Goal: Find specific page/section: Find specific page/section

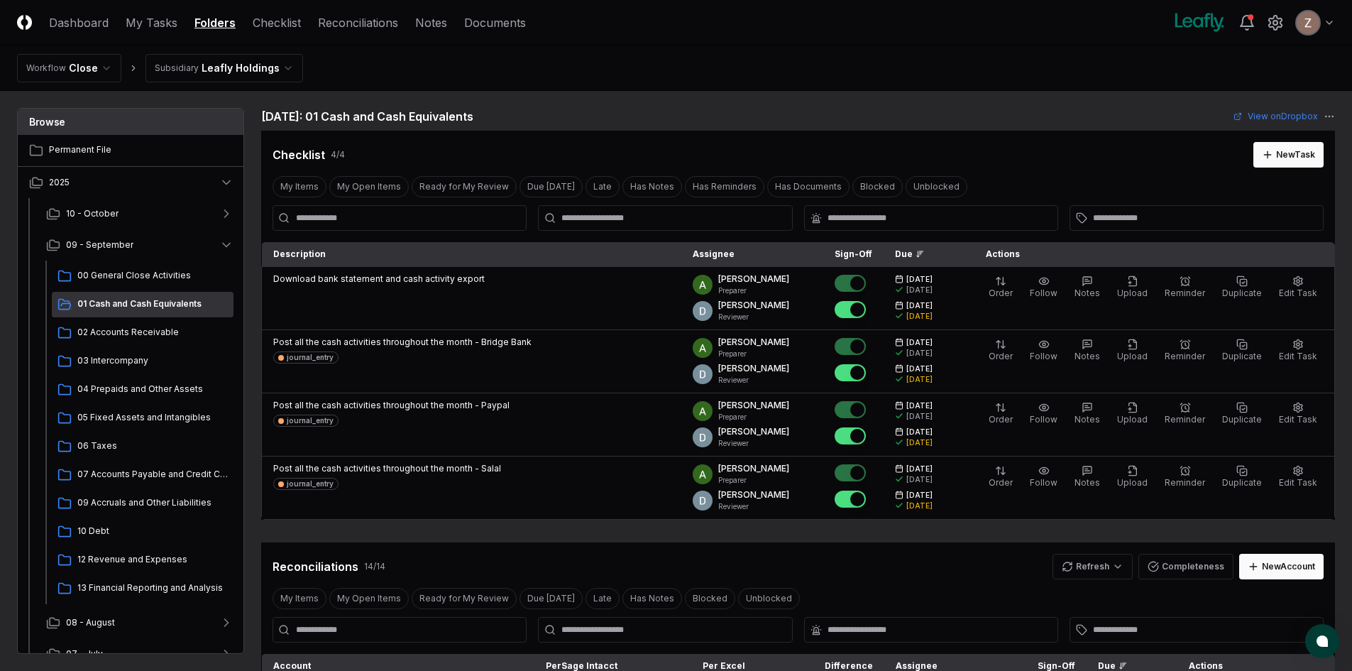
scroll to position [497, 0]
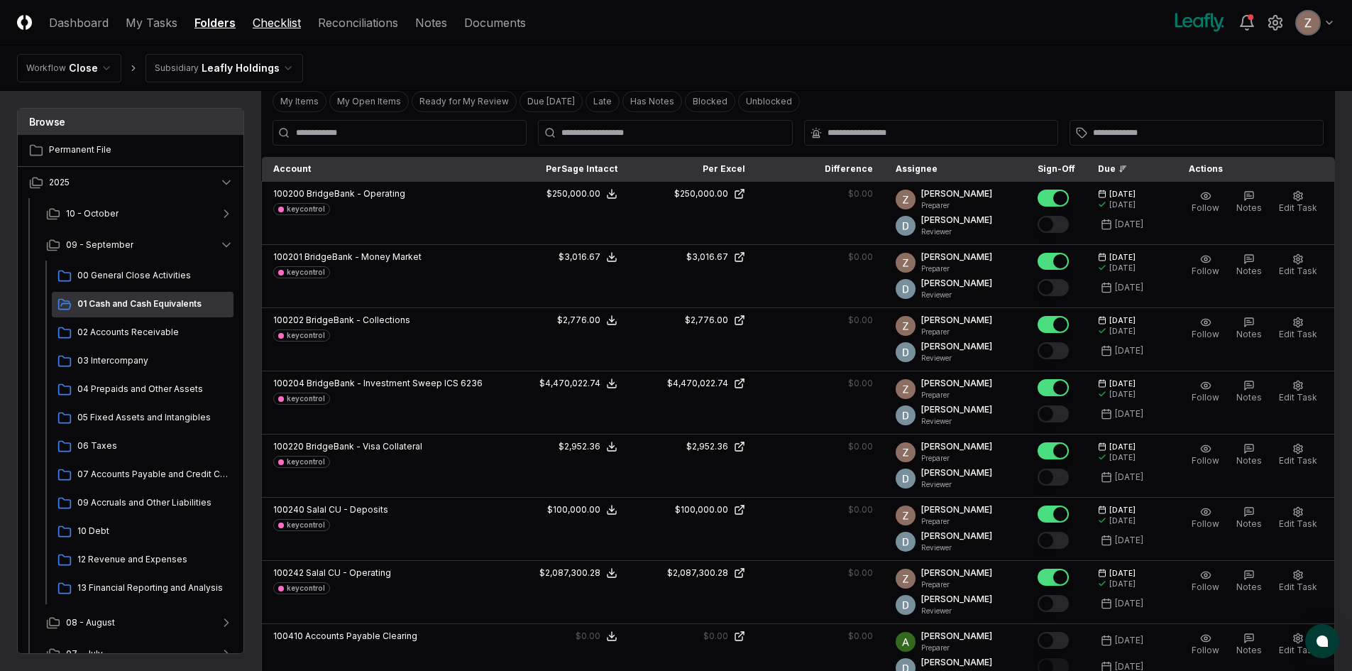
click at [285, 24] on link "Checklist" at bounding box center [277, 22] width 48 height 17
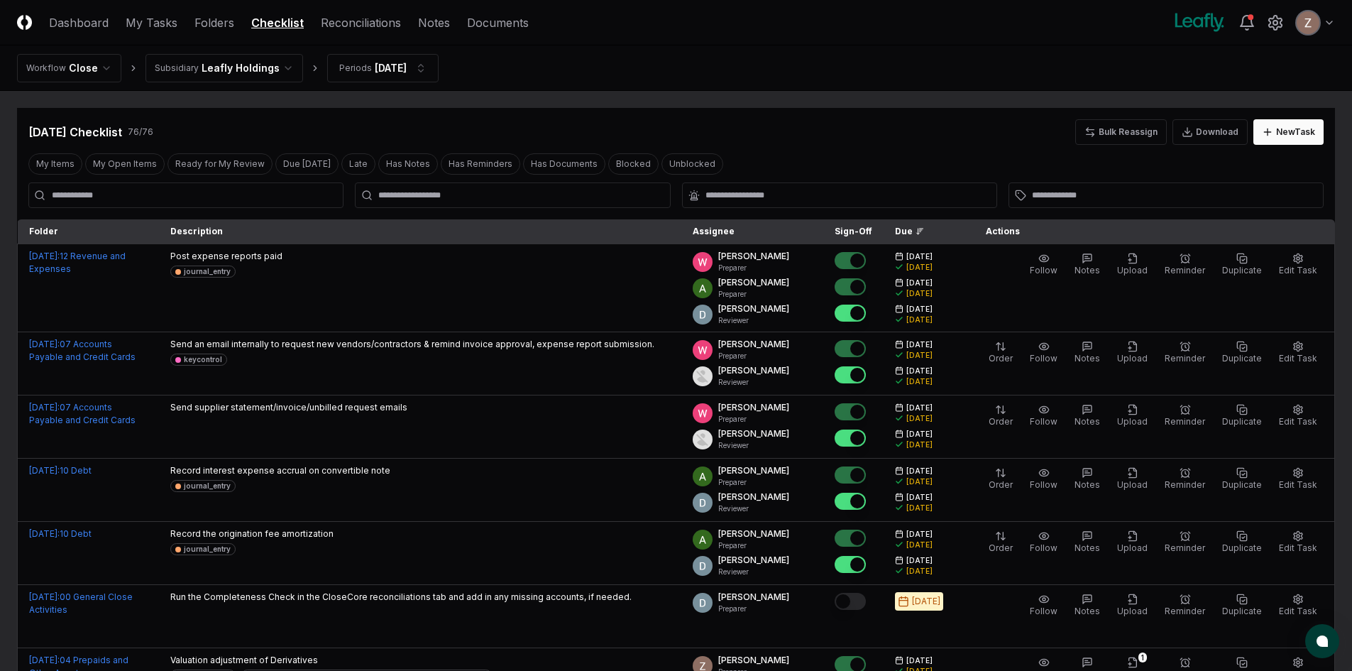
click at [471, 194] on input "text" at bounding box center [519, 195] width 283 height 13
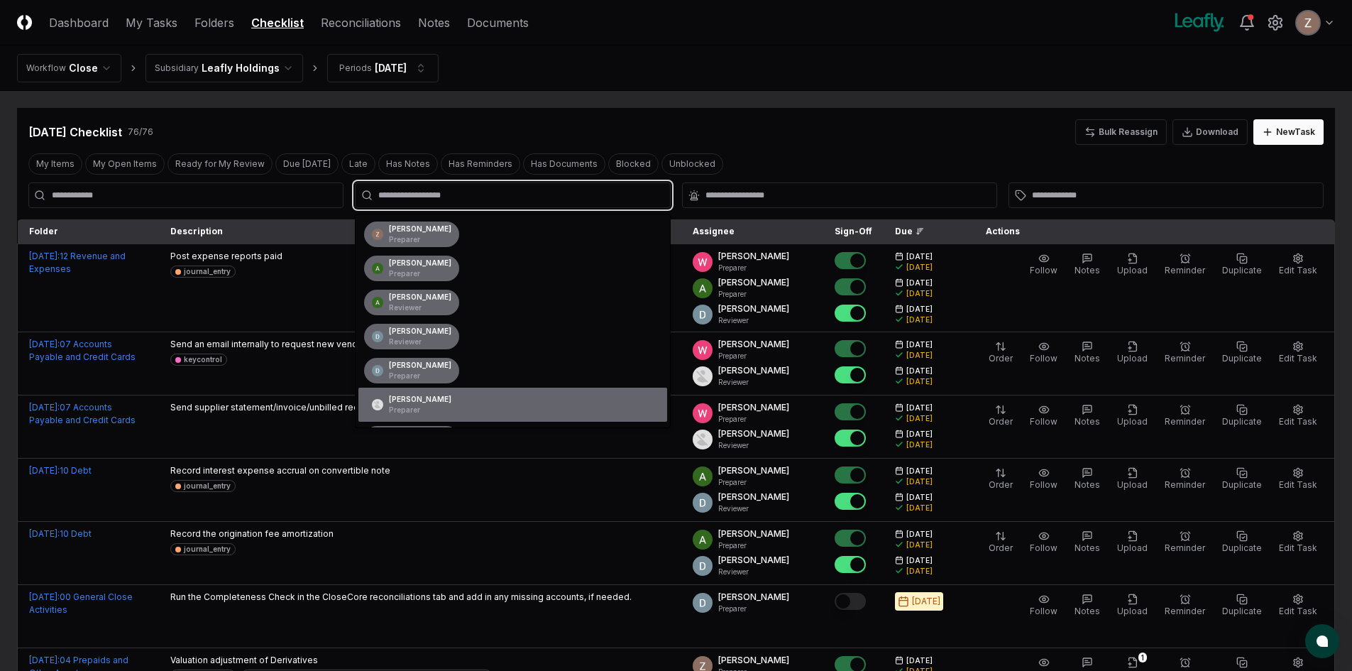
click at [400, 405] on p "Preparer" at bounding box center [420, 410] width 62 height 11
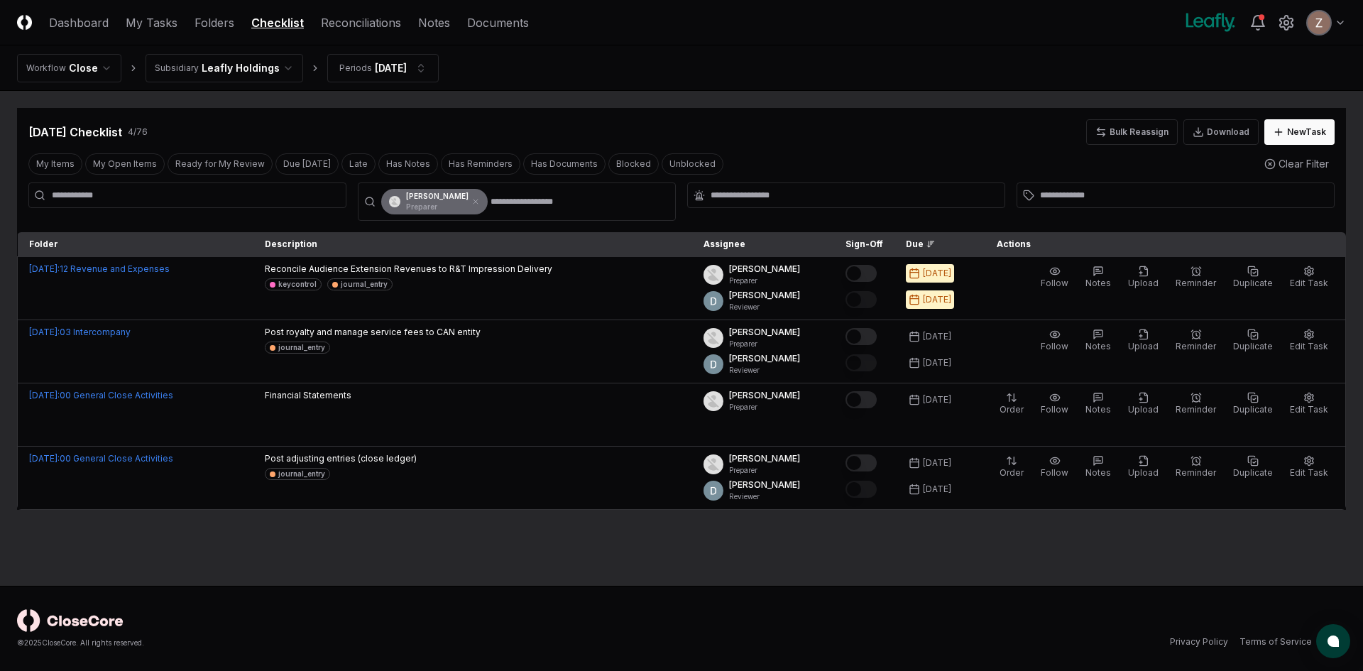
click at [307, 549] on main "Cancel Reassign [DATE] Checklist 4 / 76 Bulk Reassign Download New Task My Item…" at bounding box center [681, 338] width 1363 height 495
click at [117, 94] on main "Cancel Reassign [DATE] Checklist 4 / 76 Bulk Reassign Download New Task My Item…" at bounding box center [681, 338] width 1363 height 495
click at [207, 23] on link "Folders" at bounding box center [215, 22] width 40 height 17
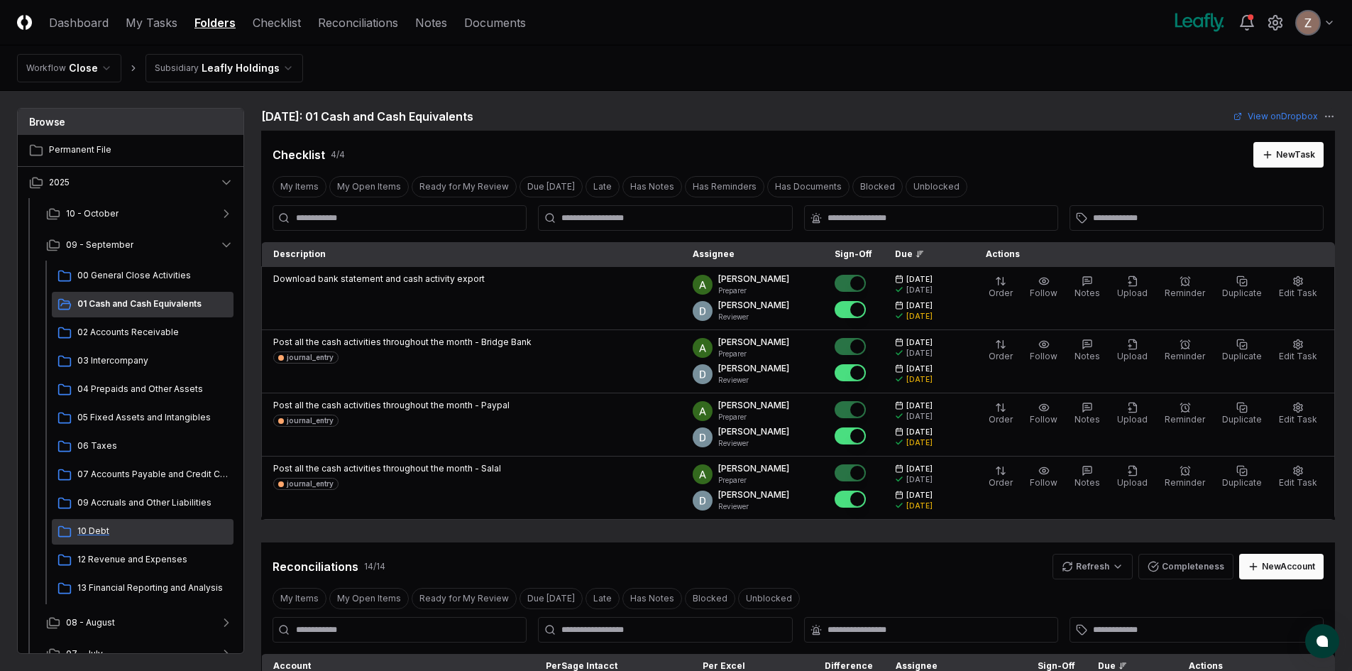
scroll to position [142, 0]
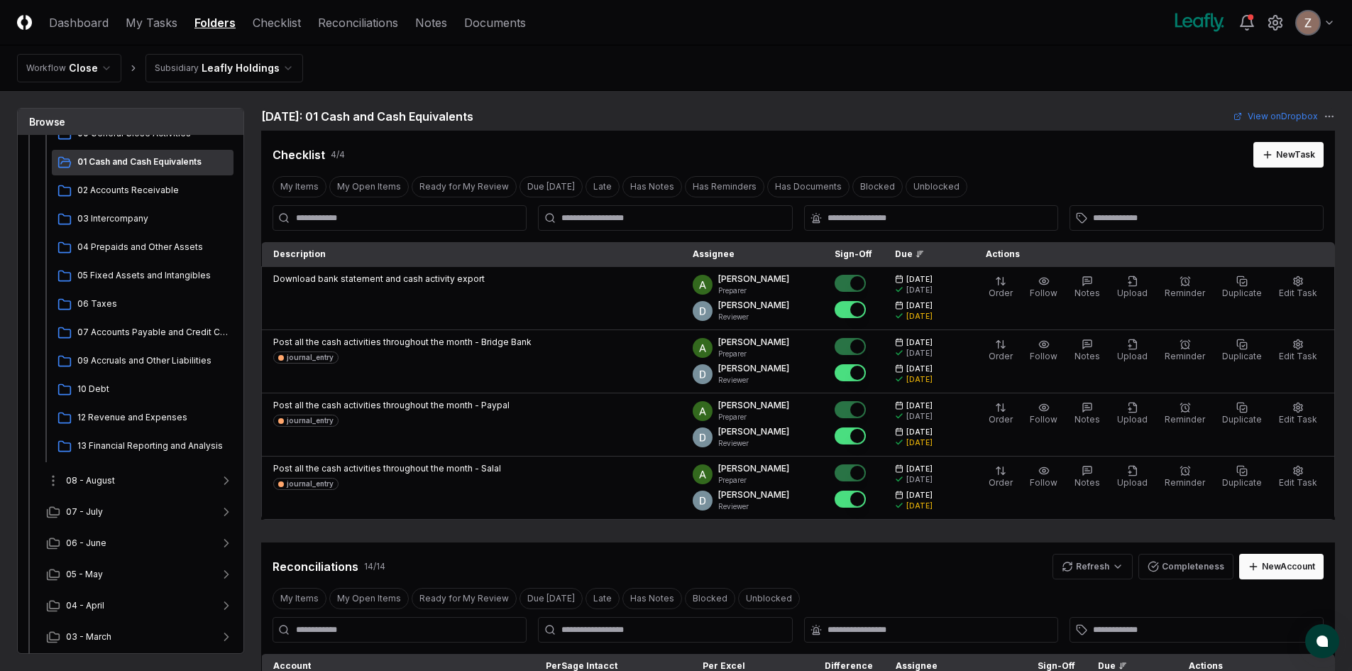
click at [110, 474] on span "08 - August" at bounding box center [90, 480] width 49 height 13
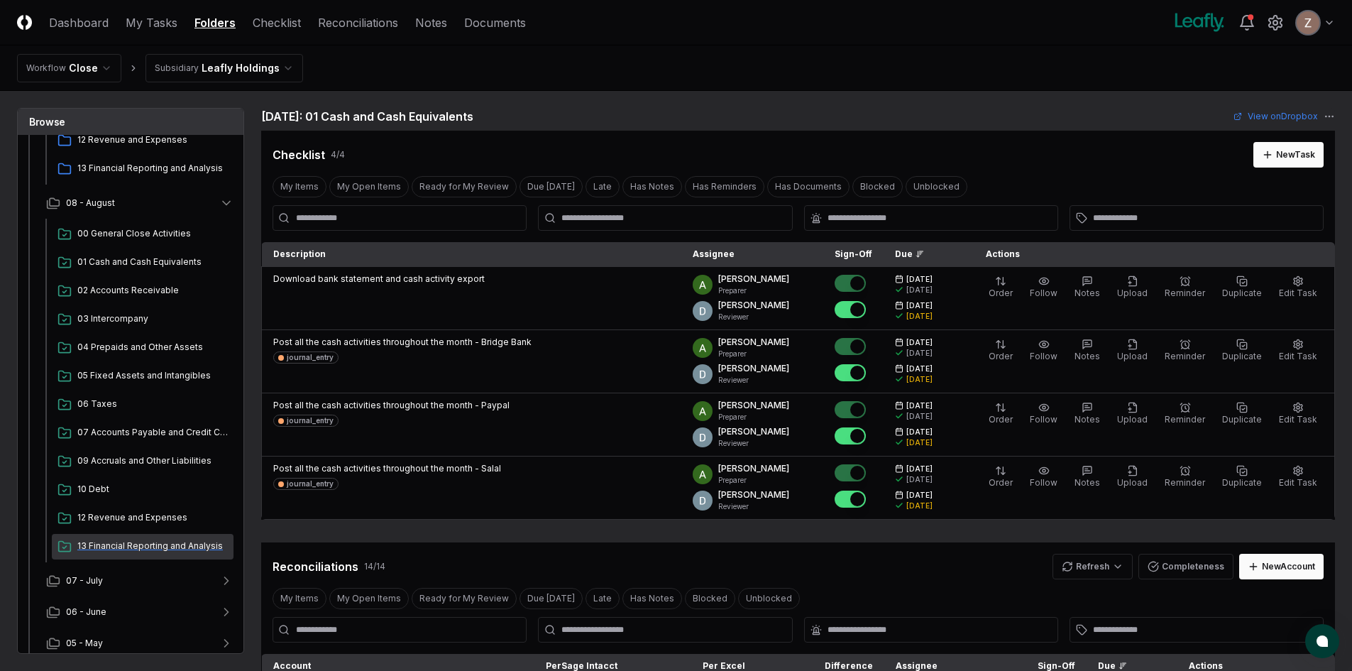
scroll to position [426, 0]
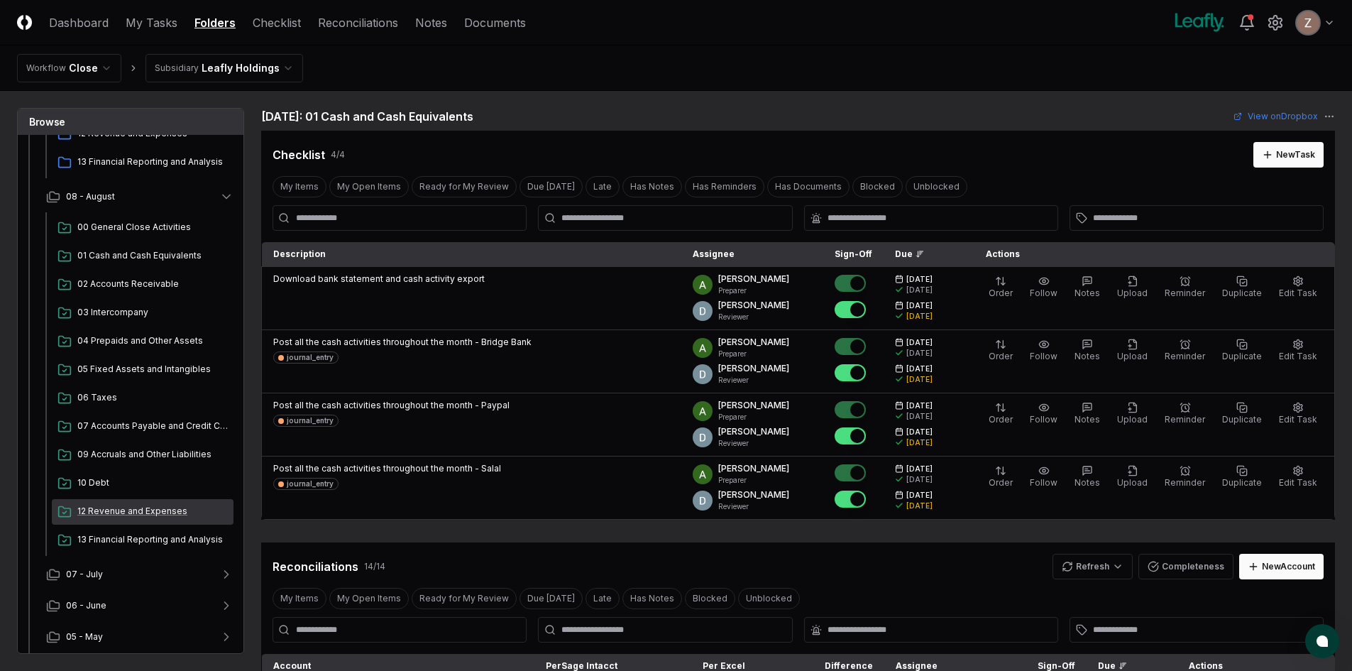
click at [119, 503] on div "12 Revenue and Expenses" at bounding box center [143, 512] width 182 height 26
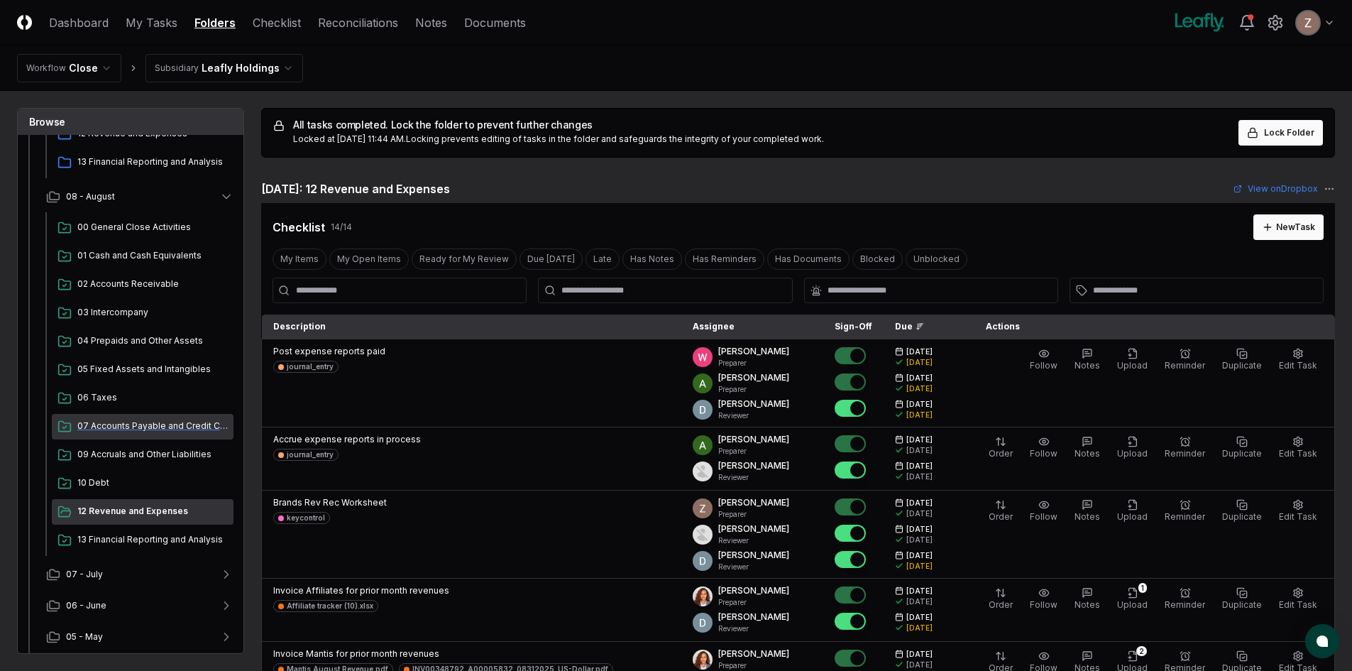
click at [104, 426] on span "07 Accounts Payable and Credit Cards" at bounding box center [152, 426] width 150 height 13
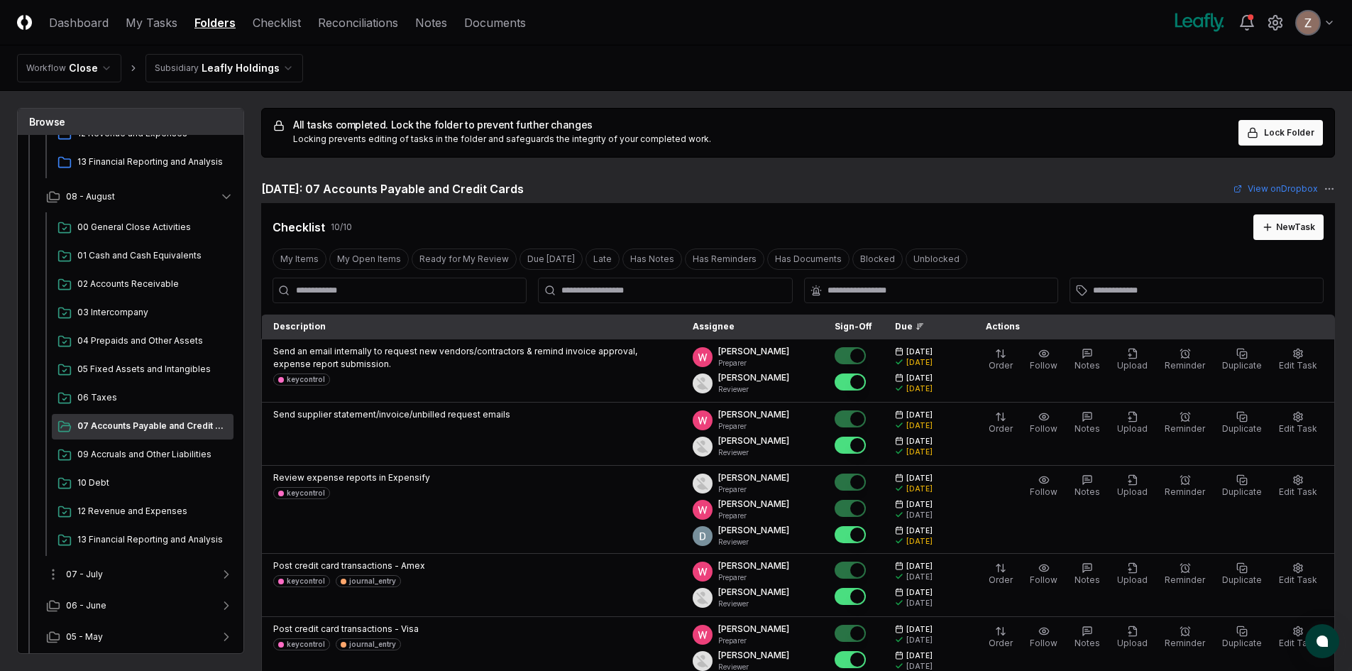
click at [114, 569] on button "07 - July" at bounding box center [140, 574] width 210 height 31
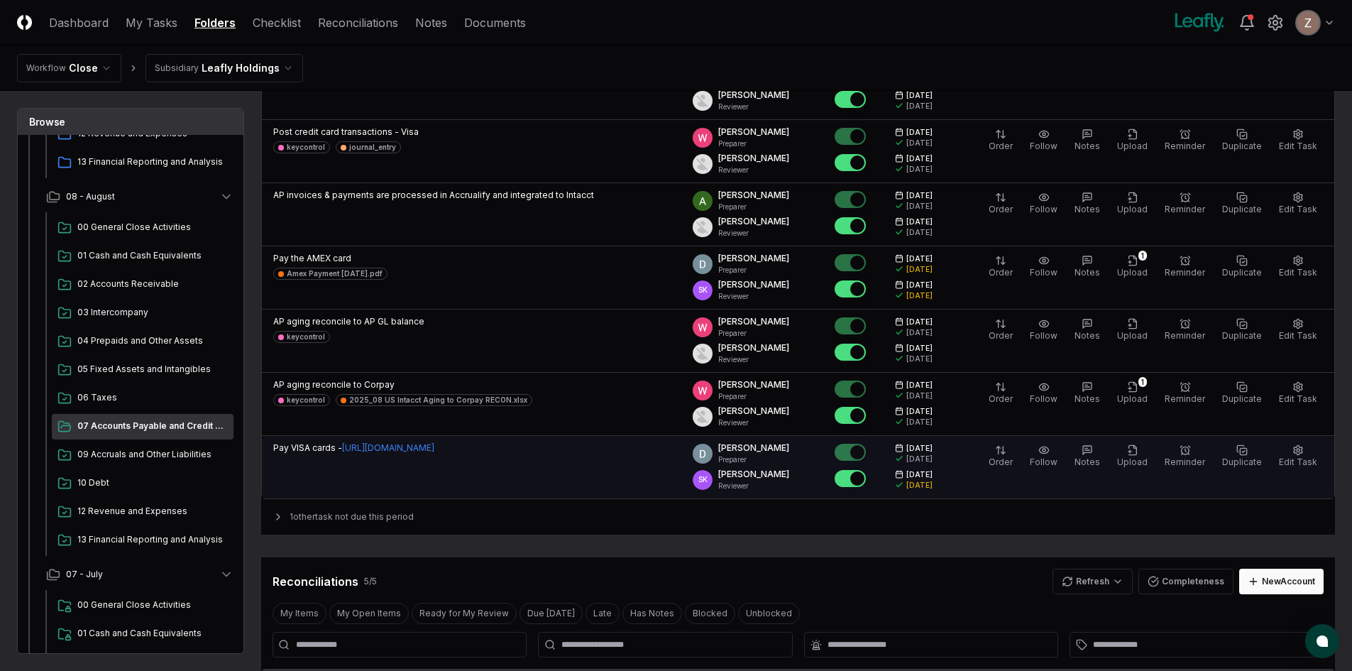
scroll to position [355, 0]
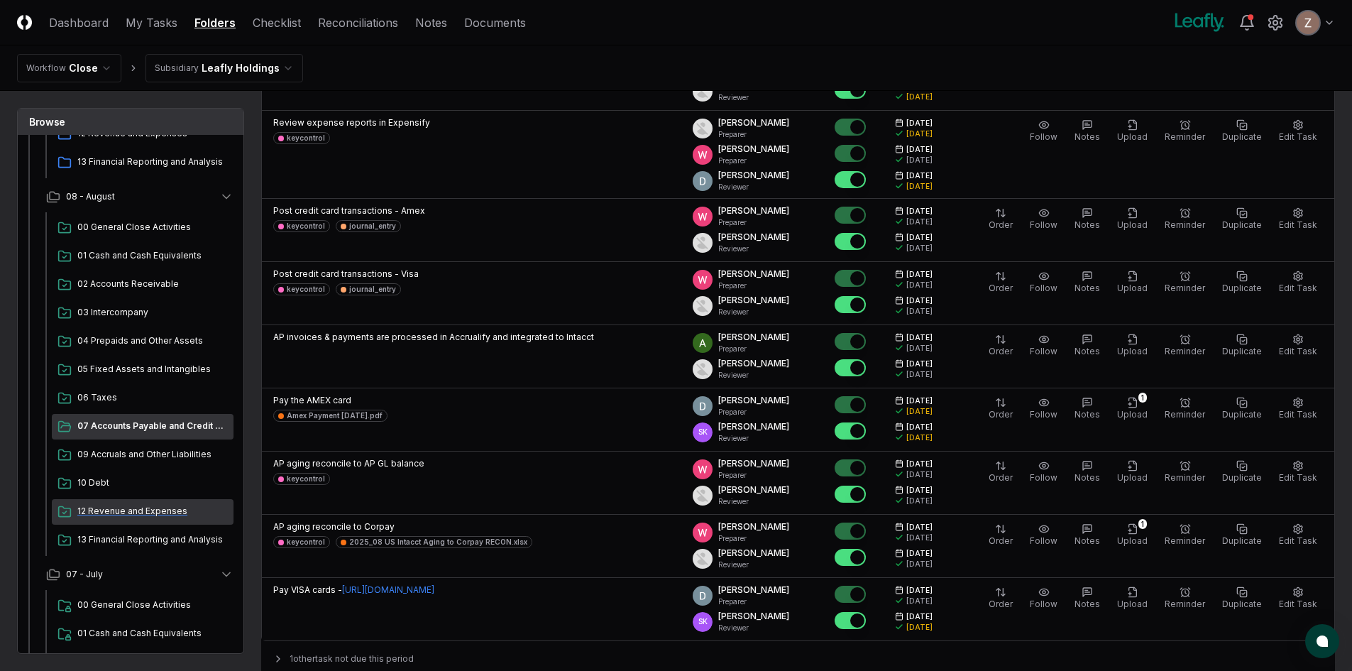
click at [117, 510] on span "12 Revenue and Expenses" at bounding box center [152, 511] width 150 height 13
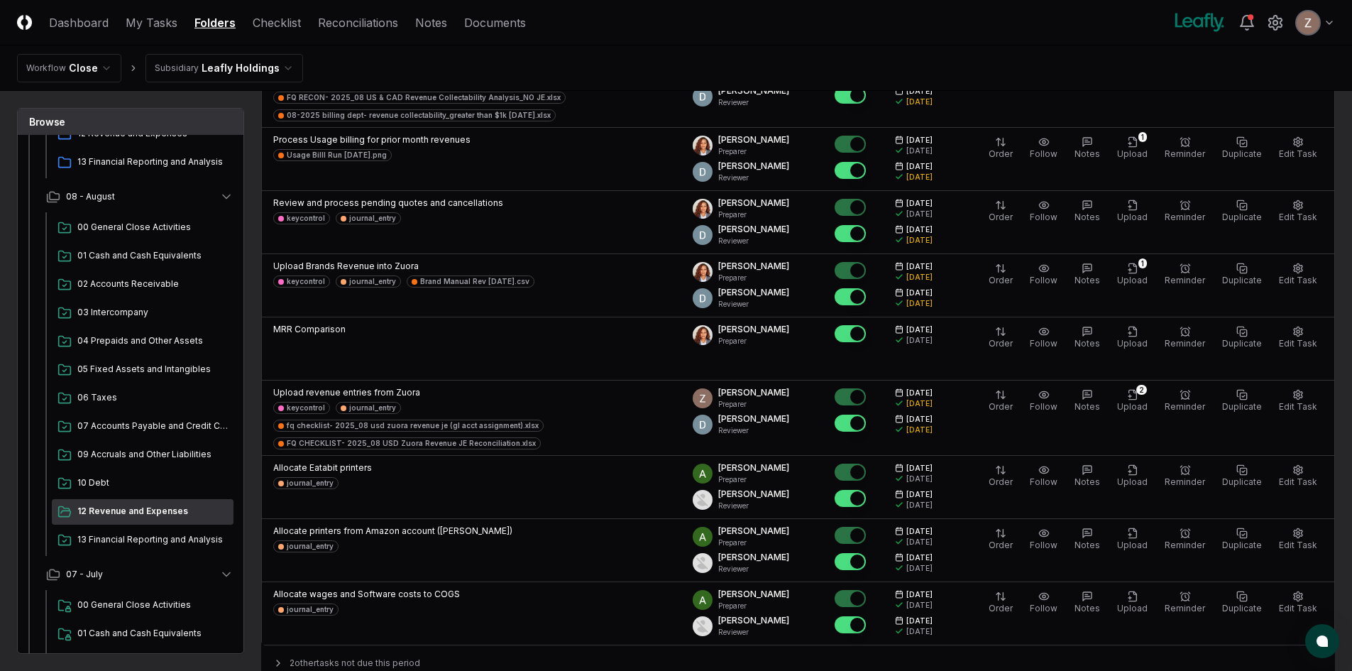
scroll to position [852, 0]
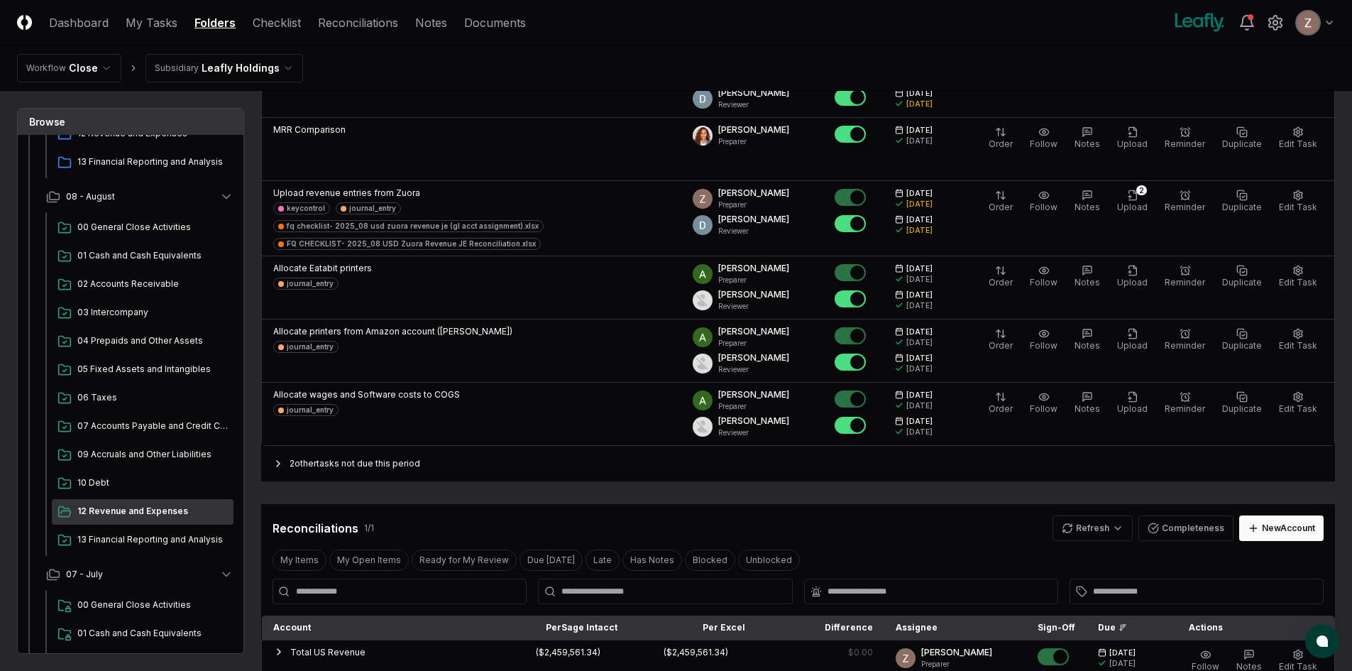
click at [285, 447] on div "2 other tasks not due this period" at bounding box center [798, 463] width 1074 height 35
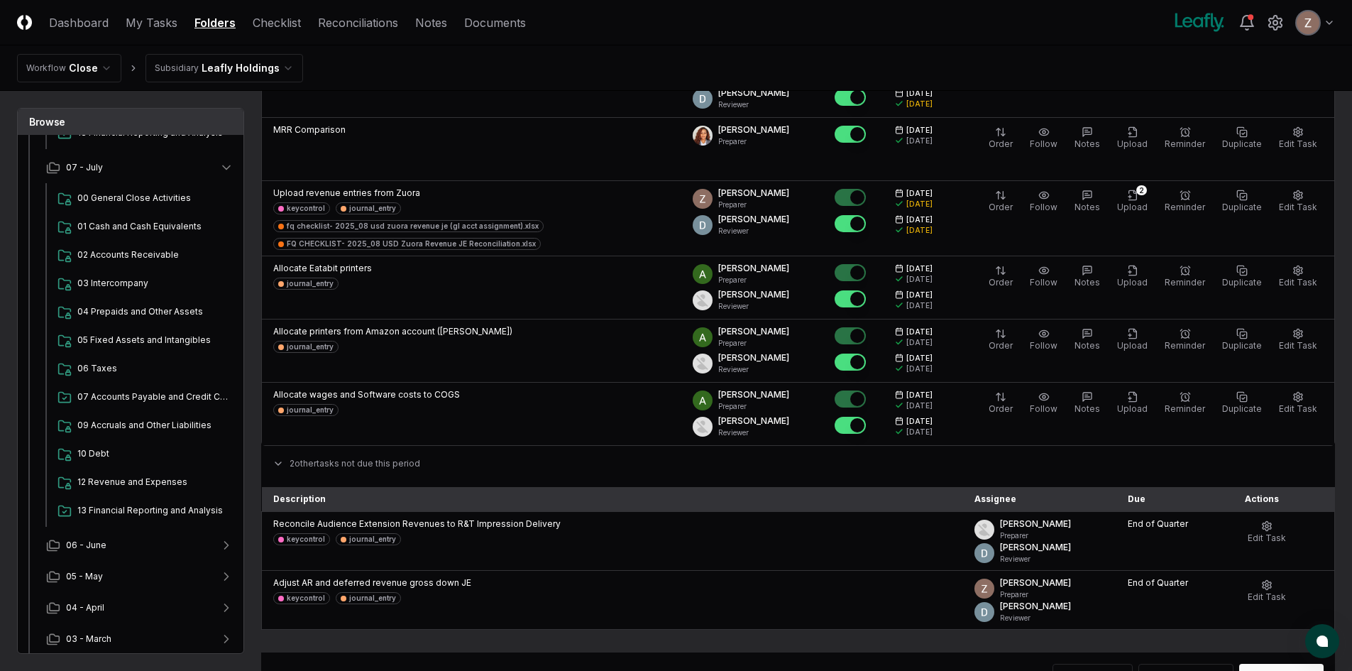
scroll to position [931, 0]
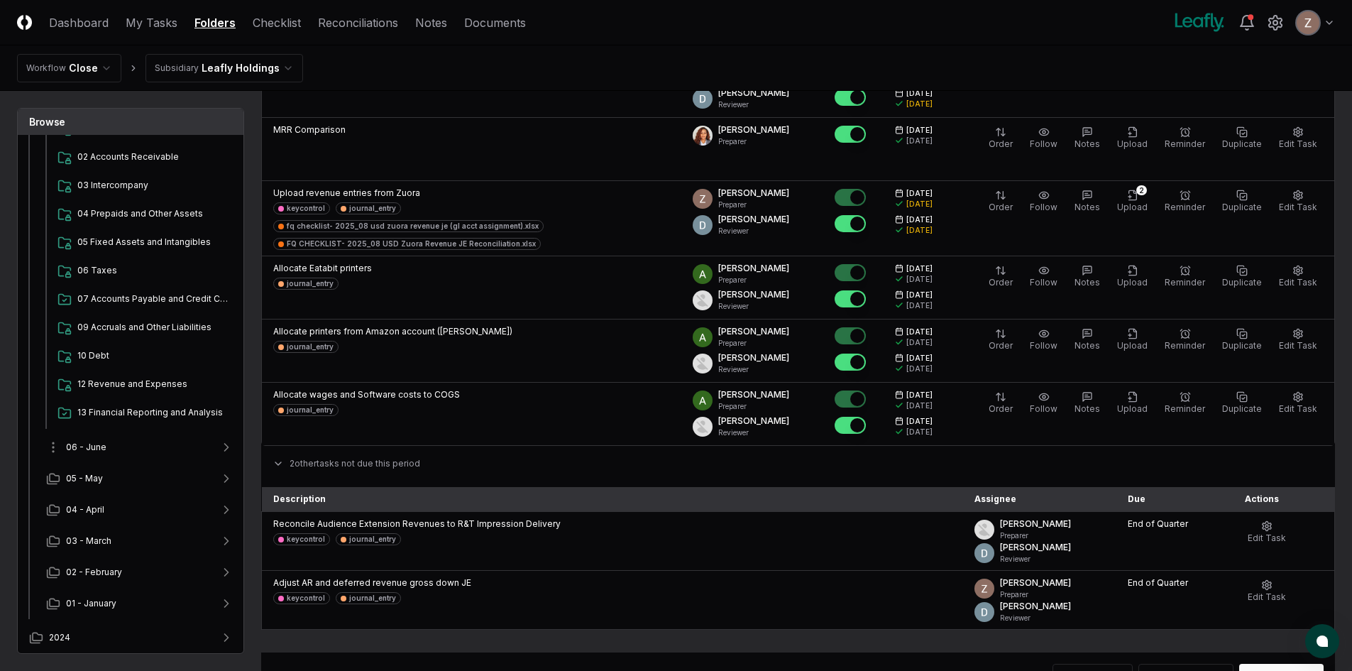
click at [165, 442] on button "06 - June" at bounding box center [140, 447] width 210 height 31
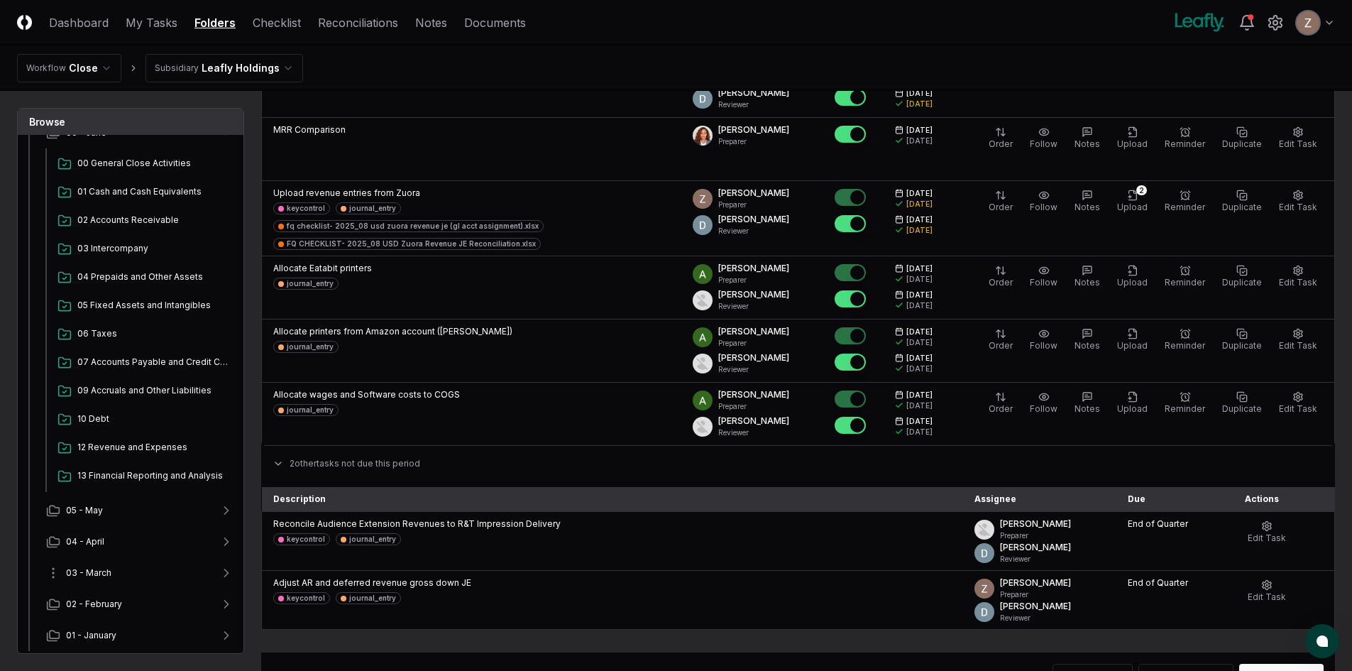
scroll to position [1277, 0]
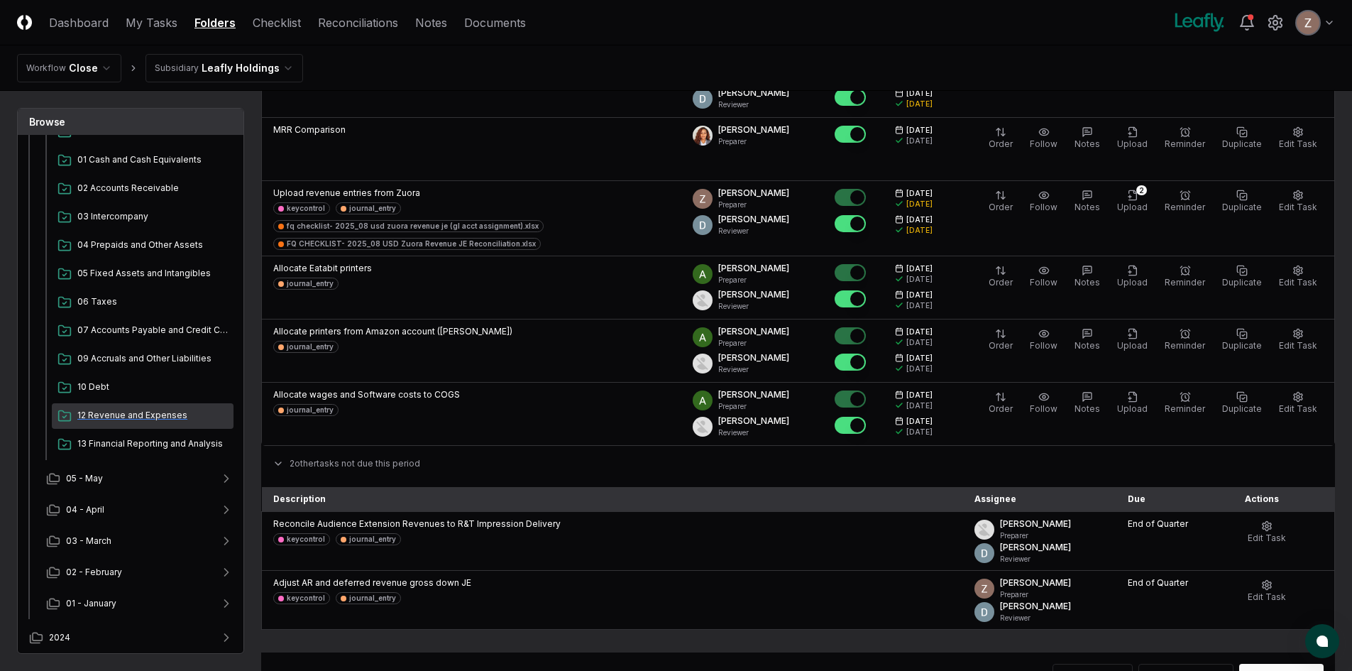
click at [137, 415] on span "12 Revenue and Expenses" at bounding box center [152, 415] width 150 height 13
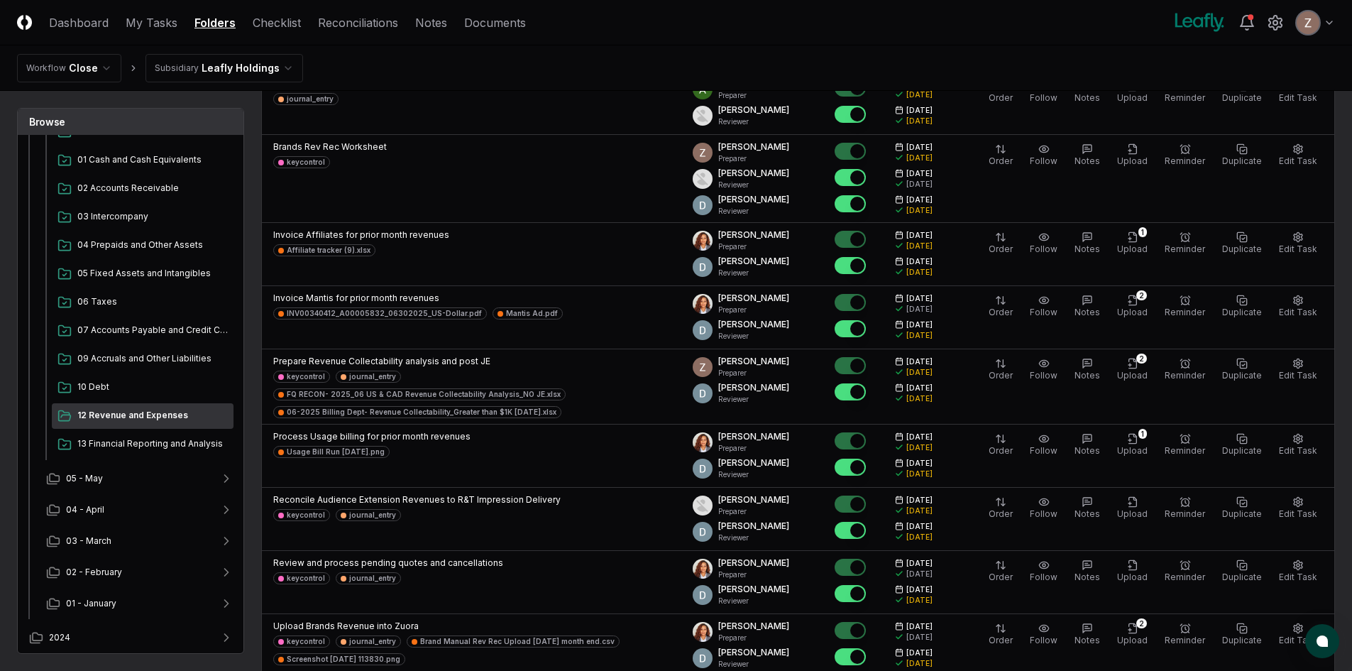
scroll to position [355, 0]
click at [283, 24] on link "Checklist" at bounding box center [277, 22] width 48 height 17
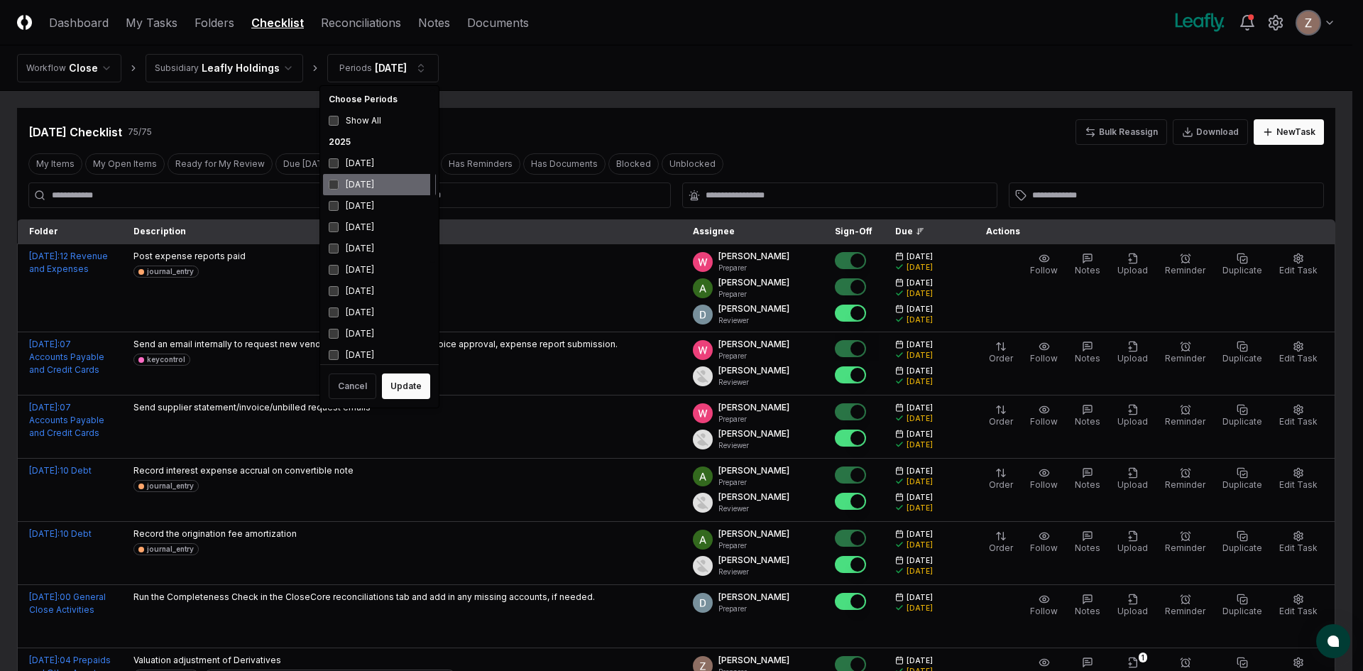
click at [353, 180] on div "[DATE]" at bounding box center [379, 184] width 113 height 21
click at [340, 247] on div "[DATE]" at bounding box center [379, 248] width 113 height 21
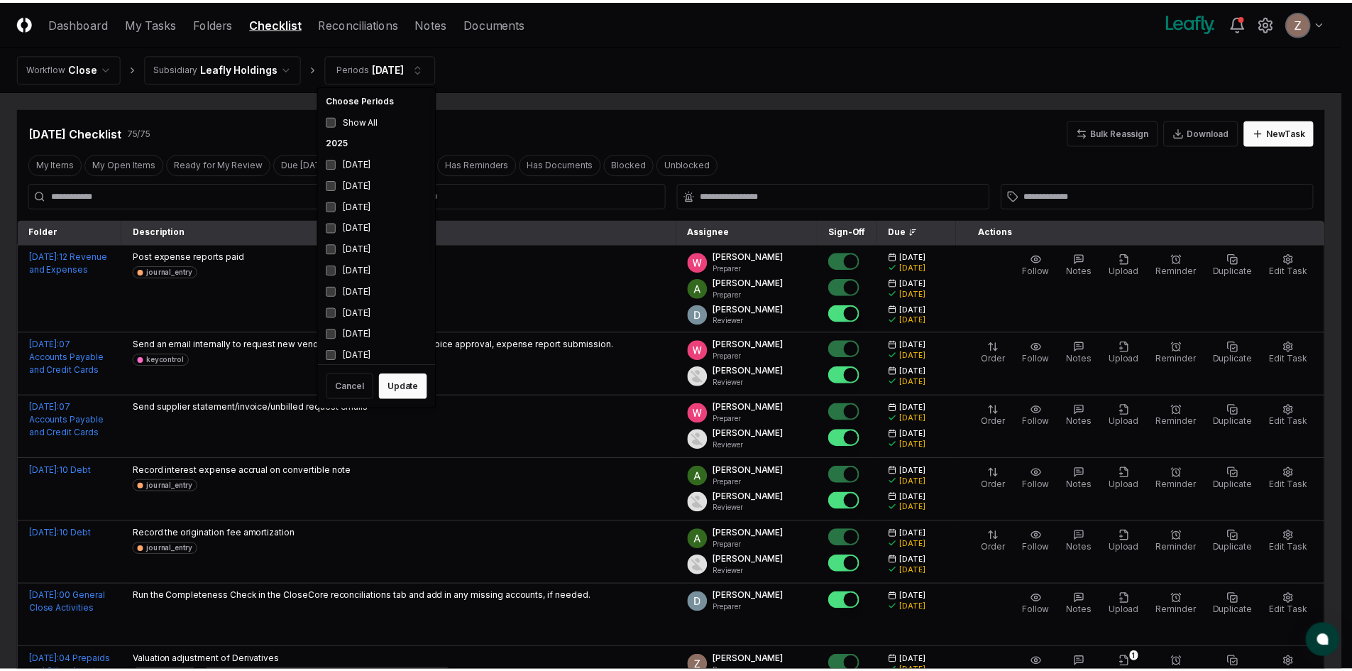
scroll to position [4, 0]
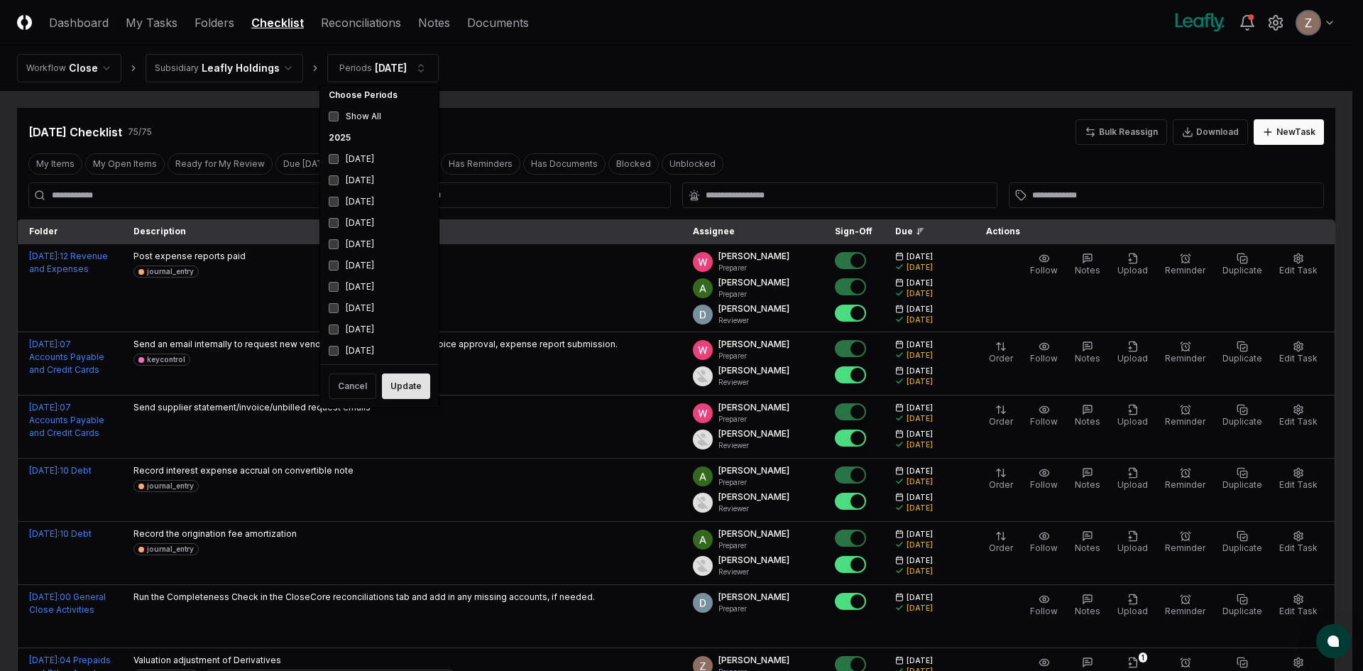
click at [395, 391] on button "Update" at bounding box center [406, 386] width 48 height 26
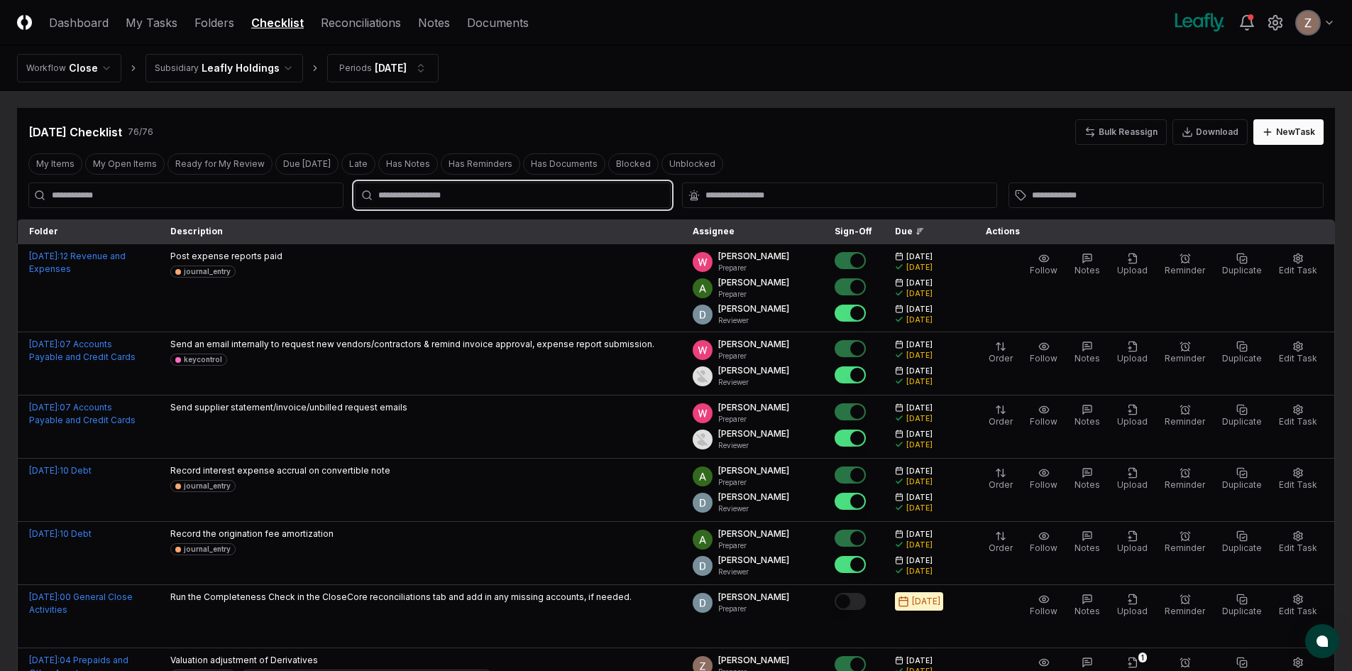
click at [412, 193] on input "text" at bounding box center [519, 195] width 283 height 13
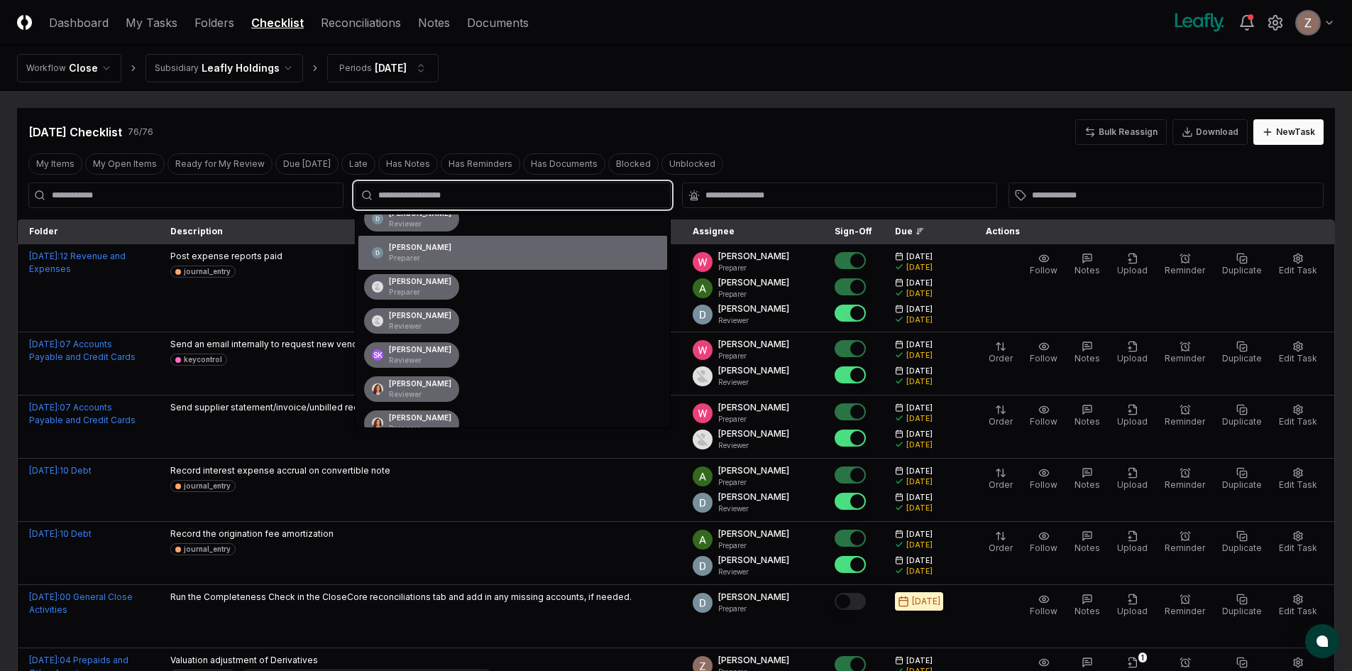
scroll to position [142, 0]
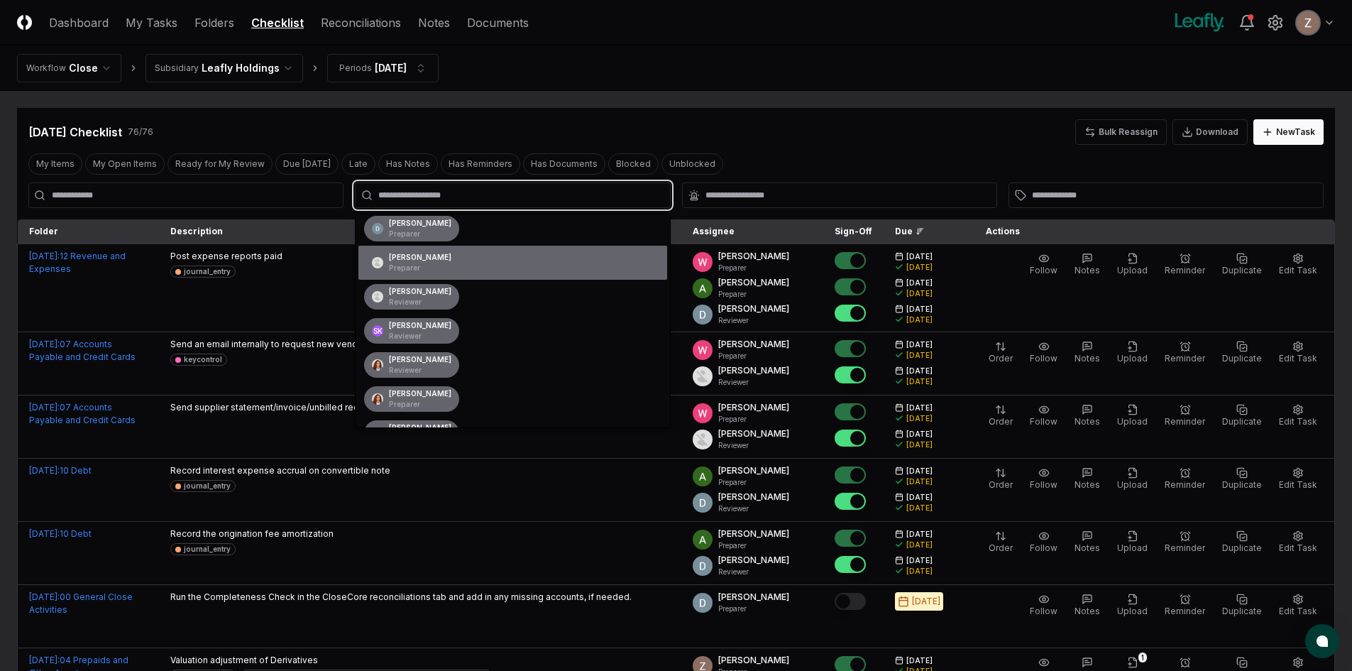
click at [405, 263] on p "Preparer" at bounding box center [420, 268] width 62 height 11
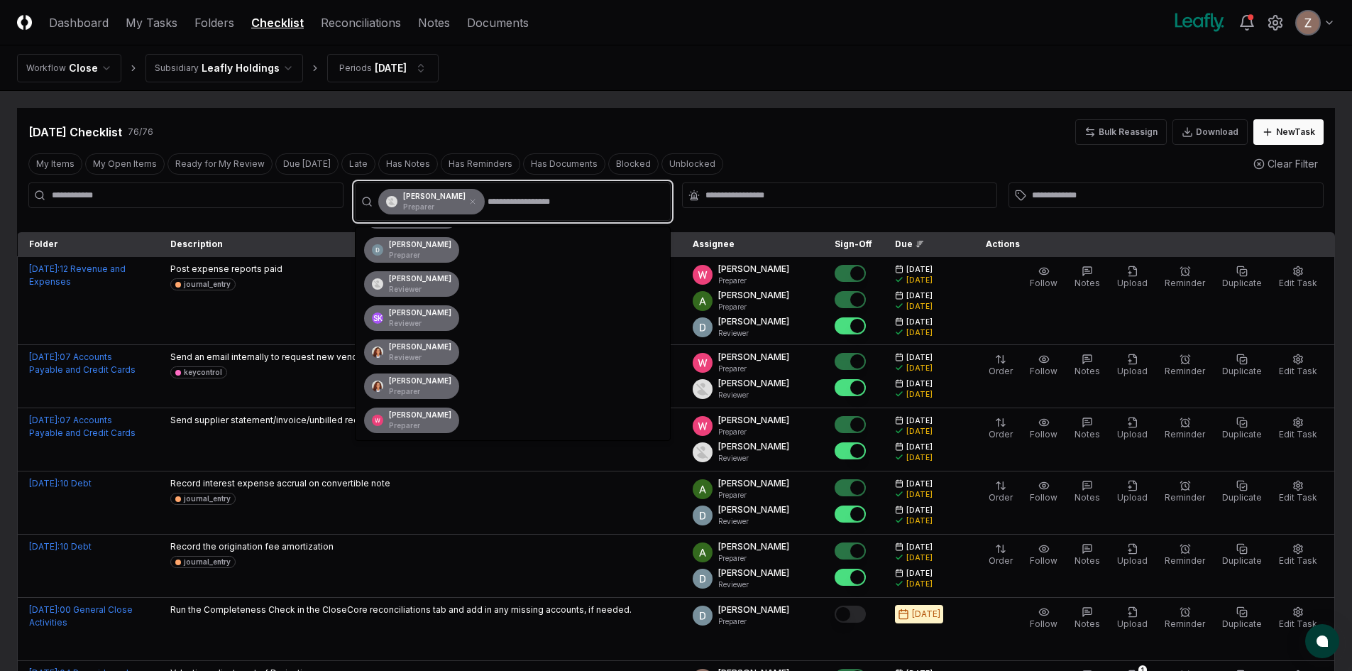
scroll to position [133, 0]
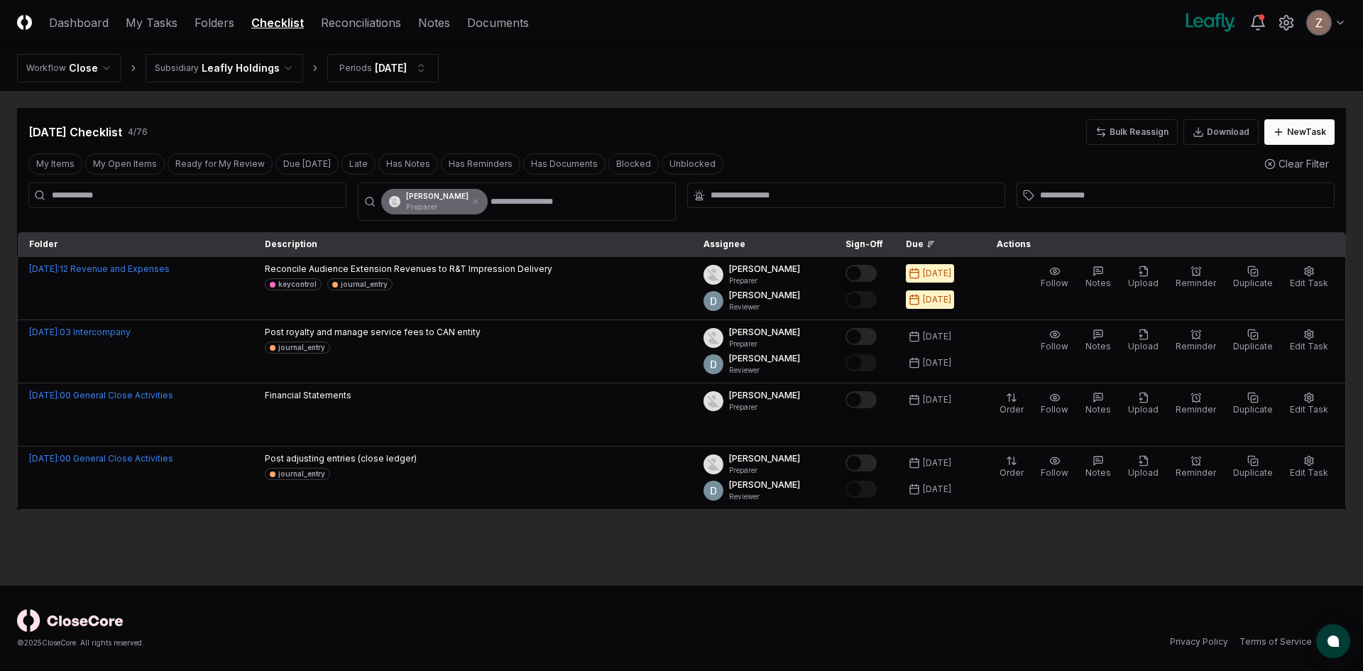
click at [366, 552] on main "Cancel Reassign [DATE] Checklist 4 / 76 Bulk Reassign Download New Task My Item…" at bounding box center [681, 338] width 1363 height 495
click at [268, 63] on html "CloseCore Dashboard My Tasks Folders Checklist Reconciliations Notes Documents …" at bounding box center [681, 335] width 1363 height 671
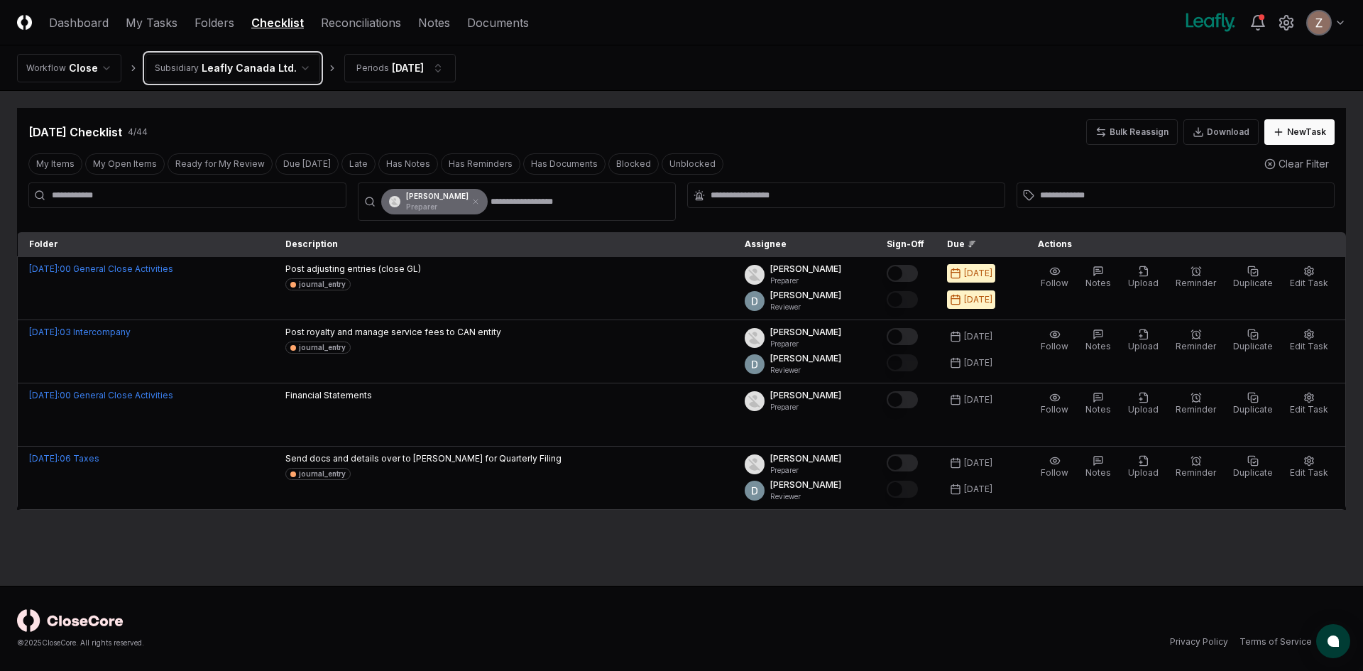
click at [471, 197] on icon at bounding box center [475, 201] width 9 height 9
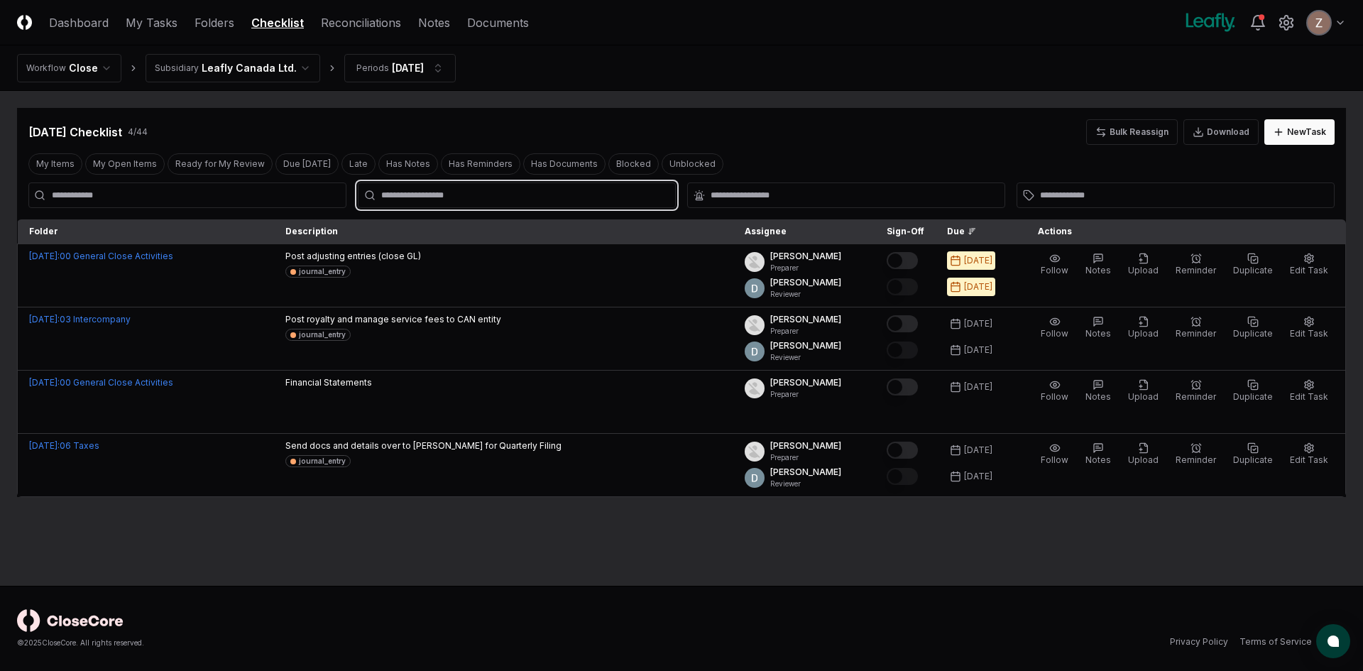
click at [459, 197] on input "text" at bounding box center [523, 195] width 285 height 13
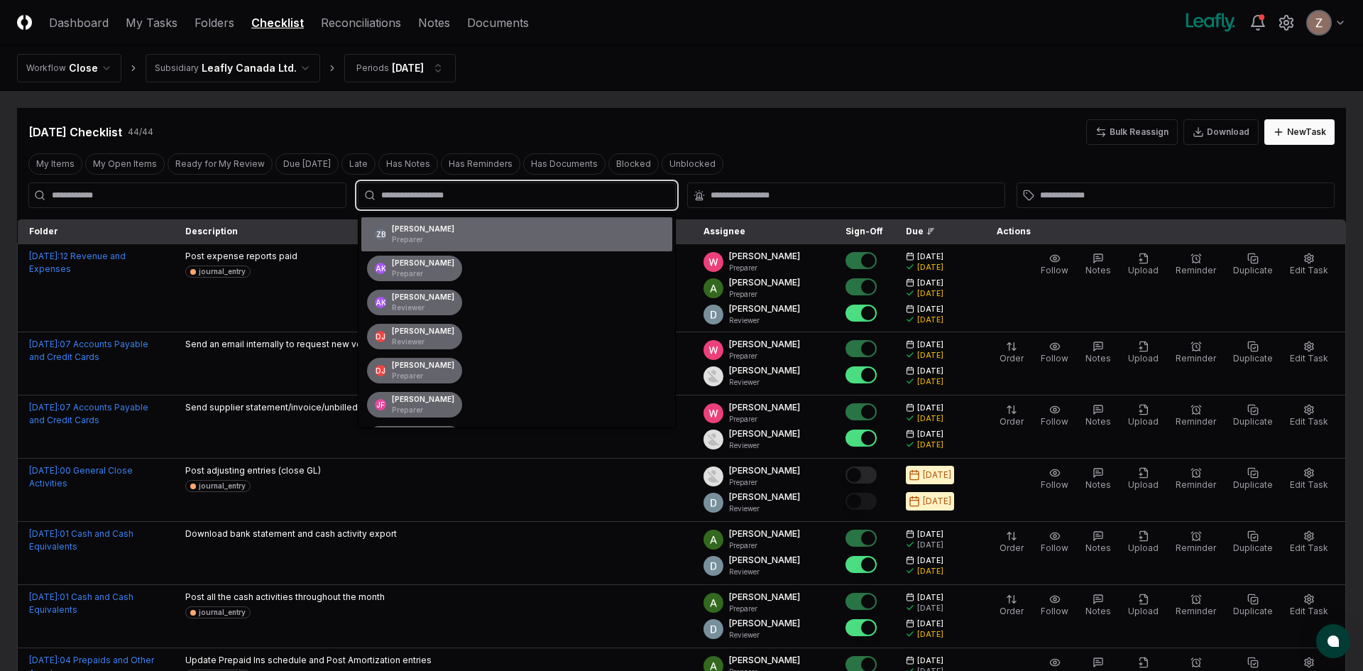
click at [437, 195] on input "text" at bounding box center [523, 195] width 285 height 13
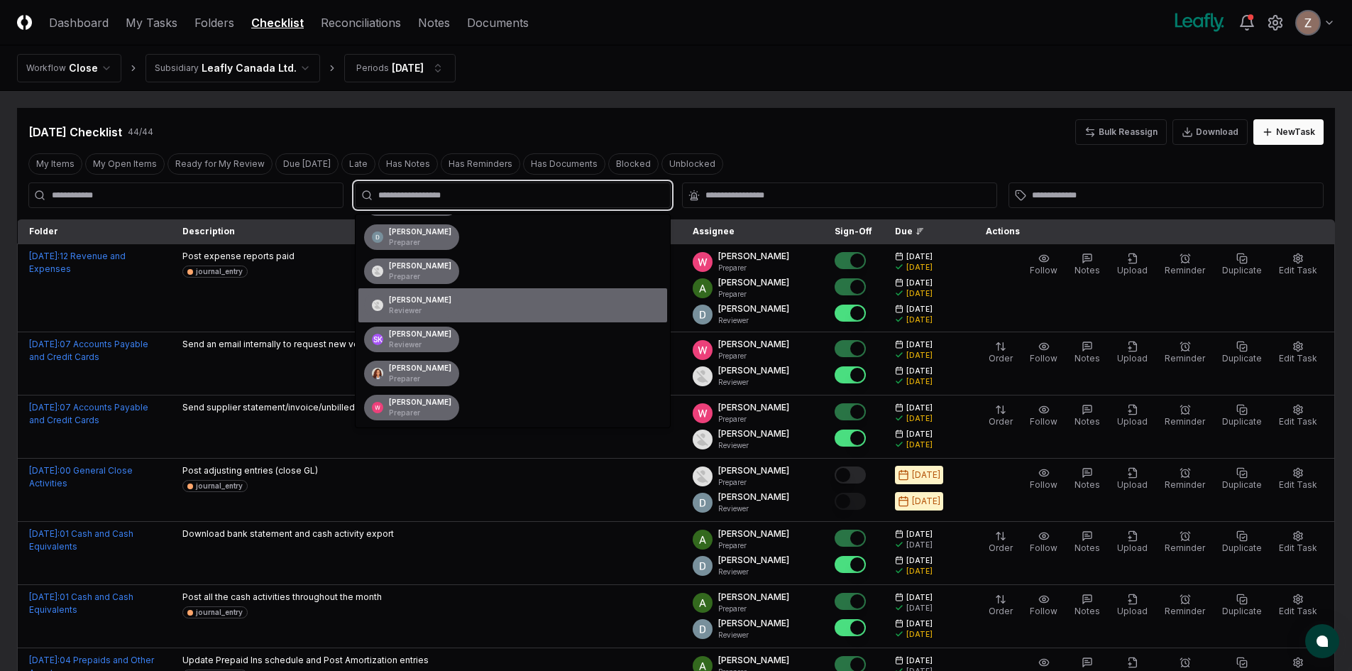
click at [403, 306] on p "Reviewer" at bounding box center [420, 310] width 62 height 11
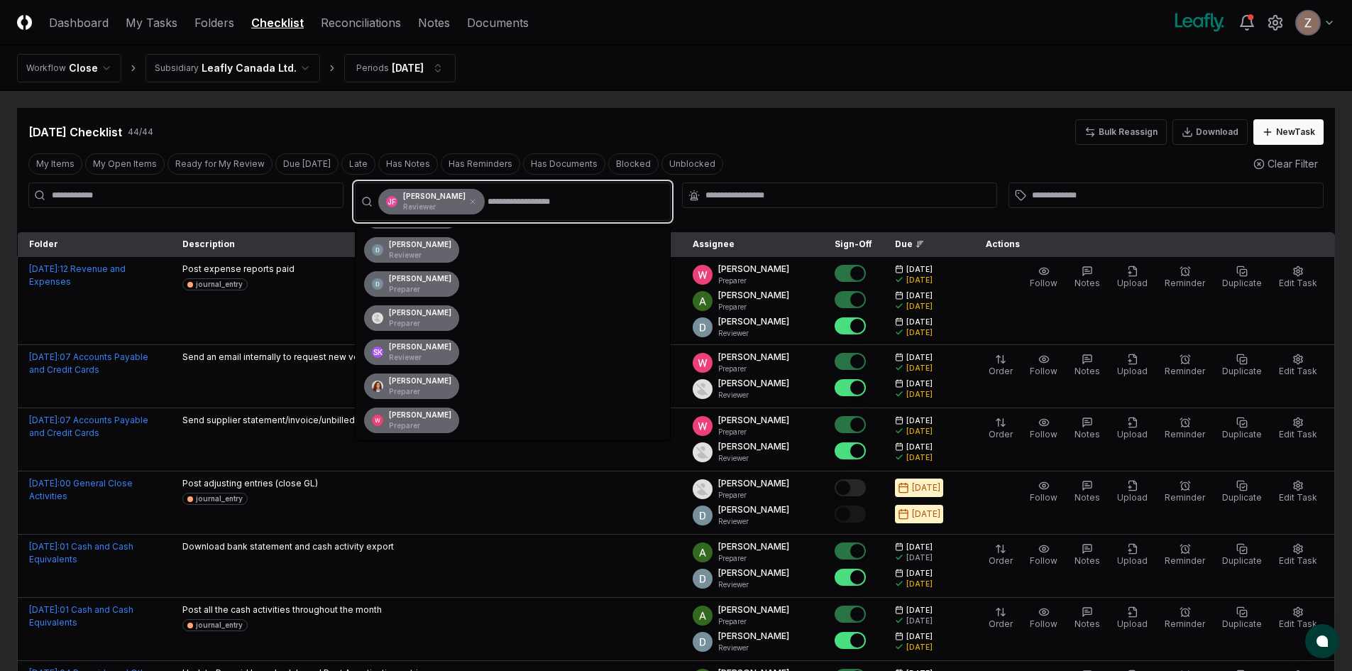
scroll to position [99, 0]
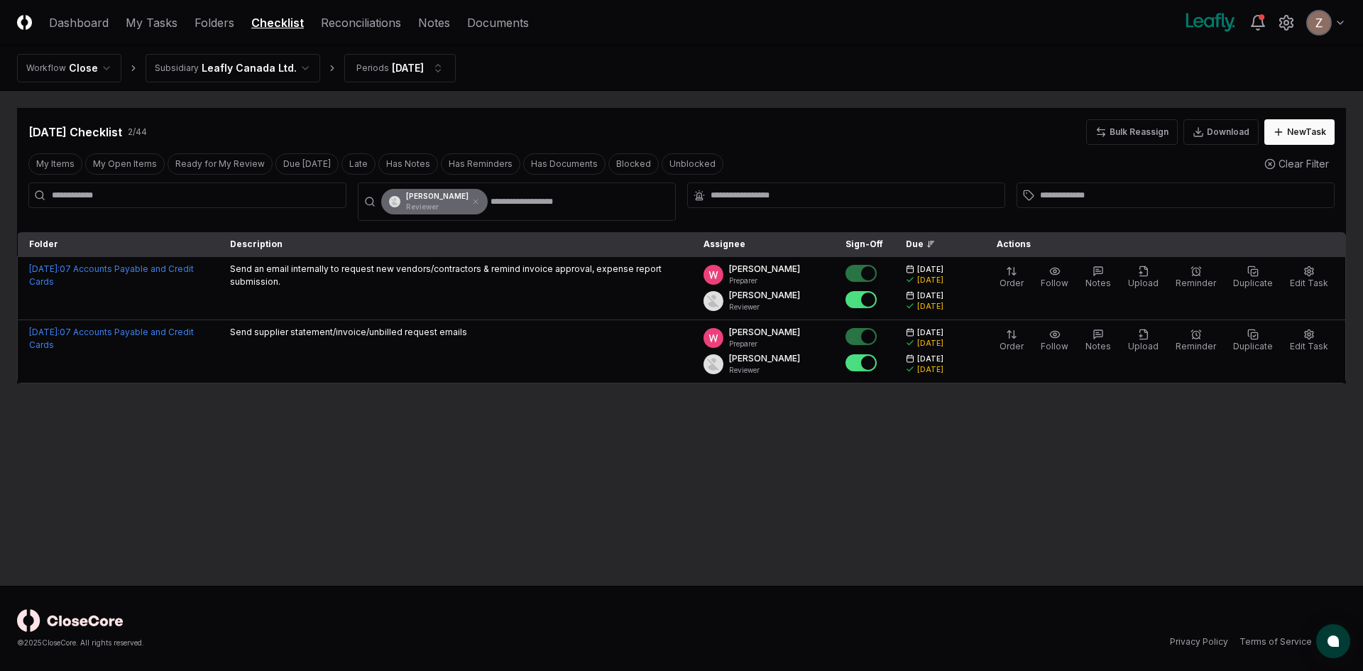
click at [263, 415] on main "Cancel Reassign [DATE] Checklist 2 / 44 Bulk Reassign Download New Task My Item…" at bounding box center [681, 338] width 1363 height 495
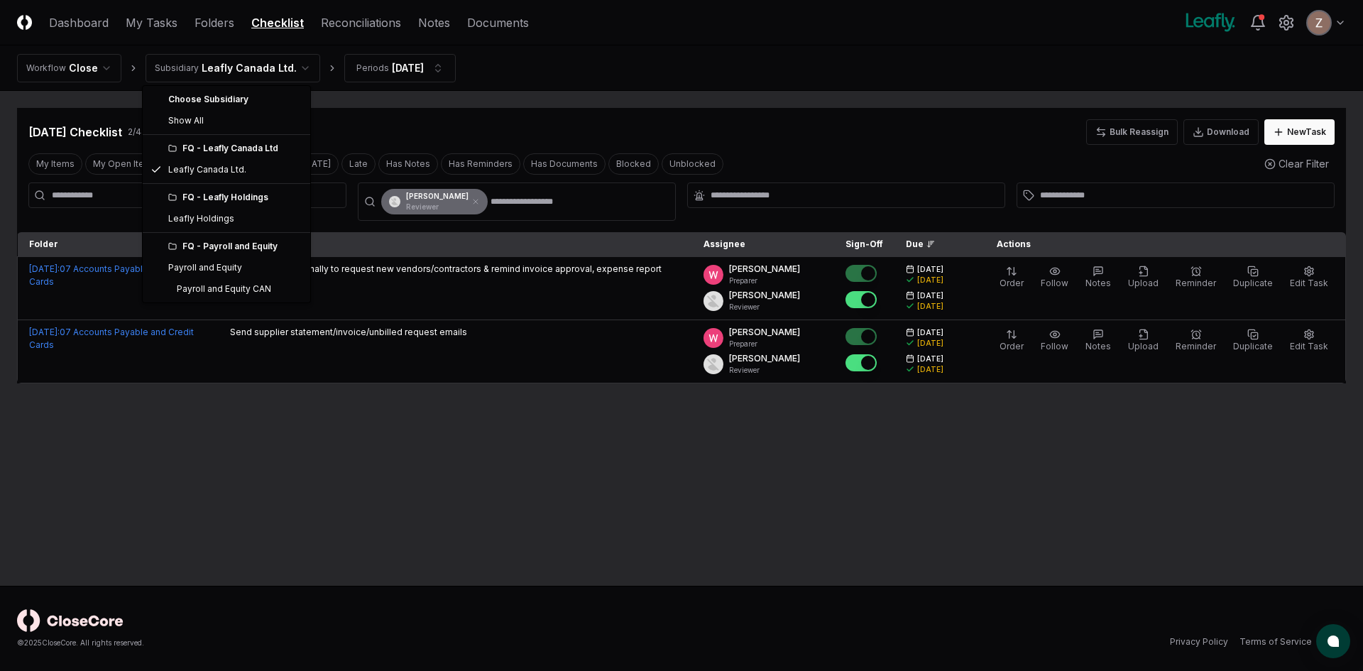
click at [274, 68] on html "CloseCore Dashboard My Tasks Folders Checklist Reconciliations Notes Documents …" at bounding box center [681, 335] width 1363 height 671
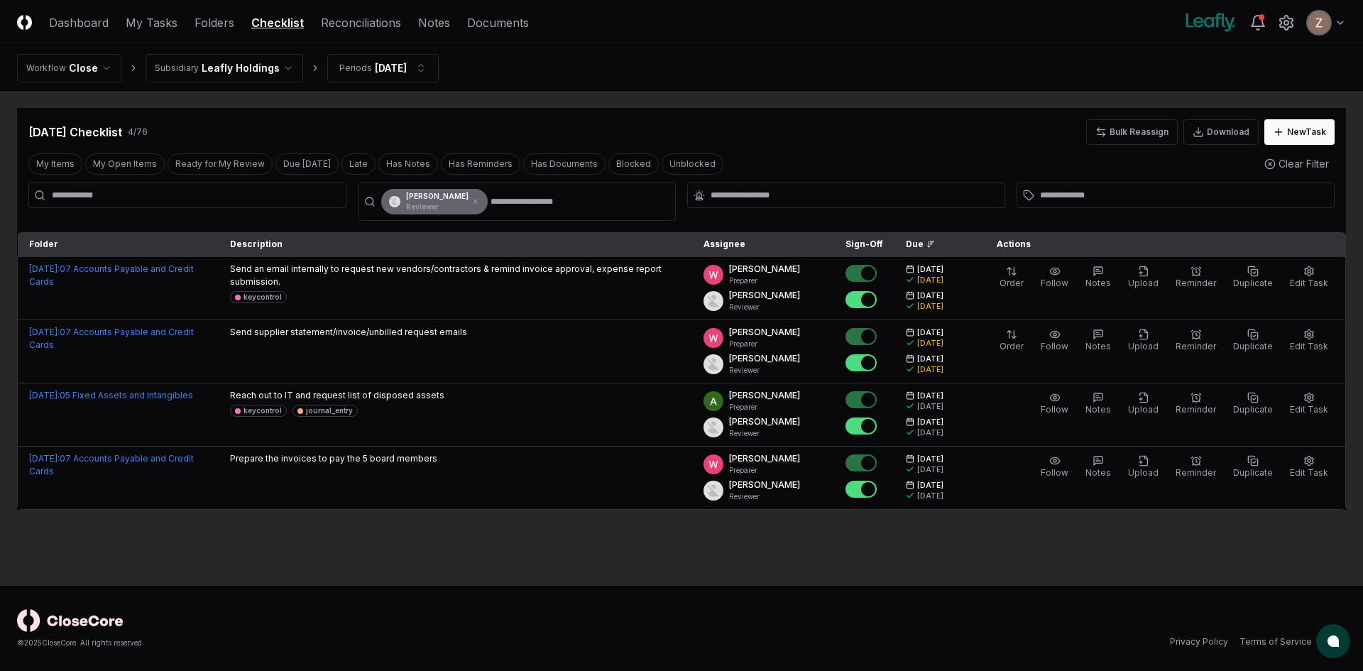
click at [254, 58] on html "CloseCore Dashboard My Tasks Folders Checklist Reconciliations Notes Documents …" at bounding box center [681, 335] width 1363 height 671
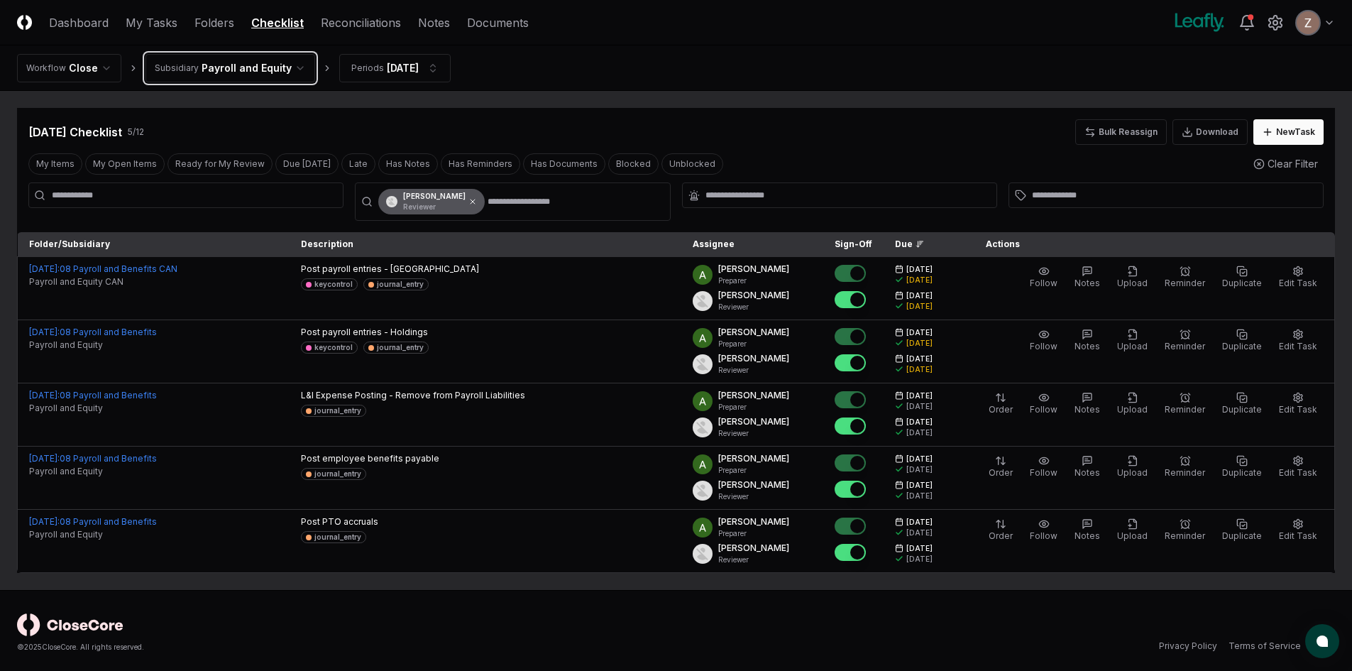
click at [469, 201] on icon at bounding box center [473, 201] width 9 height 9
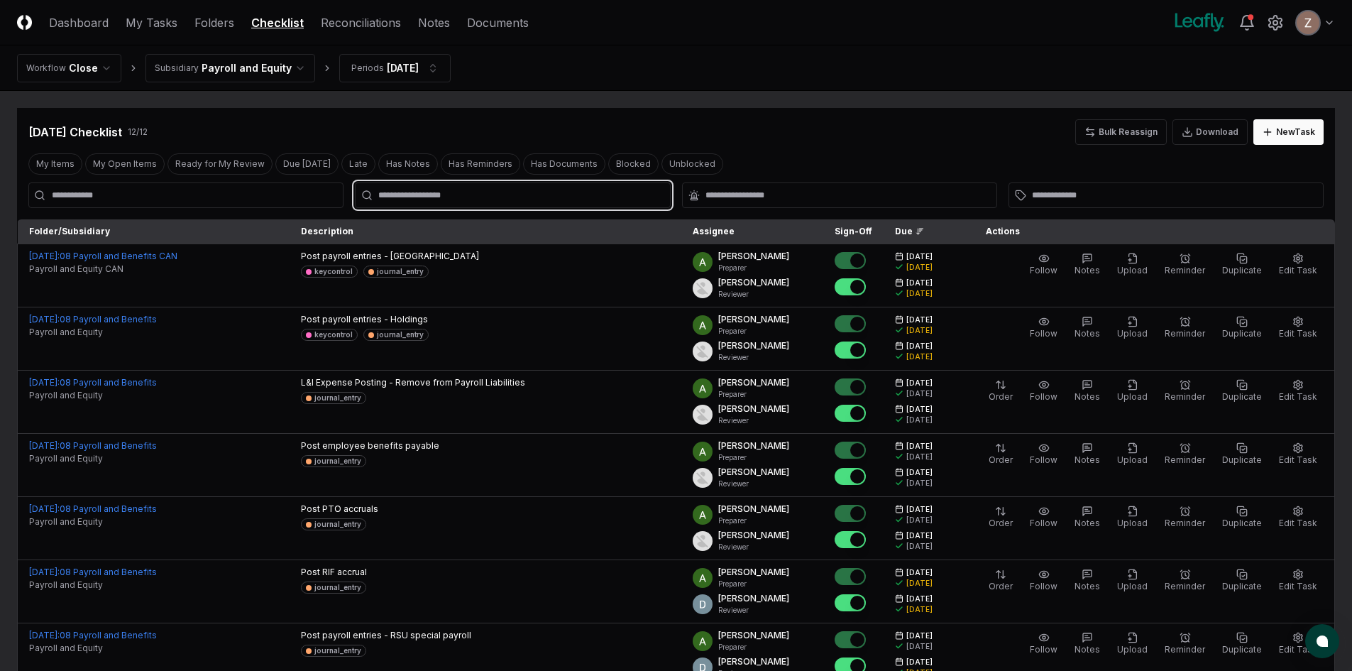
click at [449, 198] on input "text" at bounding box center [519, 195] width 283 height 13
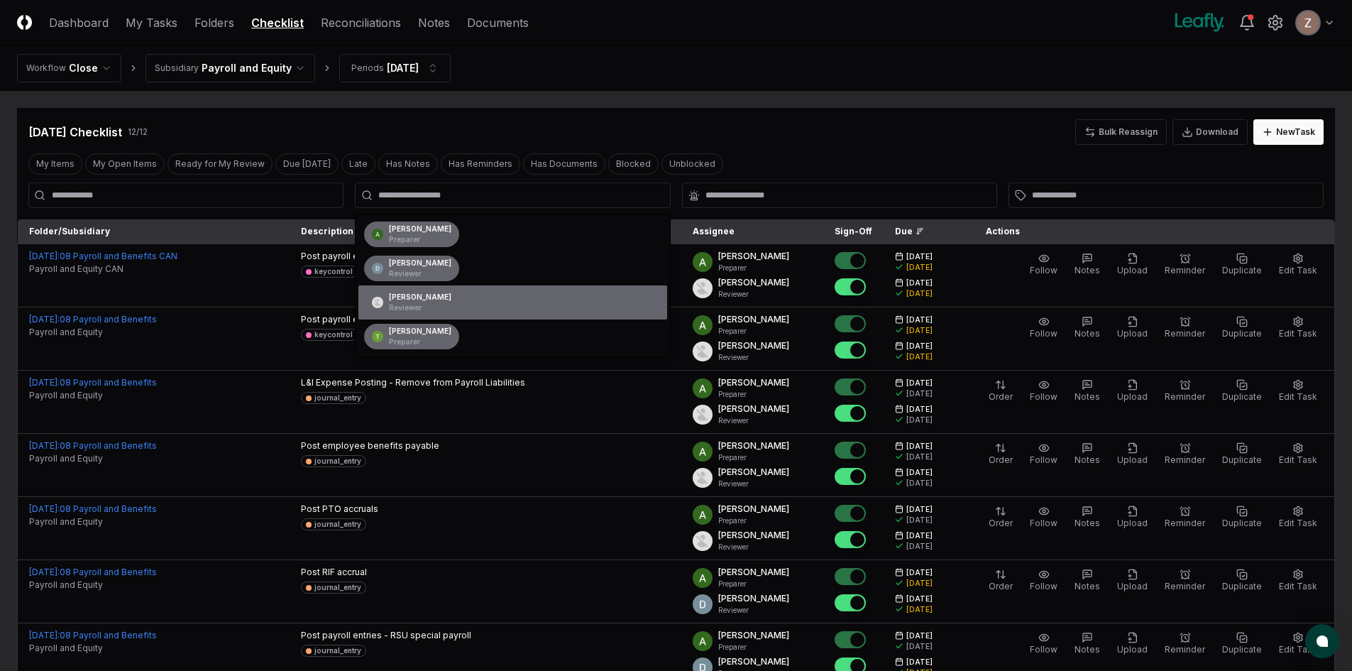
drag, startPoint x: 852, startPoint y: 144, endPoint x: 610, endPoint y: 111, distance: 244.3
click at [851, 144] on div "[DATE] Checklist 12 / 12 Bulk Reassign Download New Task" at bounding box center [675, 132] width 1295 height 26
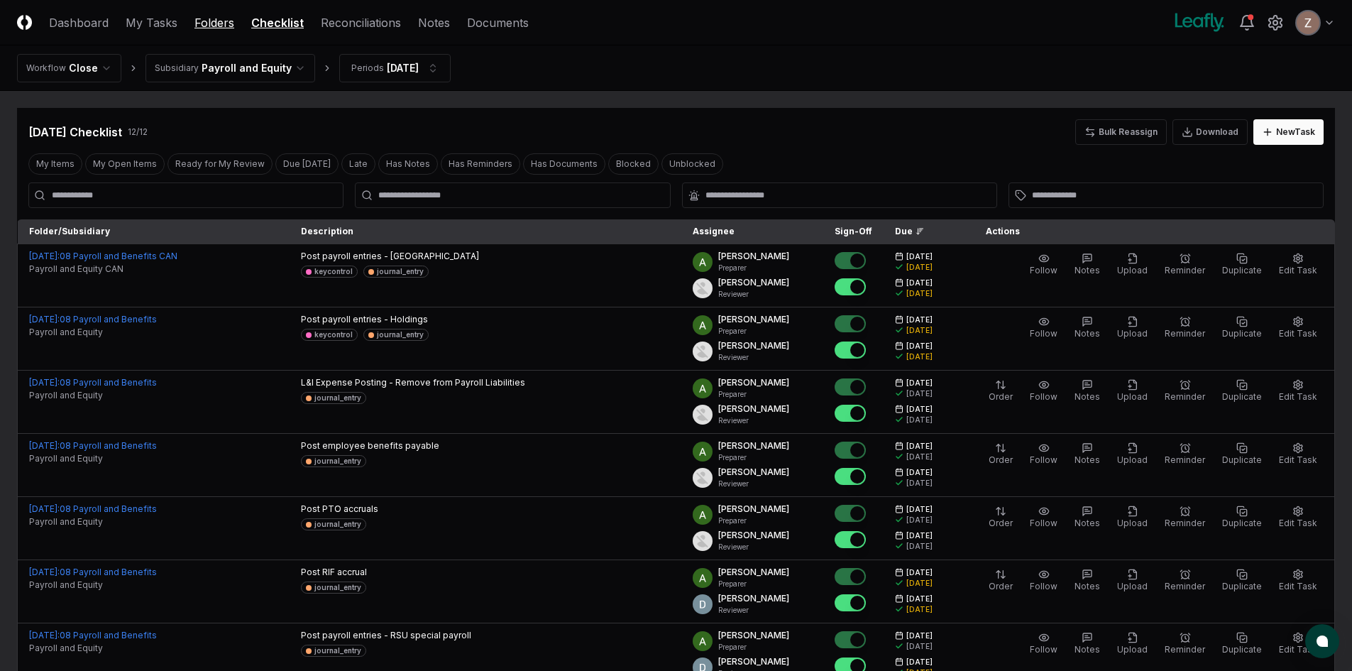
click at [207, 21] on link "Folders" at bounding box center [215, 22] width 40 height 17
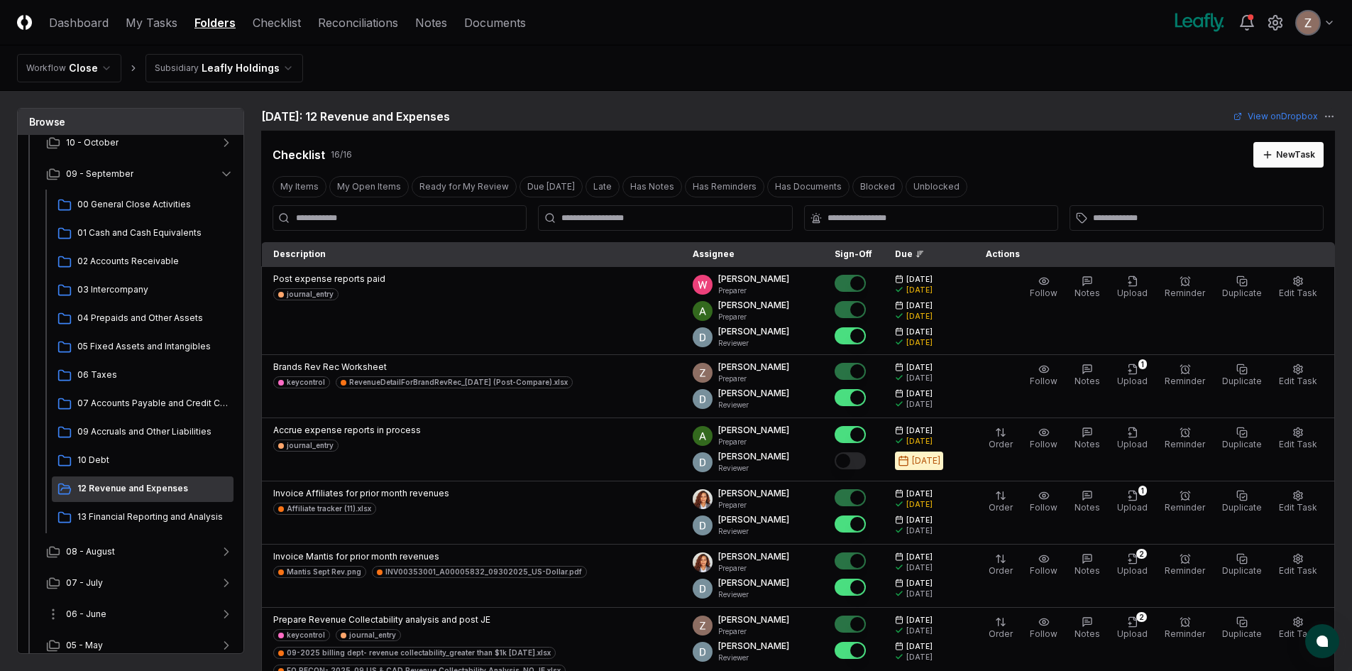
scroll to position [213, 0]
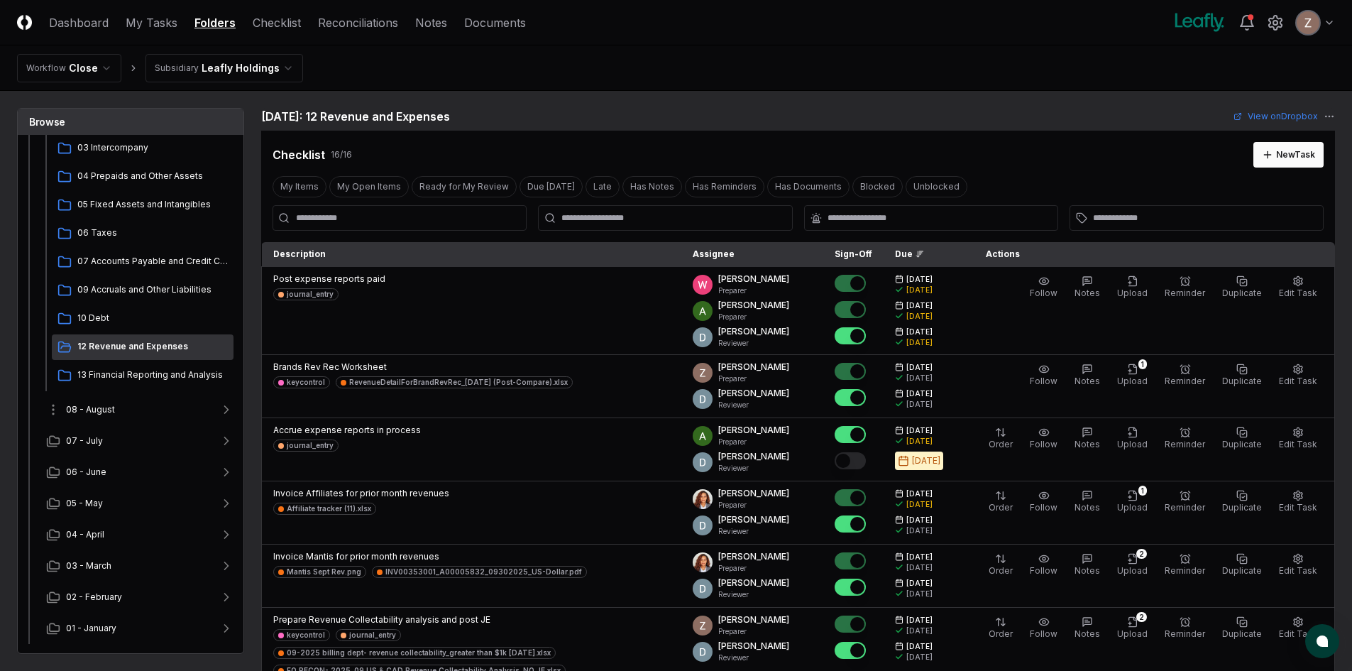
click at [111, 408] on span "08 - August" at bounding box center [90, 409] width 49 height 13
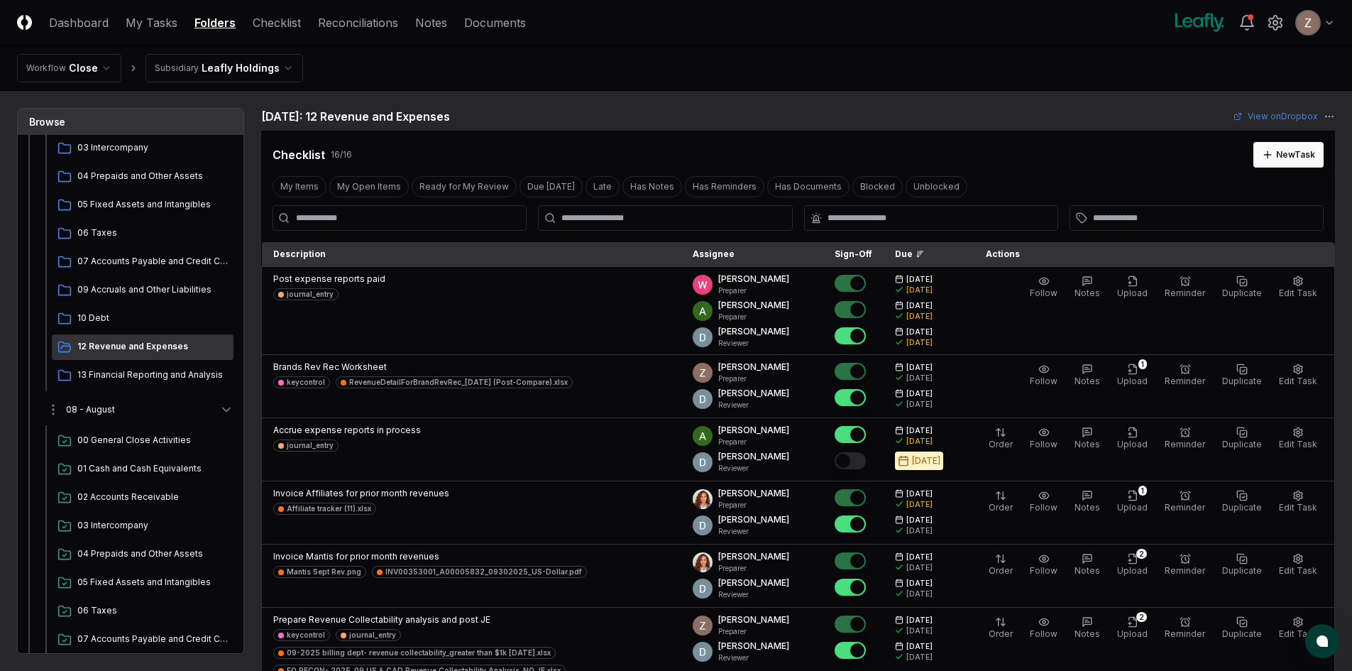
scroll to position [284, 0]
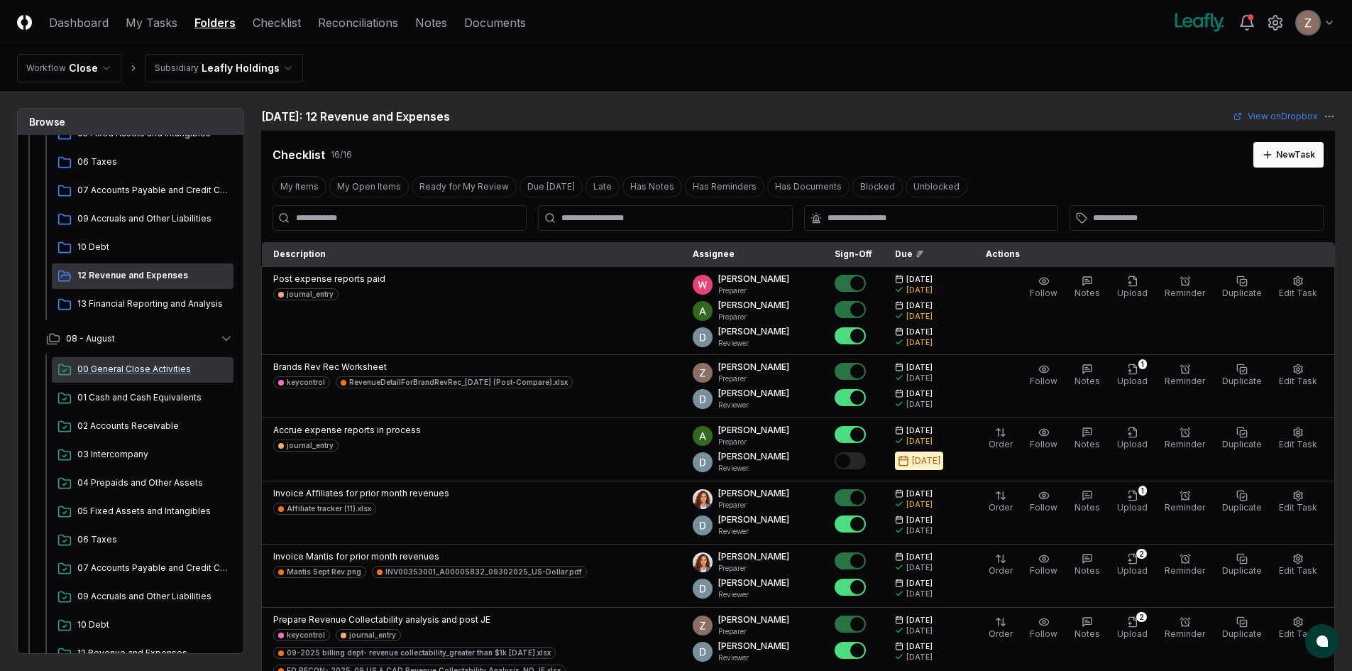
click at [136, 364] on span "00 General Close Activities" at bounding box center [152, 369] width 150 height 13
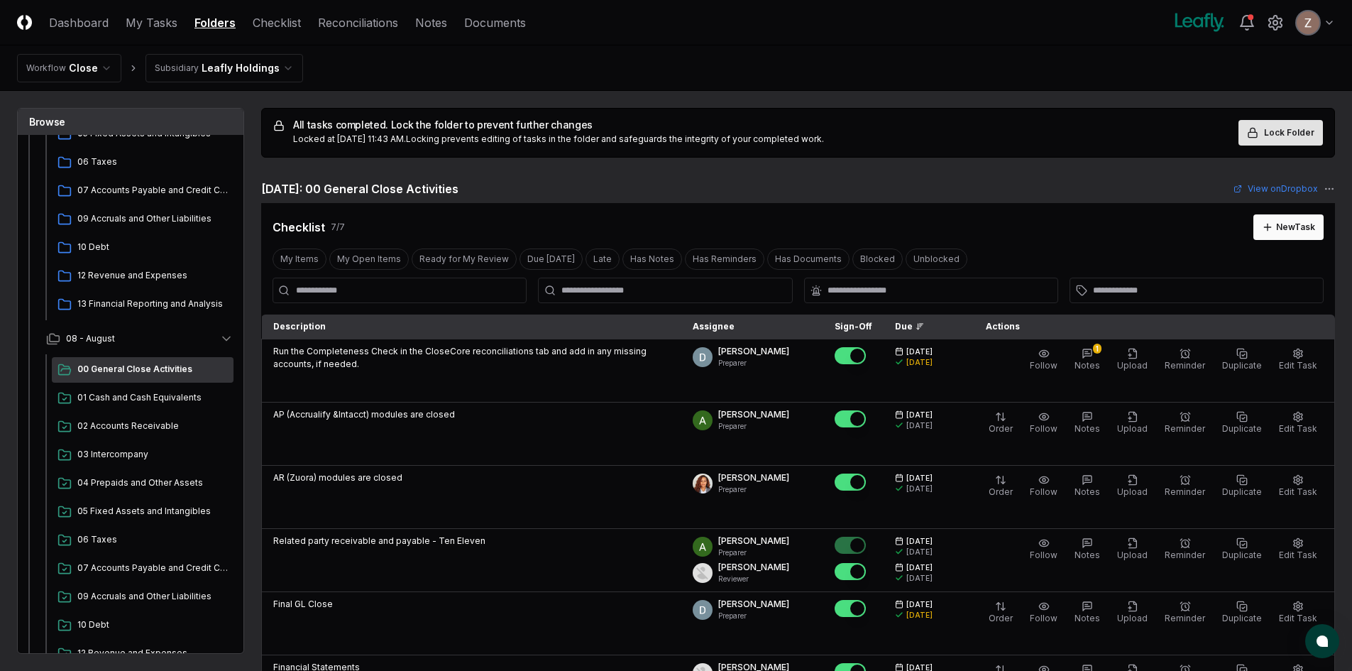
click at [1254, 131] on icon at bounding box center [1252, 132] width 11 height 11
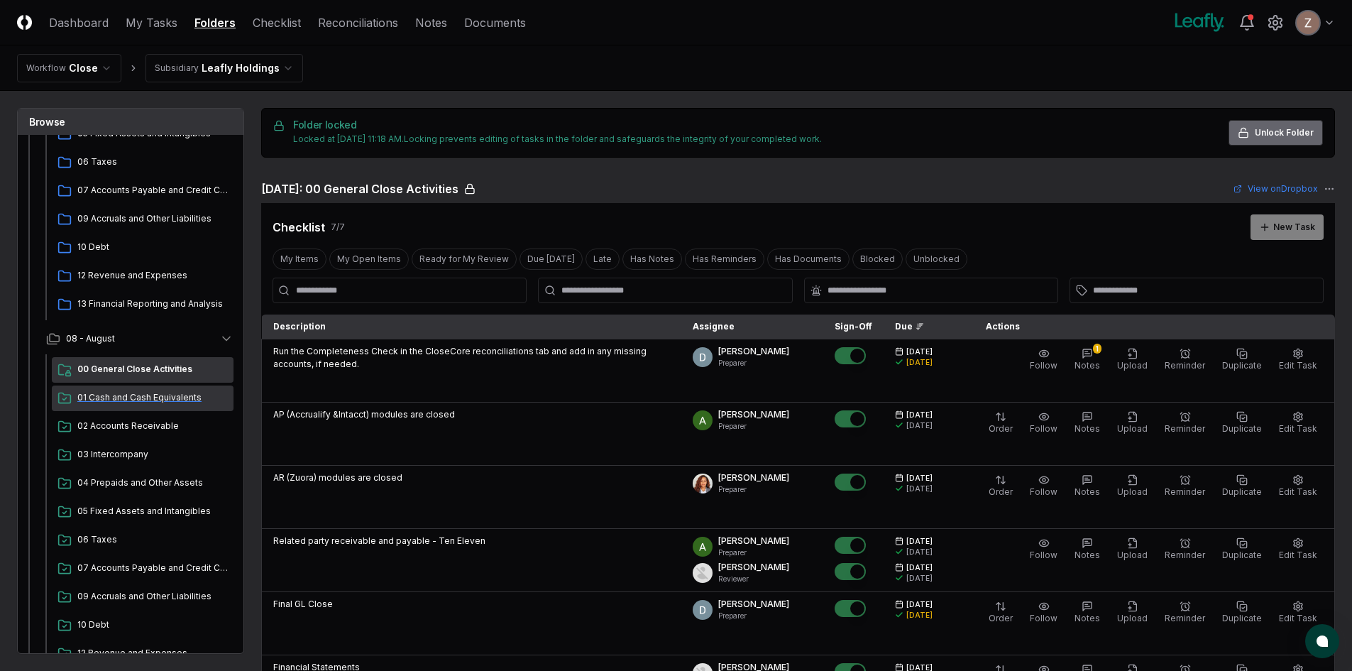
click at [148, 403] on span "01 Cash and Cash Equivalents" at bounding box center [152, 397] width 150 height 13
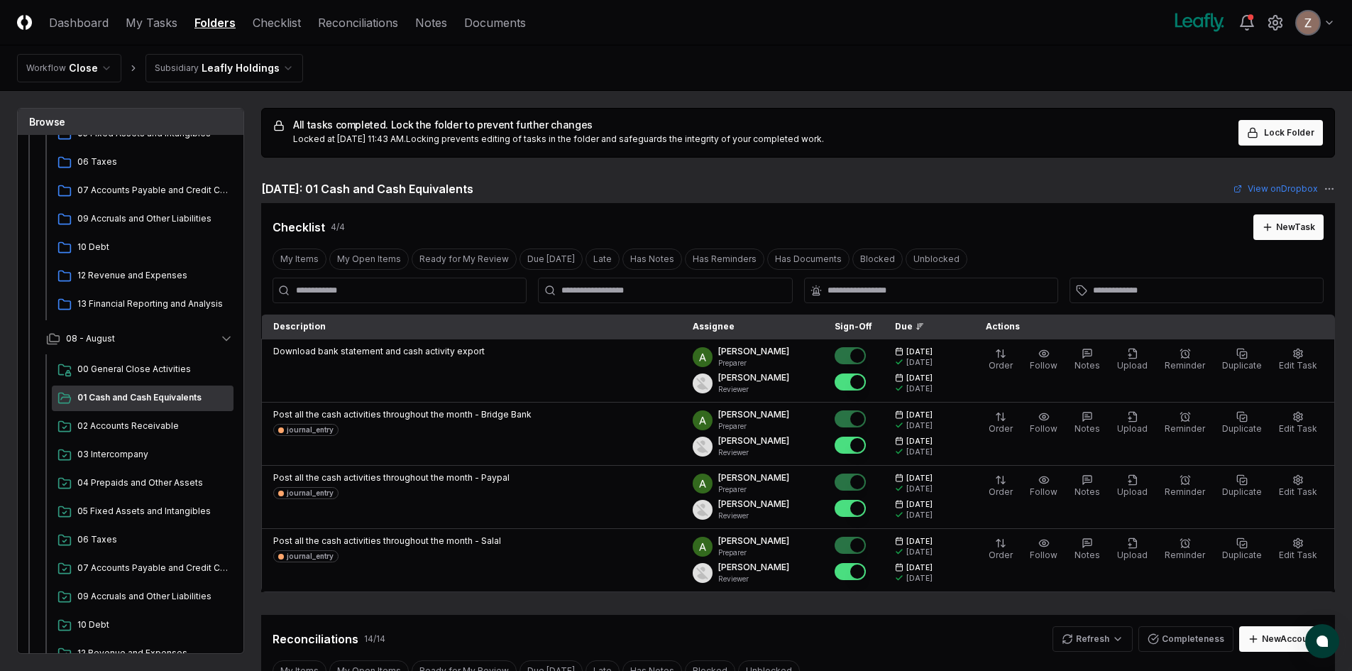
click at [1296, 134] on span "Lock Folder" at bounding box center [1289, 132] width 50 height 13
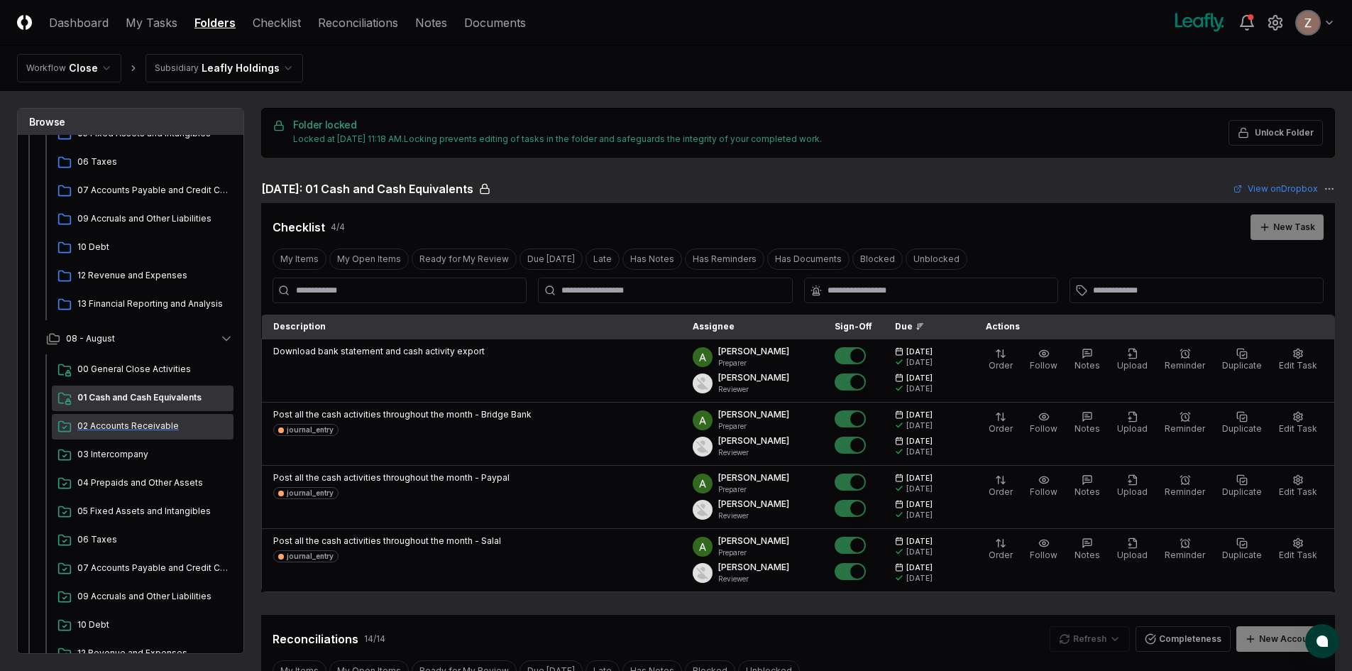
click at [162, 428] on span "02 Accounts Receivable" at bounding box center [152, 426] width 150 height 13
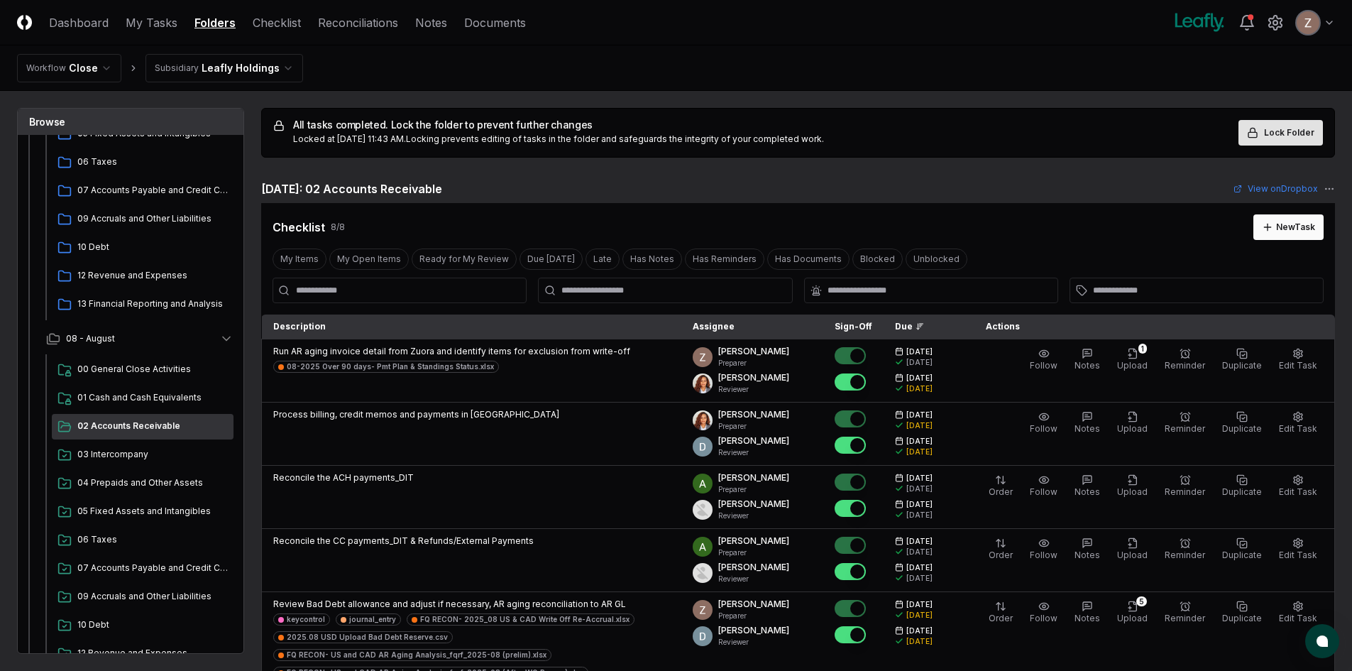
click at [1300, 134] on span "Lock Folder" at bounding box center [1289, 132] width 50 height 13
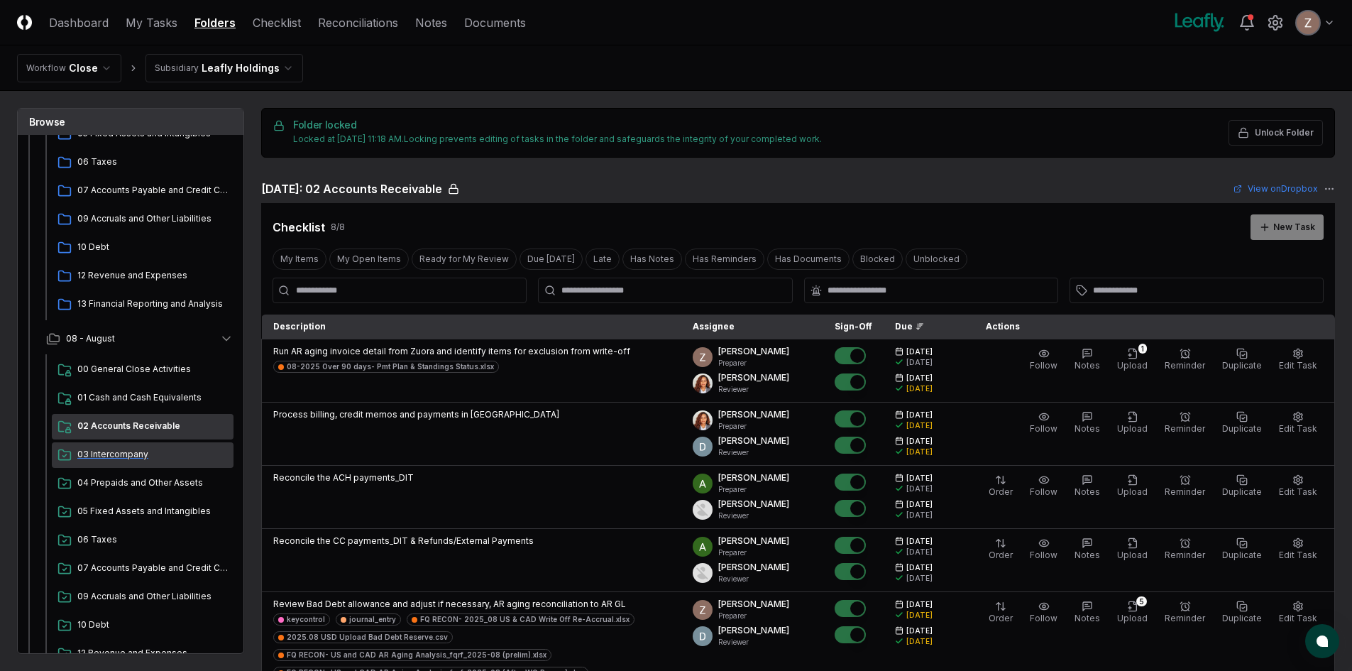
click at [132, 458] on span "03 Intercompany" at bounding box center [152, 454] width 150 height 13
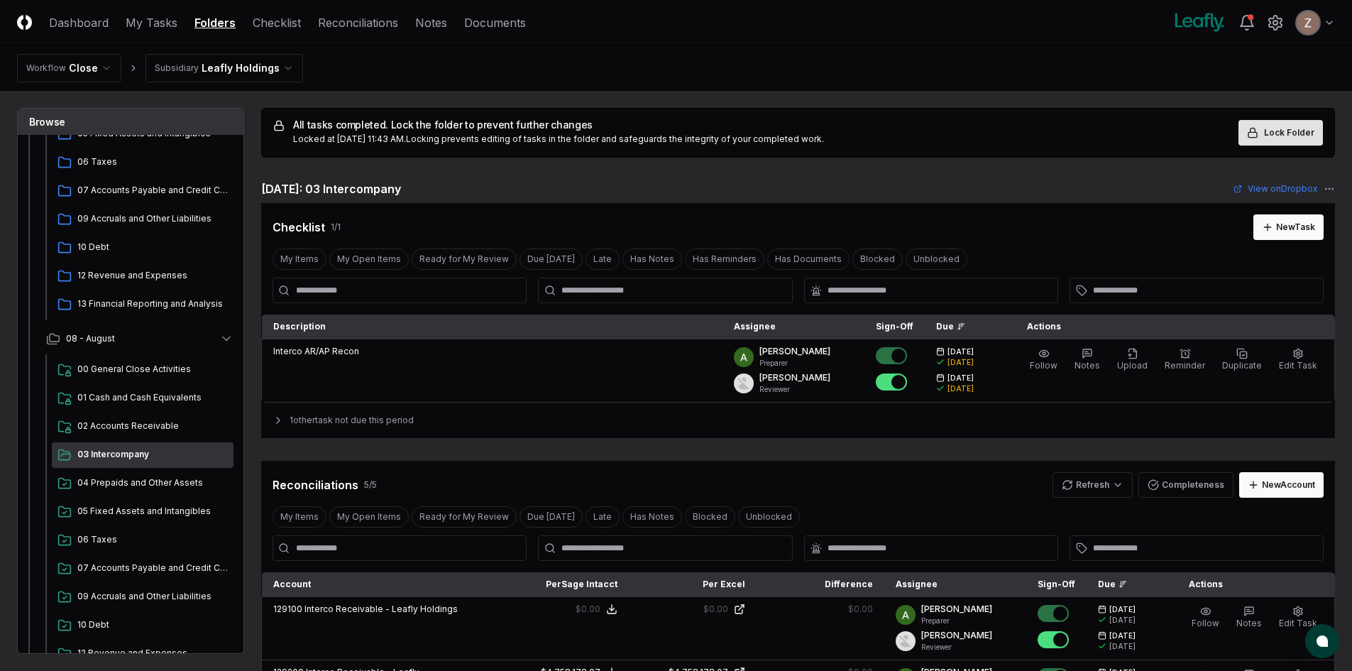
click at [1300, 127] on span "Lock Folder" at bounding box center [1289, 132] width 50 height 13
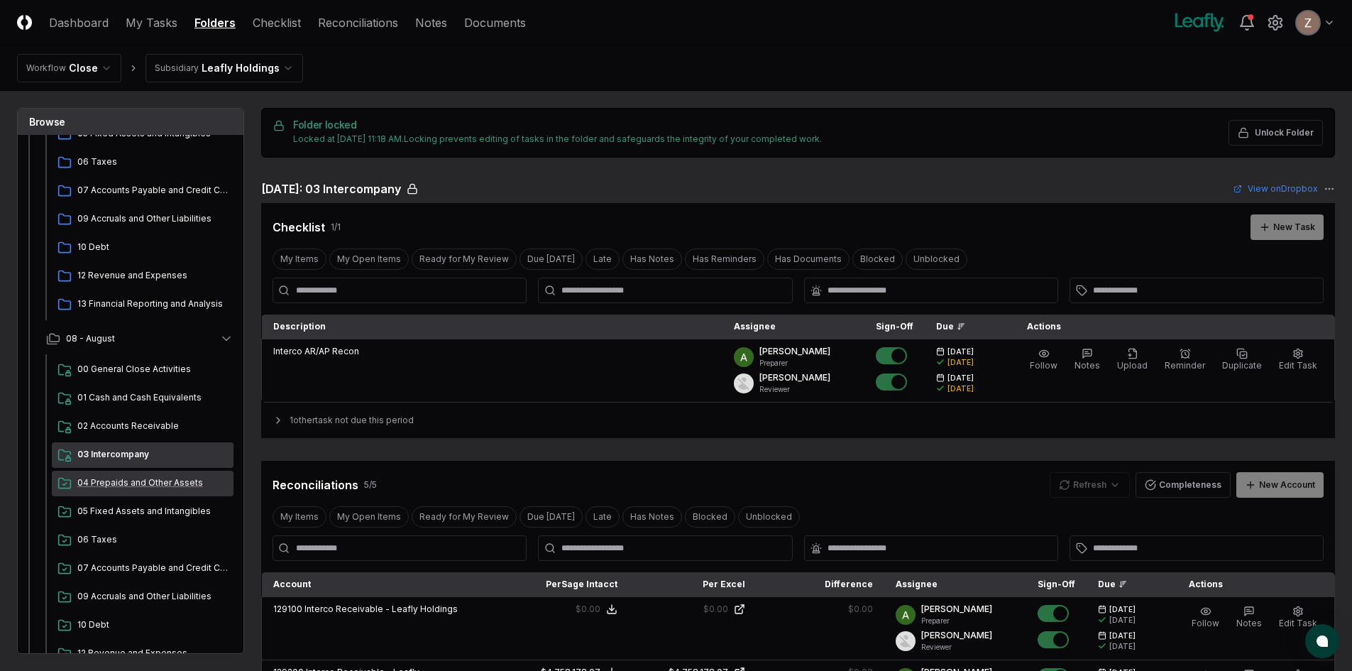
click at [113, 478] on span "04 Prepaids and Other Assets" at bounding box center [152, 482] width 150 height 13
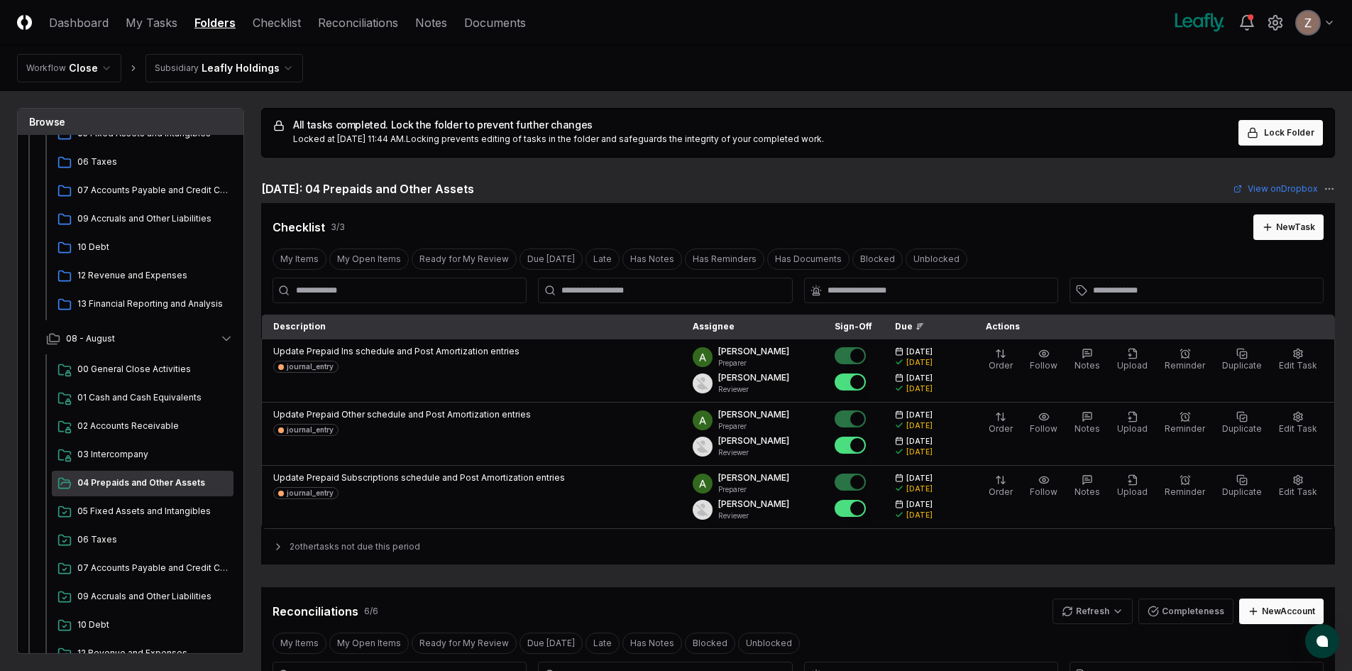
click at [1271, 128] on span "Lock Folder" at bounding box center [1289, 132] width 50 height 13
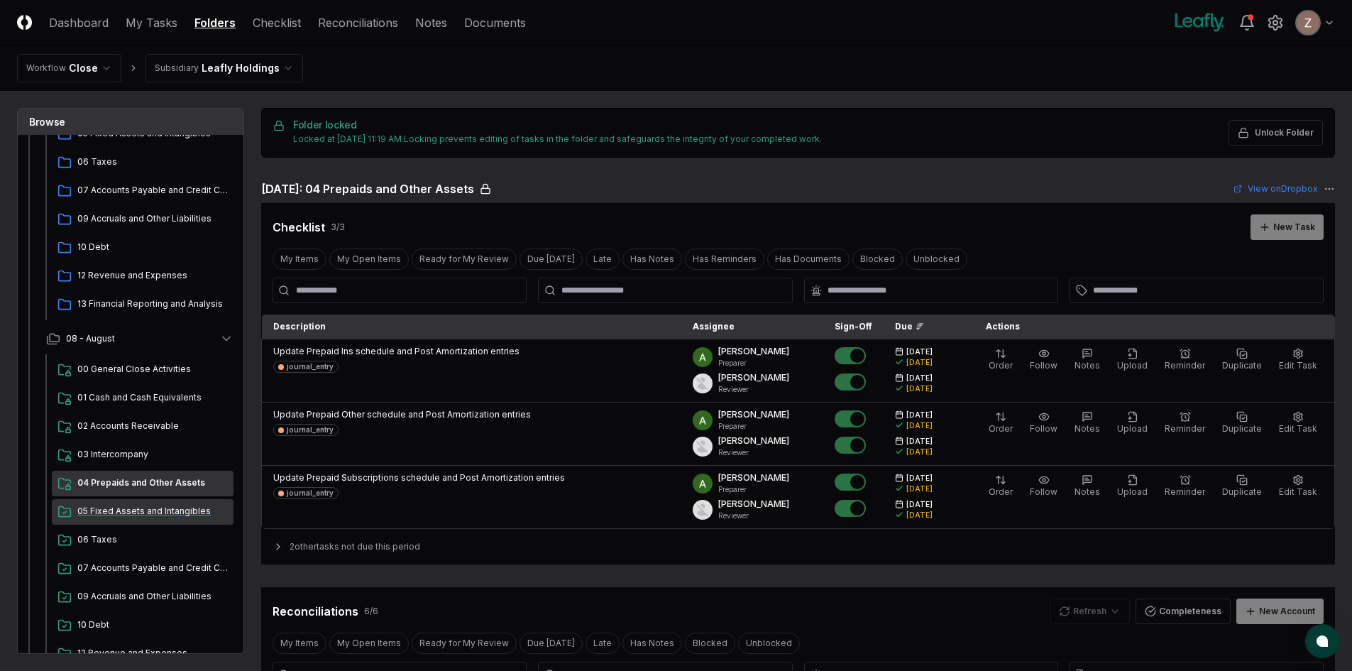
click at [137, 513] on span "05 Fixed Assets and Intangibles" at bounding box center [152, 511] width 150 height 13
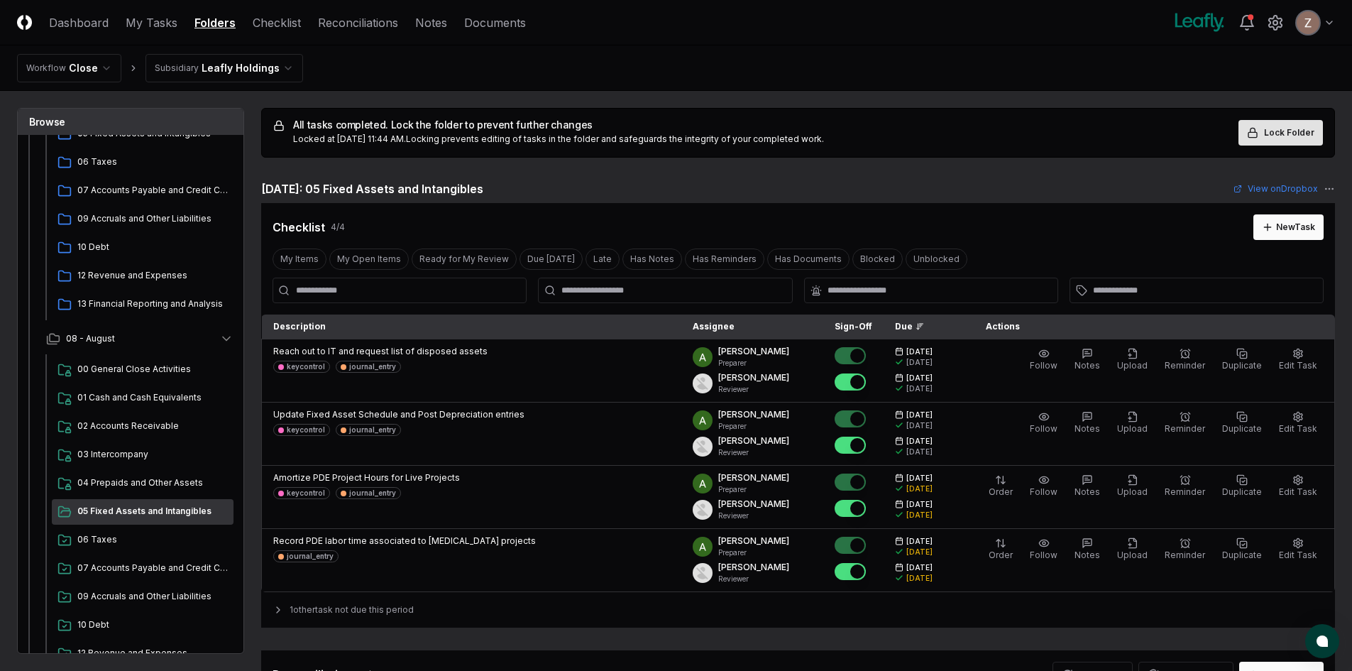
click at [1269, 127] on span "Lock Folder" at bounding box center [1289, 132] width 50 height 13
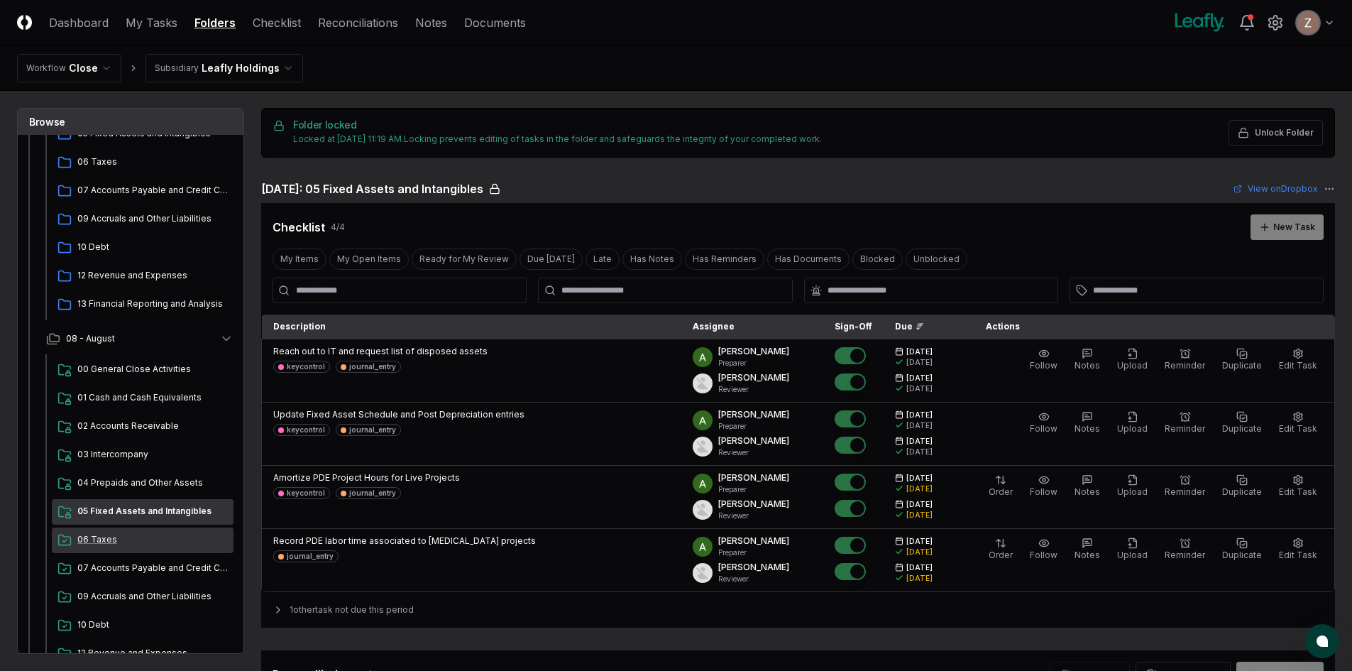
click at [135, 529] on div "06 Taxes" at bounding box center [143, 540] width 182 height 26
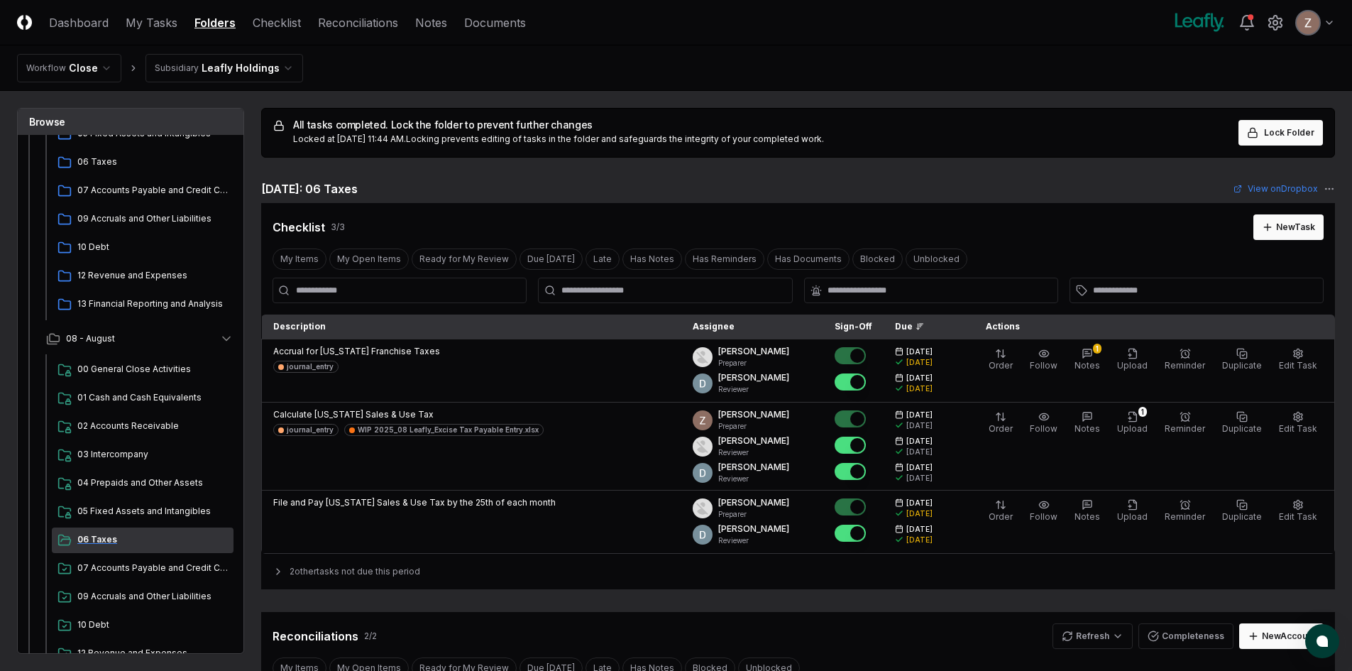
click at [135, 529] on div "06 Taxes" at bounding box center [143, 540] width 182 height 26
click at [1288, 131] on span "Lock Folder" at bounding box center [1289, 132] width 50 height 13
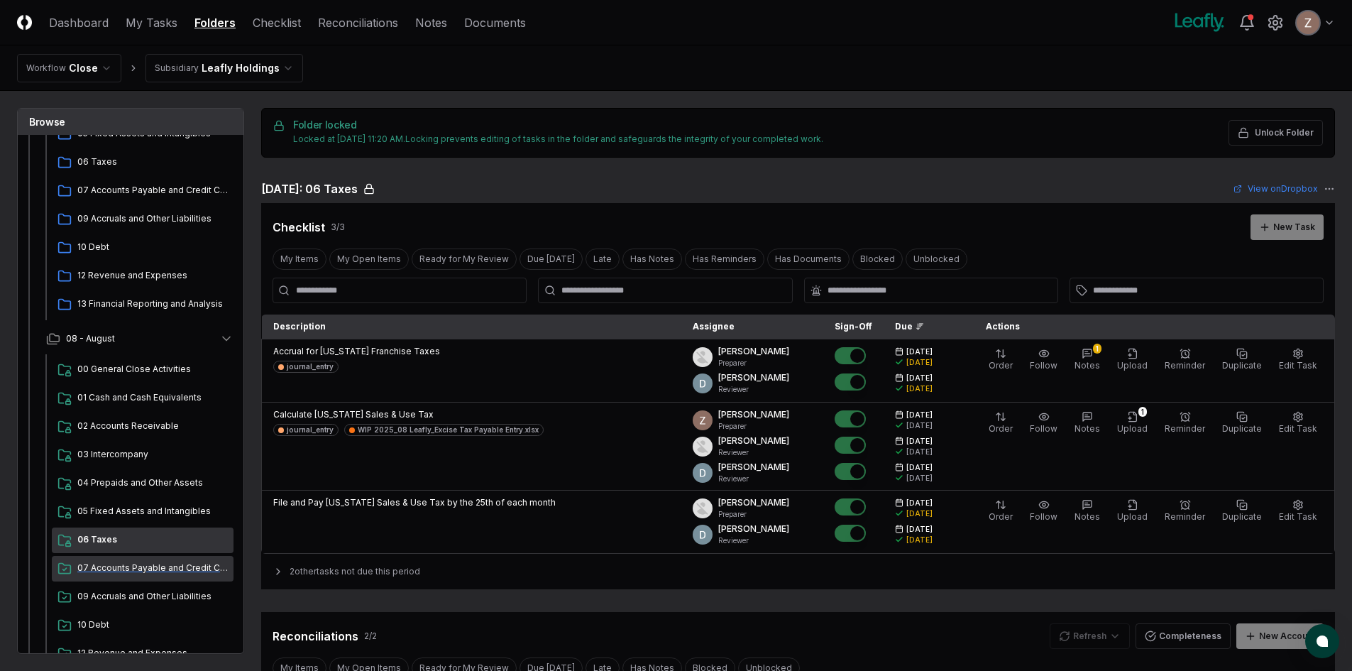
click at [148, 568] on span "07 Accounts Payable and Credit Cards" at bounding box center [152, 568] width 150 height 13
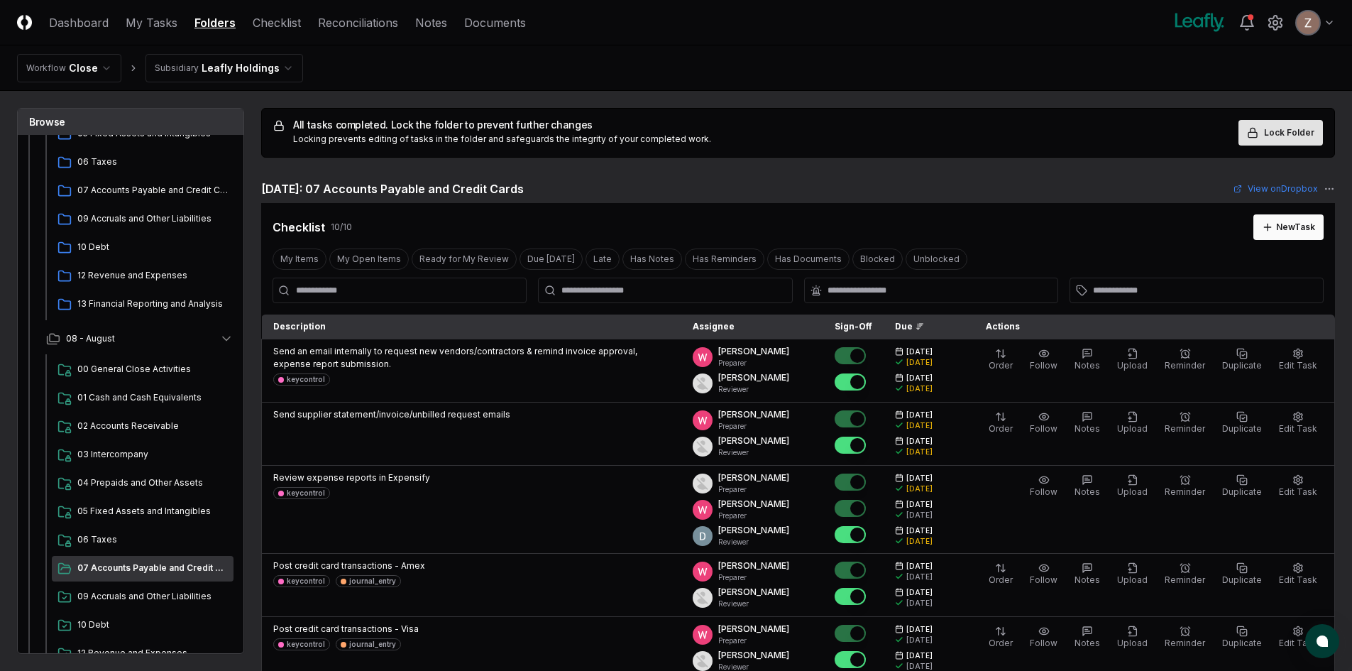
click at [1271, 122] on button "Lock Folder" at bounding box center [1281, 133] width 84 height 26
click at [126, 597] on span "09 Accruals and Other Liabilities" at bounding box center [152, 596] width 150 height 13
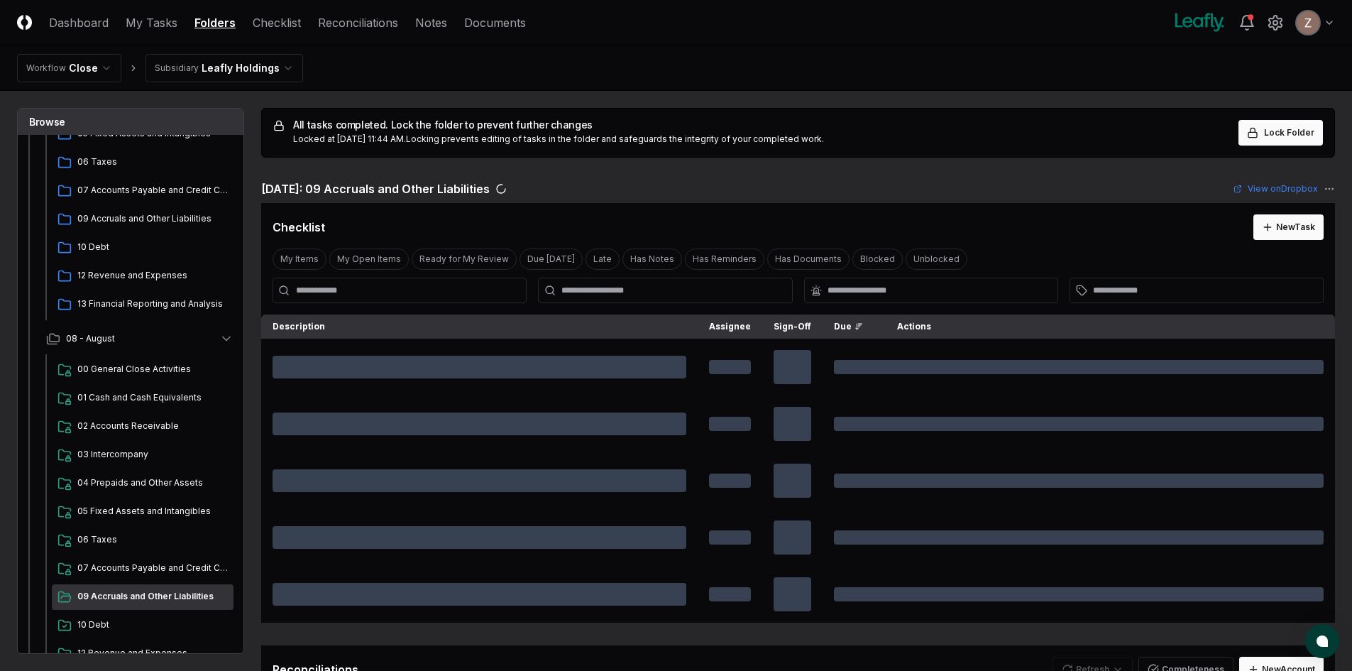
scroll to position [497, 0]
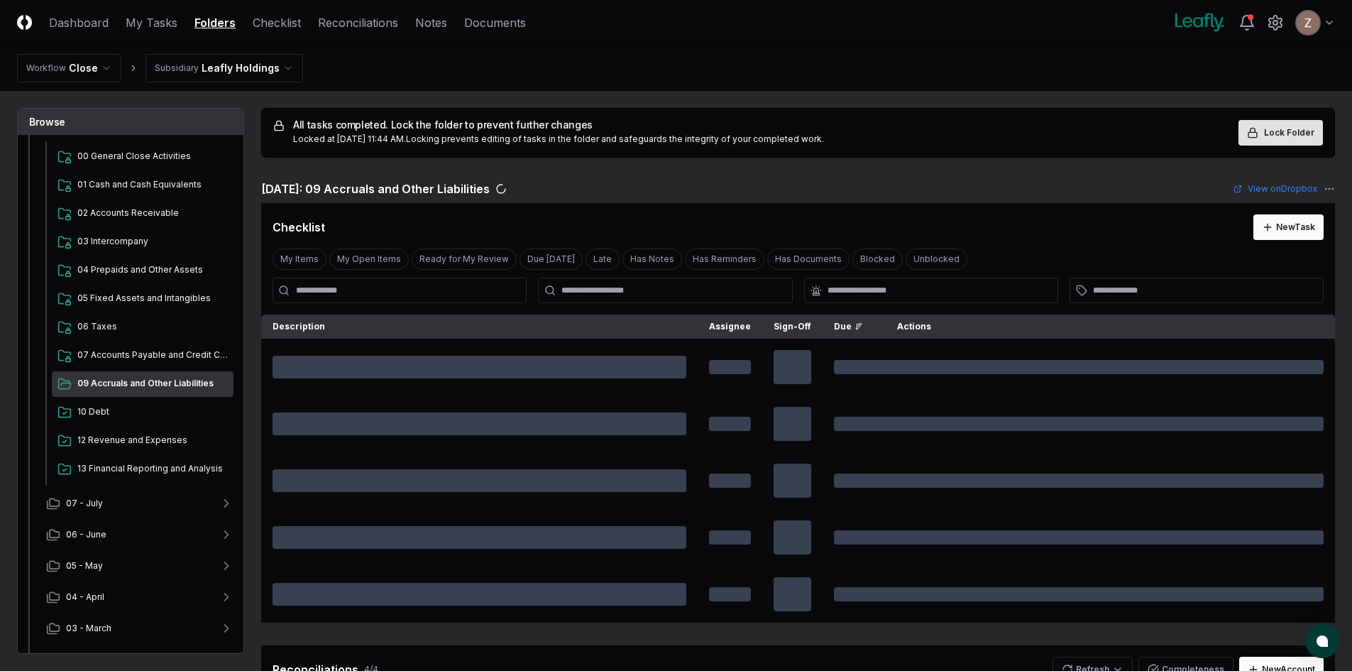
click at [1305, 124] on button "Lock Folder" at bounding box center [1281, 133] width 84 height 26
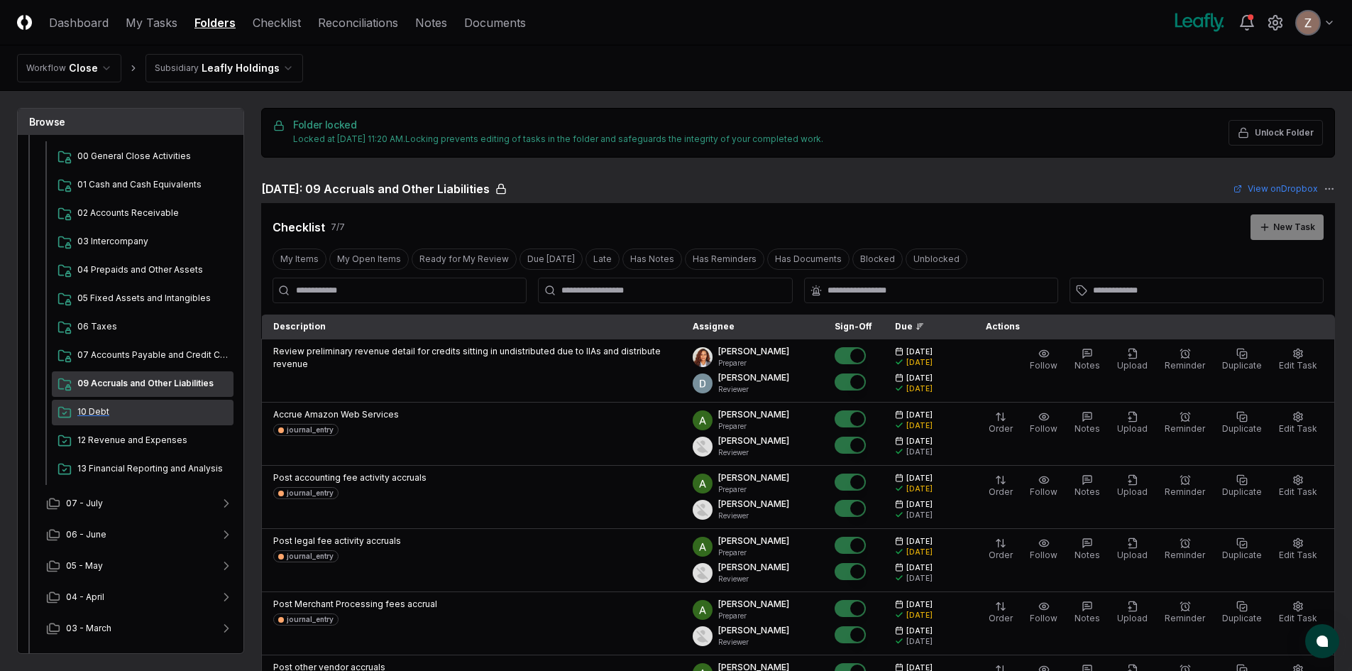
click at [119, 414] on span "10 Debt" at bounding box center [152, 411] width 150 height 13
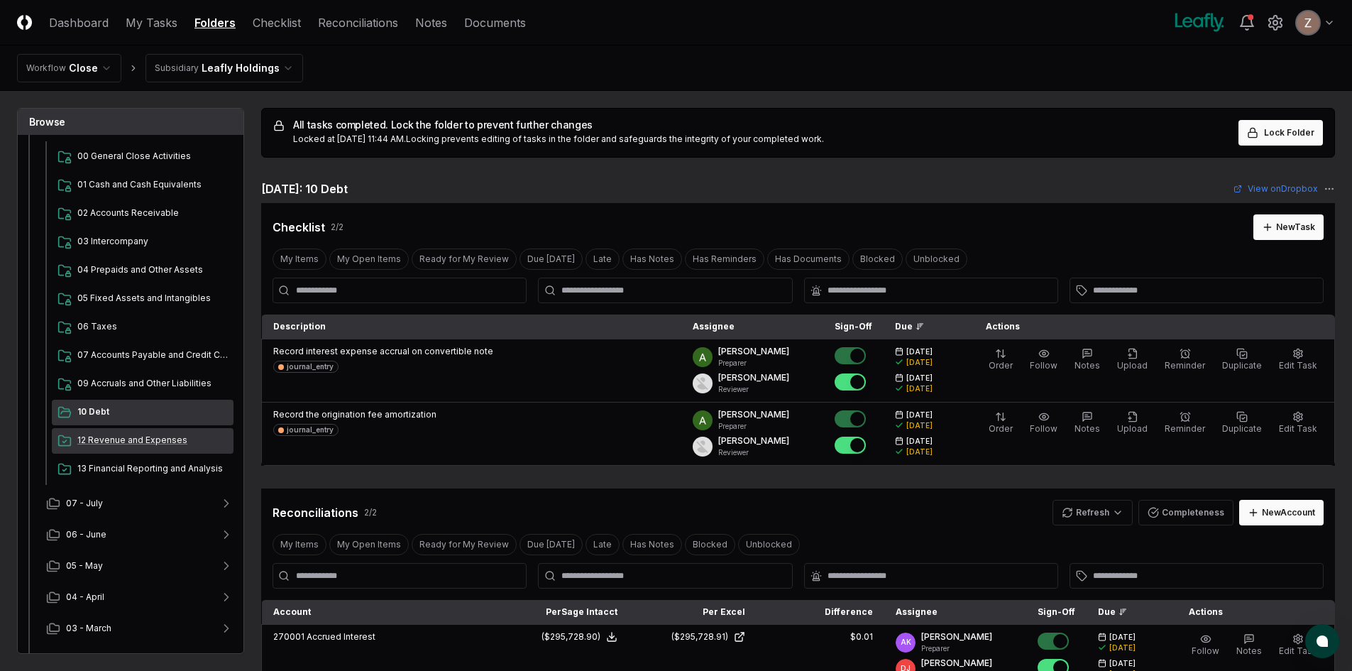
click at [121, 432] on div "12 Revenue and Expenses" at bounding box center [143, 441] width 182 height 26
click at [119, 411] on span "10 Debt" at bounding box center [152, 411] width 150 height 13
click at [1259, 127] on icon at bounding box center [1252, 132] width 11 height 11
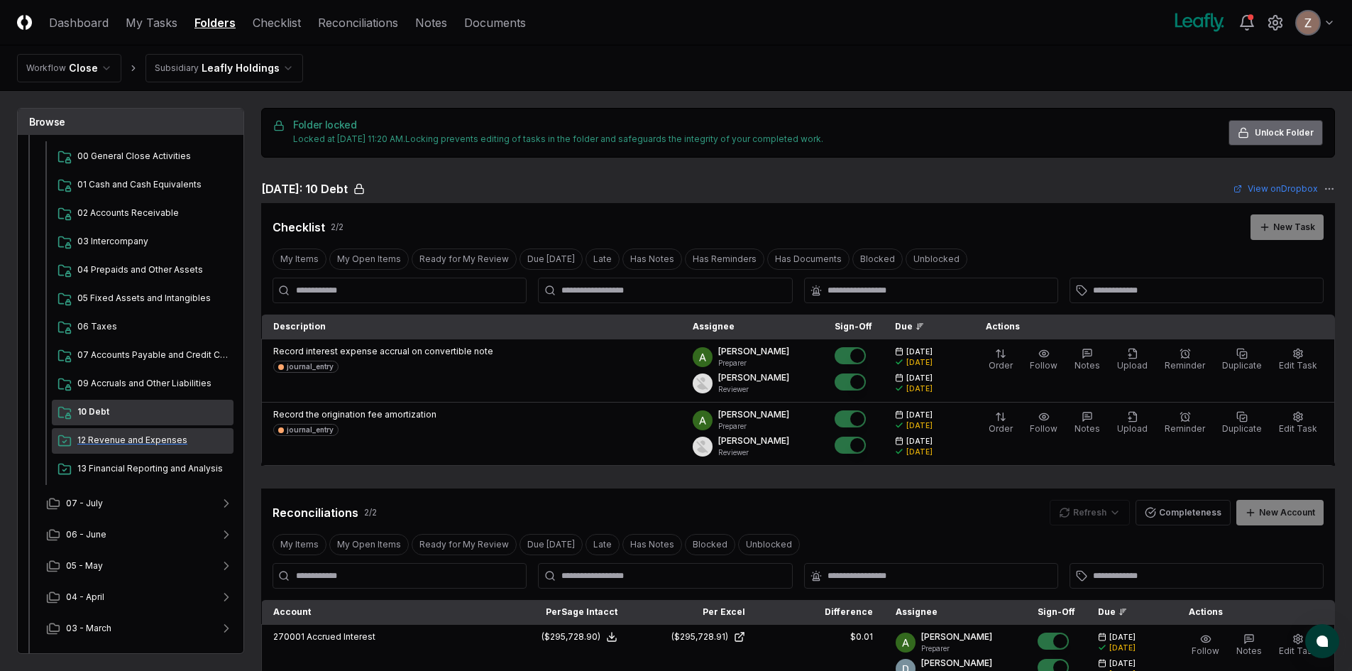
click at [144, 443] on span "12 Revenue and Expenses" at bounding box center [152, 440] width 150 height 13
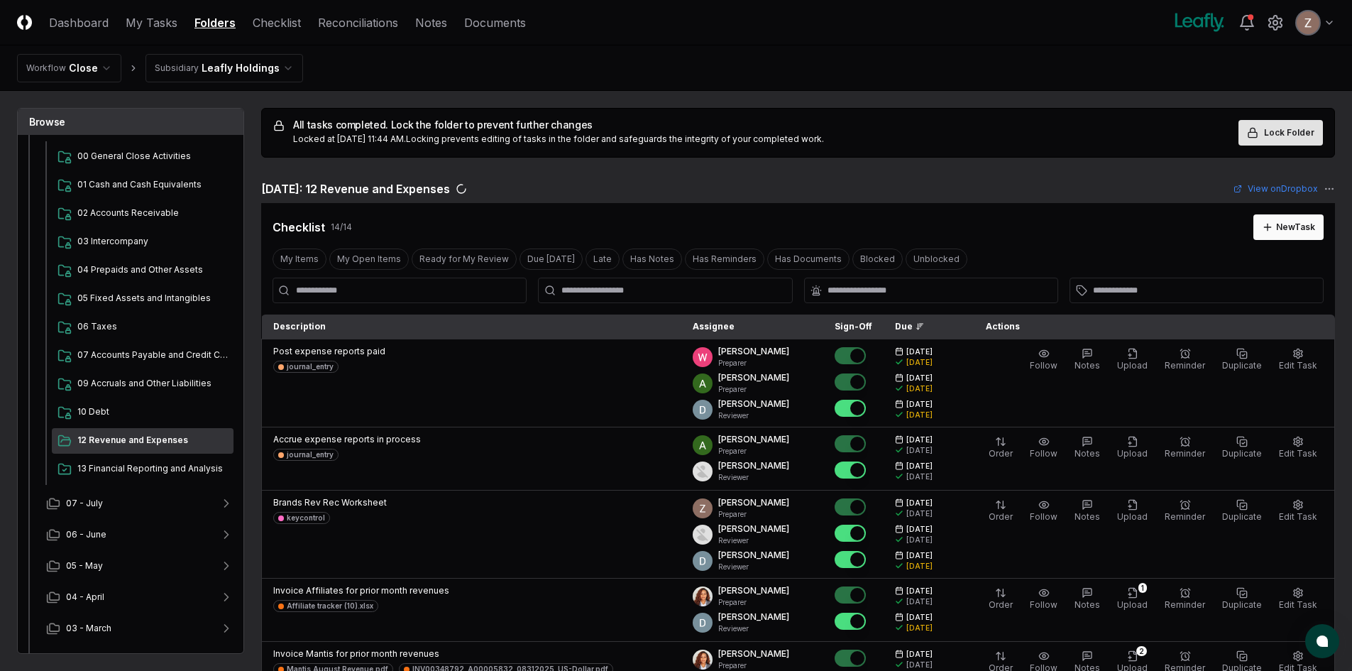
click at [1271, 136] on span "Lock Folder" at bounding box center [1289, 132] width 50 height 13
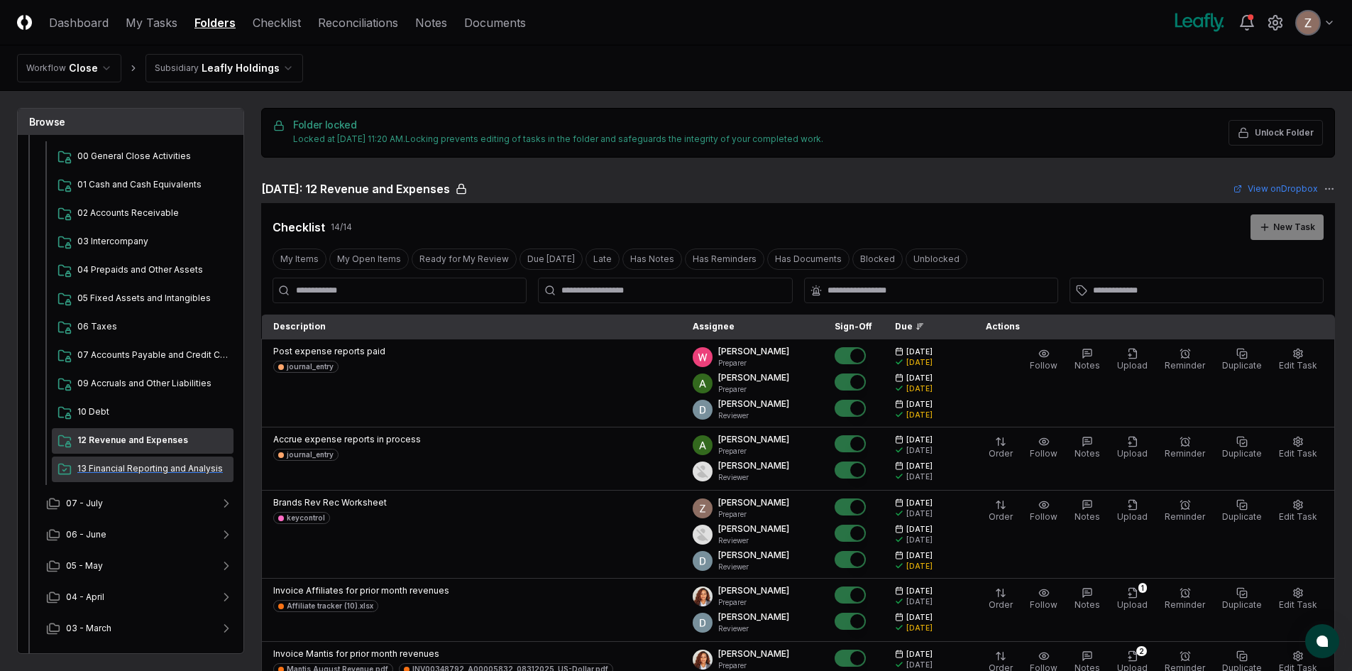
click at [158, 466] on span "13 Financial Reporting and Analysis" at bounding box center [152, 468] width 150 height 13
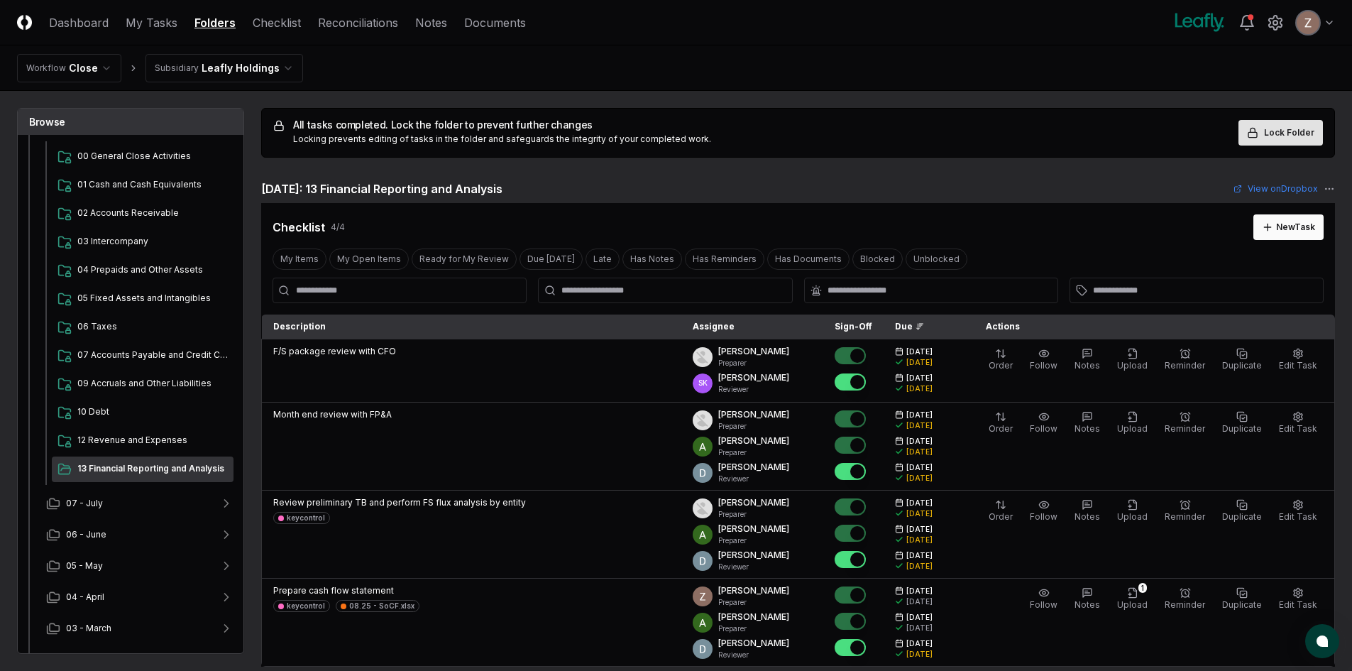
click at [1268, 138] on span "Lock Folder" at bounding box center [1289, 132] width 50 height 13
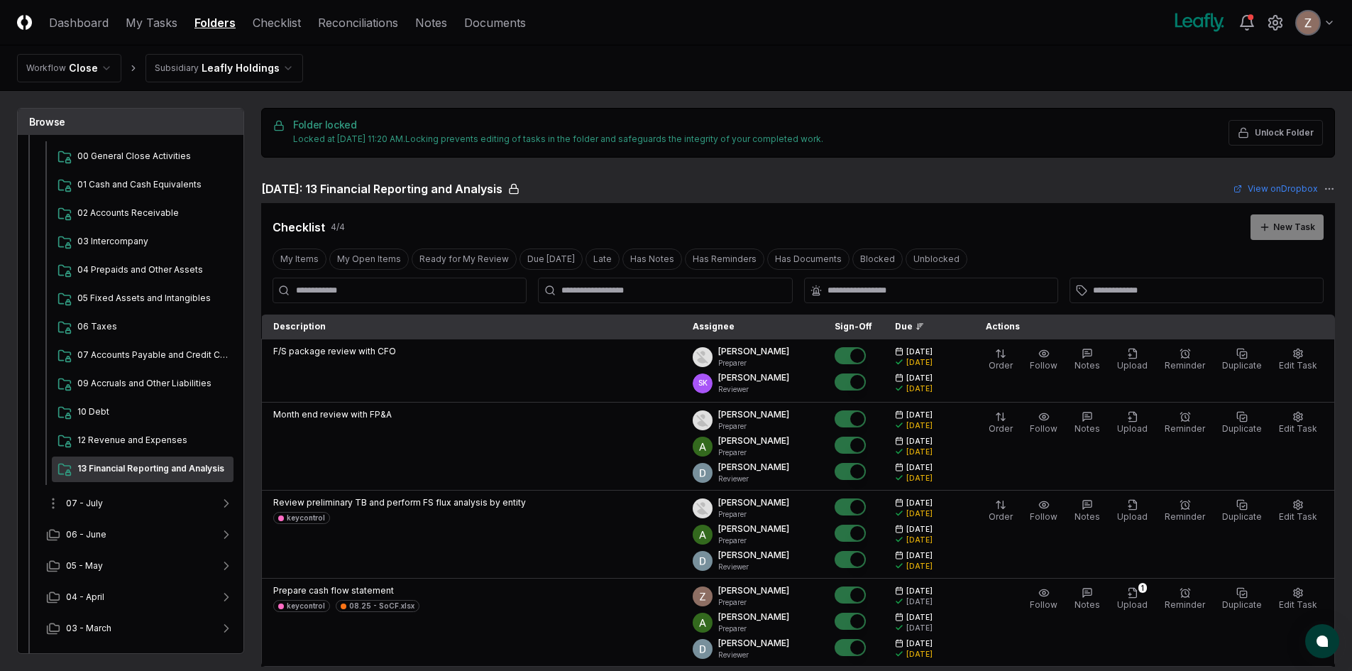
click at [152, 503] on button "07 - July" at bounding box center [140, 503] width 210 height 31
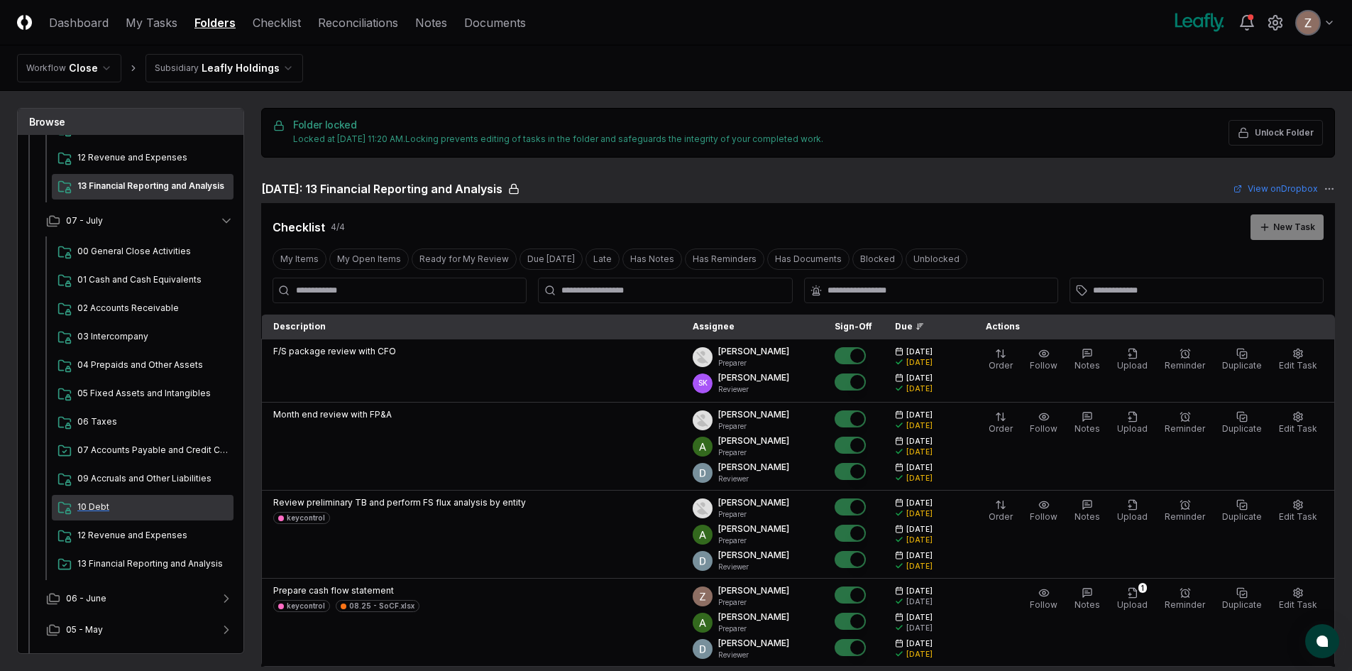
scroll to position [781, 0]
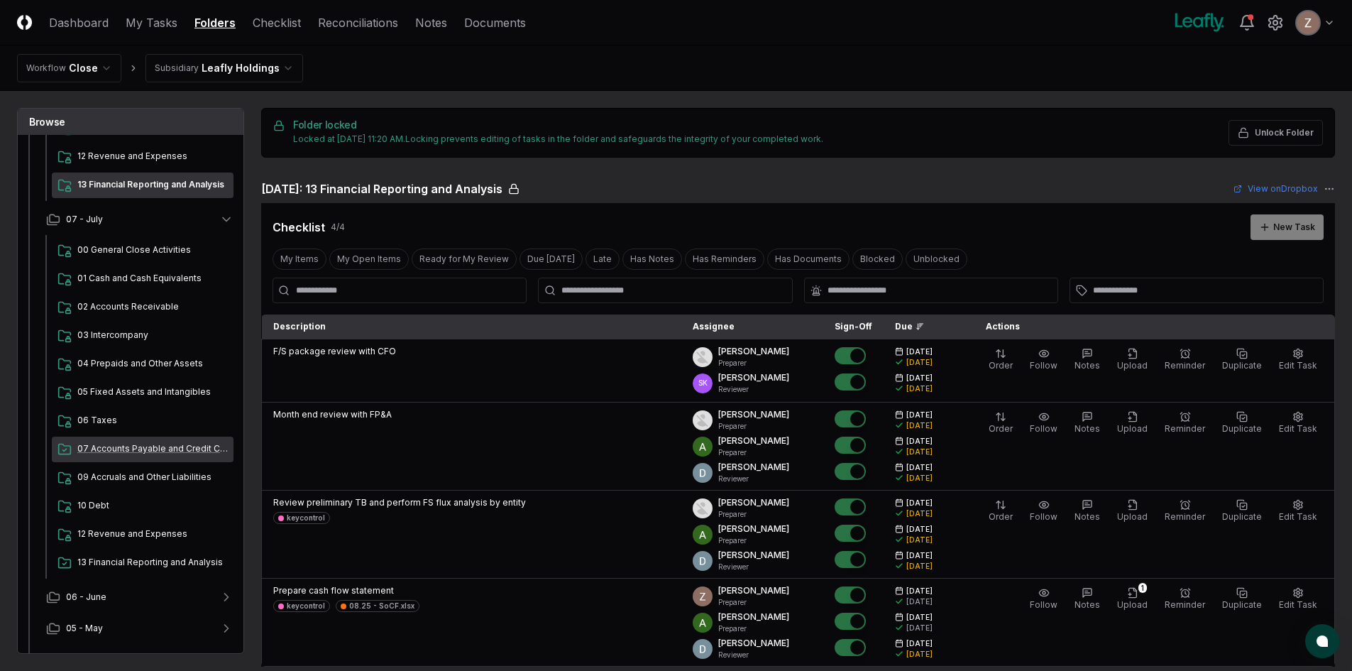
click at [114, 448] on span "07 Accounts Payable and Credit Cards" at bounding box center [152, 448] width 150 height 13
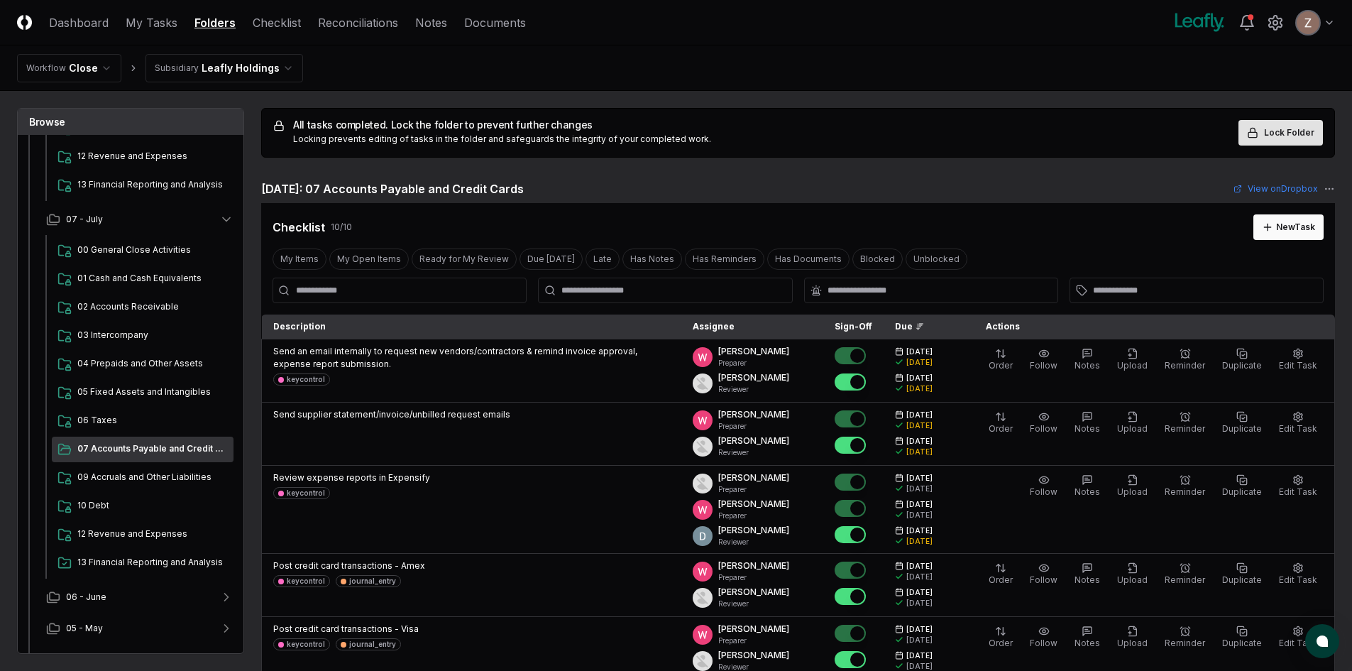
click at [1298, 124] on button "Lock Folder" at bounding box center [1281, 133] width 84 height 26
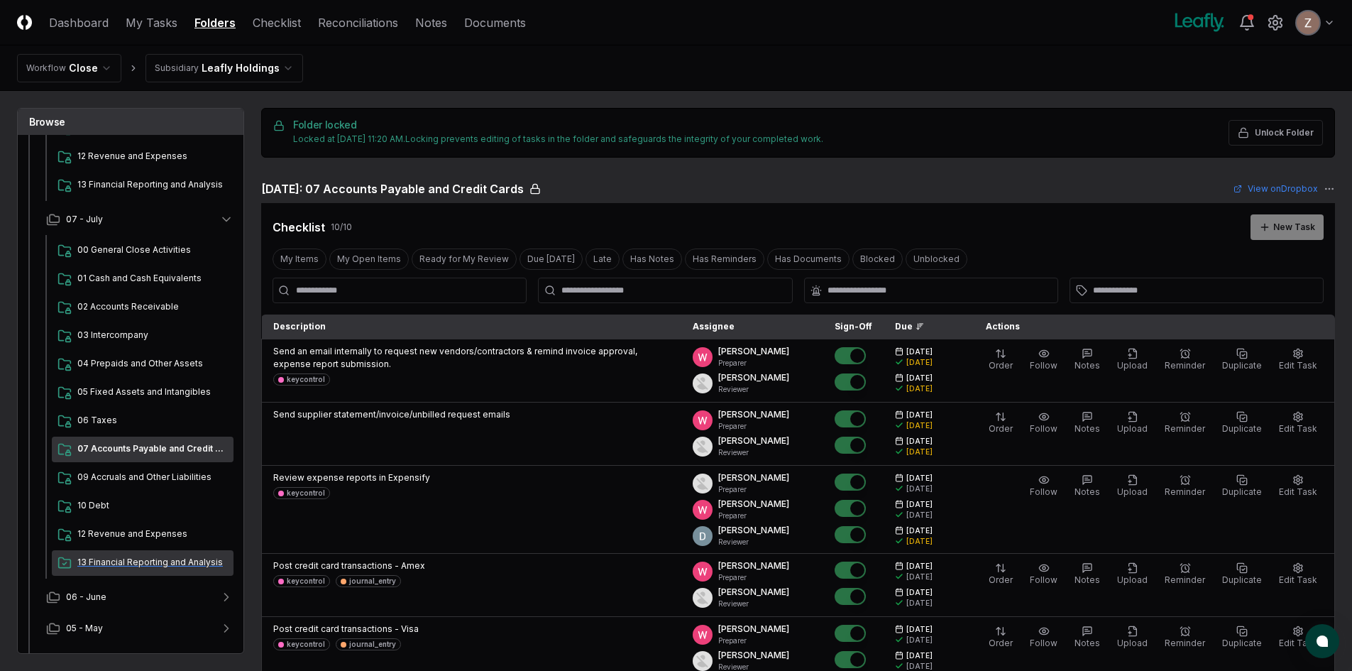
click at [113, 554] on div "13 Financial Reporting and Analysis" at bounding box center [143, 563] width 182 height 26
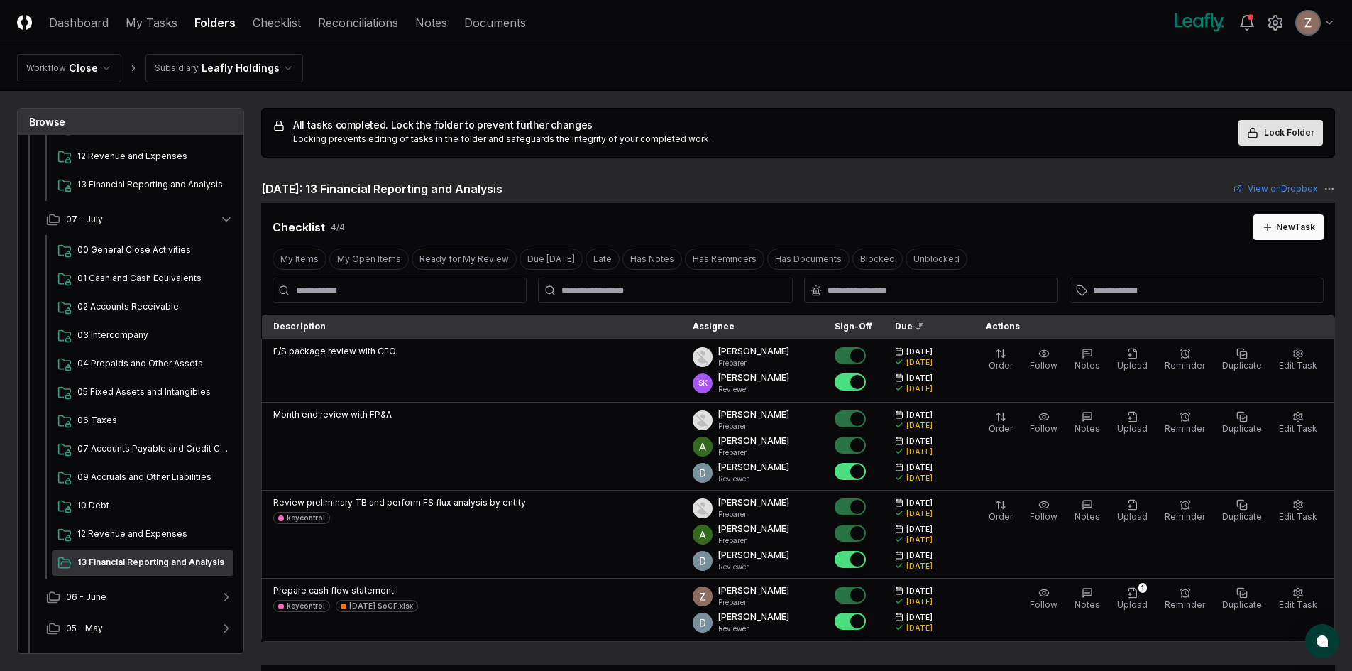
click at [1252, 126] on button "Lock Folder" at bounding box center [1281, 133] width 84 height 26
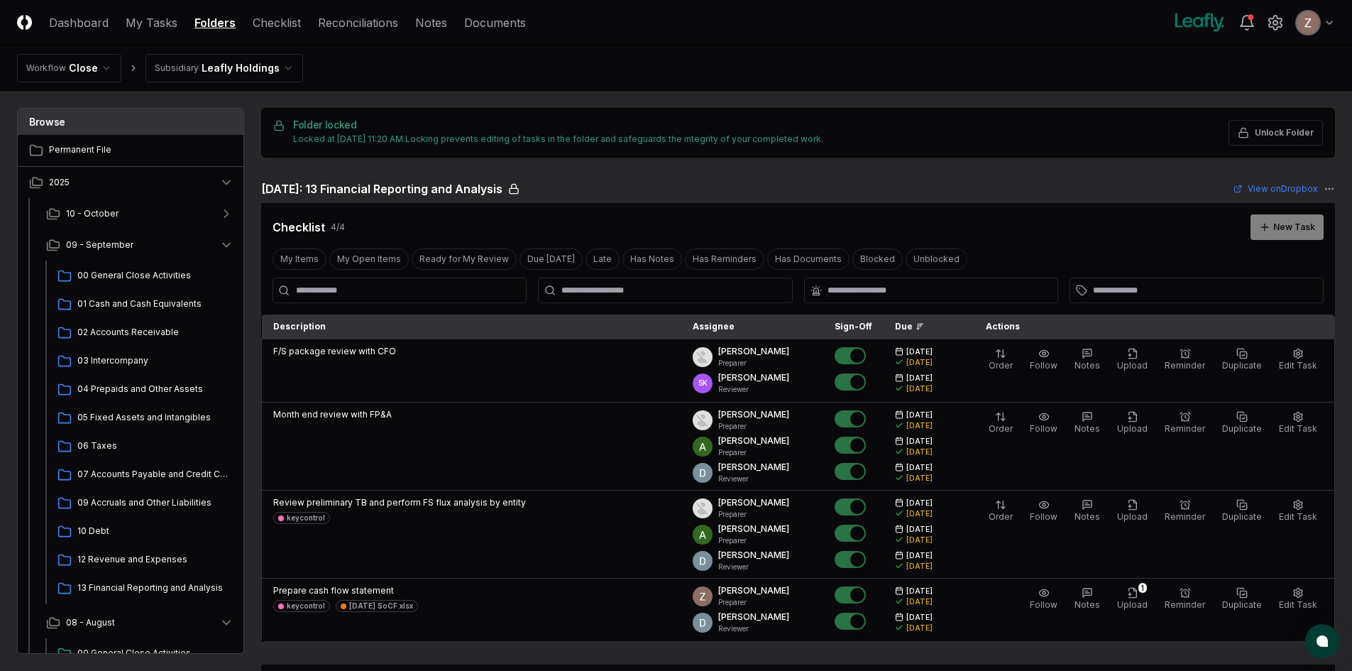
click at [270, 66] on html "CloseCore Dashboard My Tasks Folders Checklist Reconciliations Notes Documents …" at bounding box center [676, 579] width 1352 height 1158
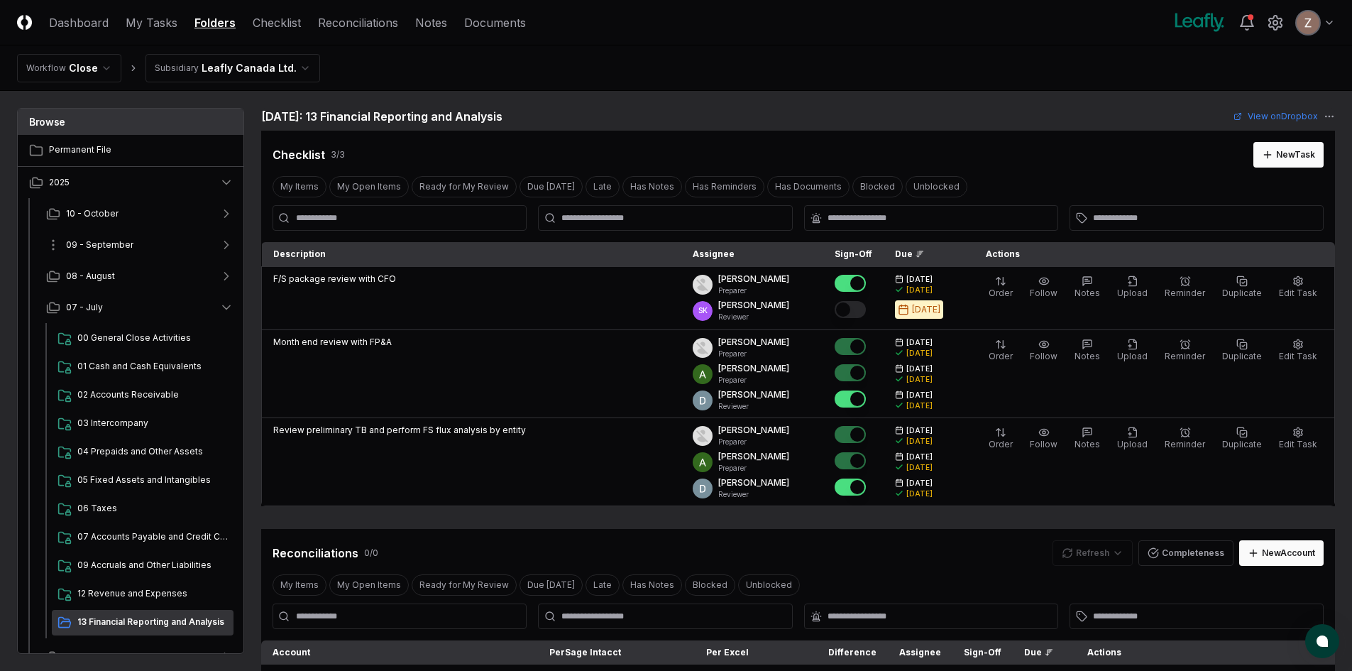
click at [182, 260] on button "09 - September" at bounding box center [140, 244] width 210 height 31
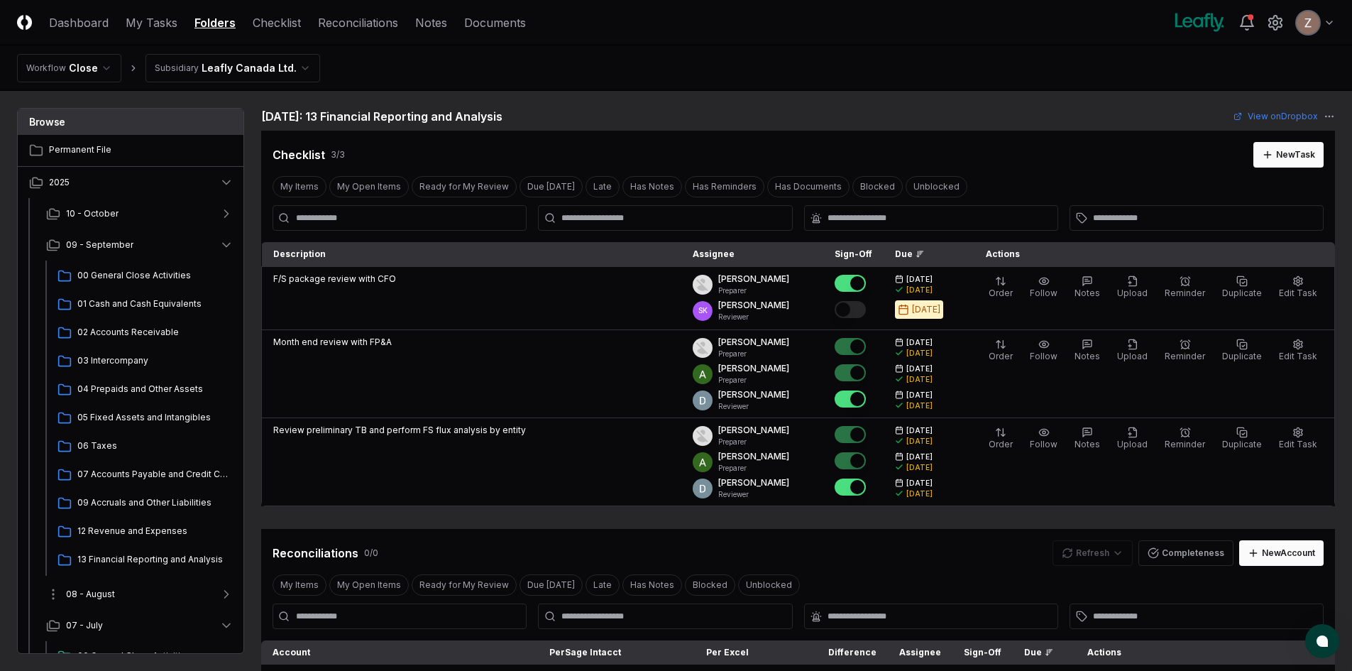
click at [133, 579] on button "08 - August" at bounding box center [140, 594] width 210 height 31
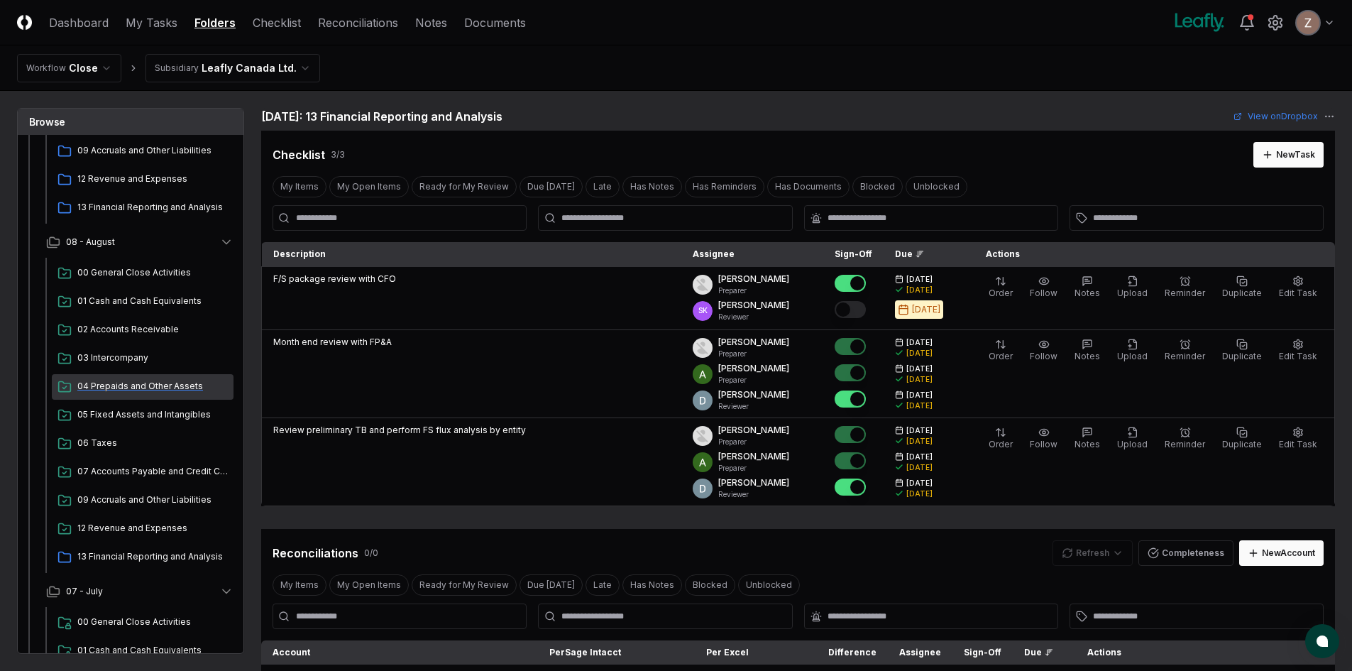
scroll to position [355, 0]
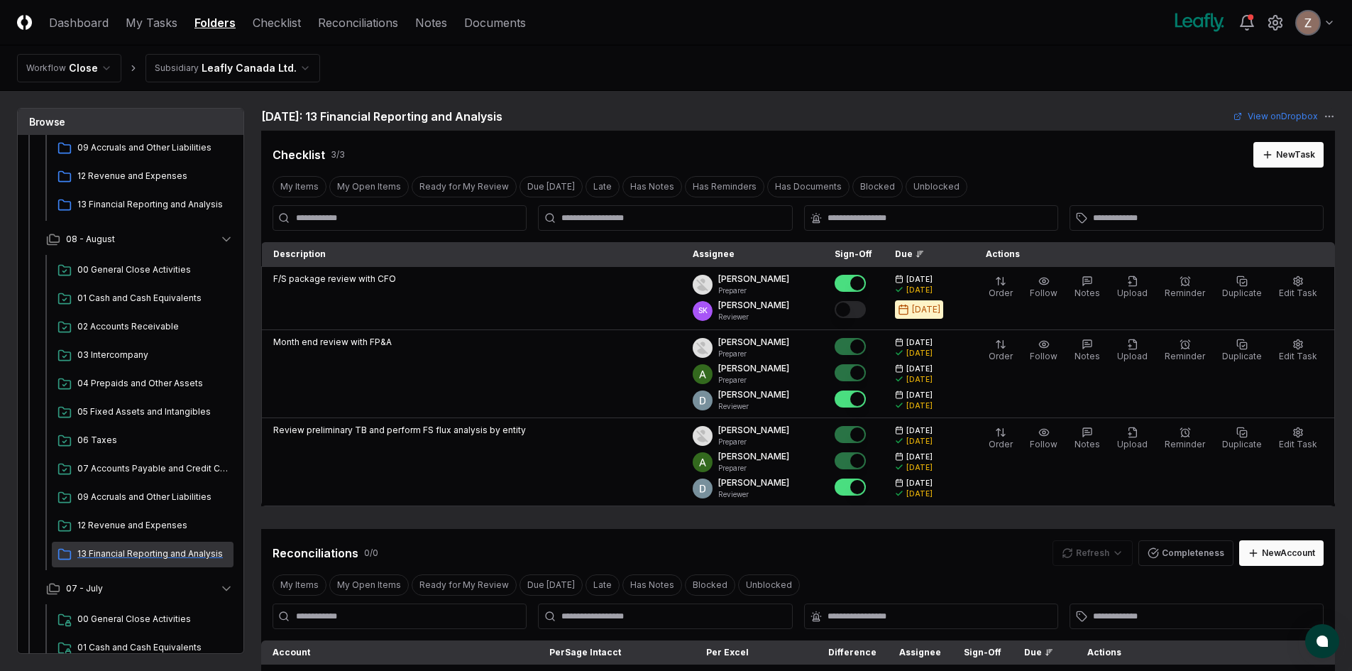
click at [111, 554] on span "13 Financial Reporting and Analysis" at bounding box center [152, 553] width 150 height 13
